Goal: Task Accomplishment & Management: Manage account settings

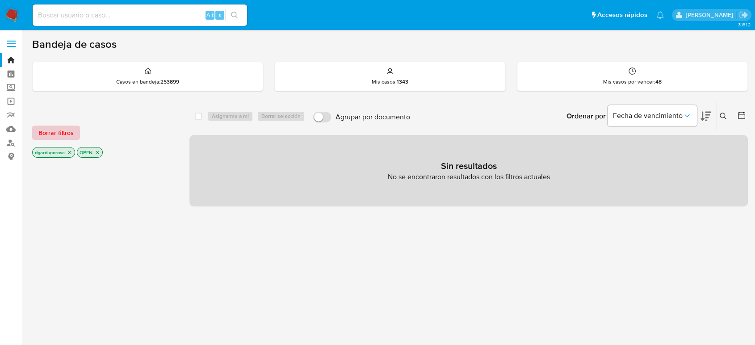
click at [69, 135] on span "Borrar filtros" at bounding box center [55, 132] width 35 height 13
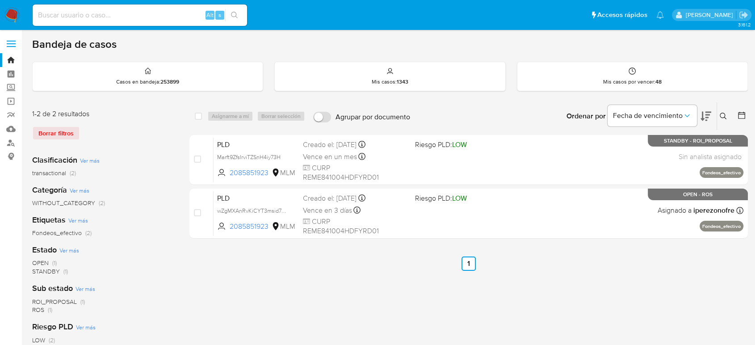
click at [724, 115] on icon at bounding box center [723, 116] width 7 height 7
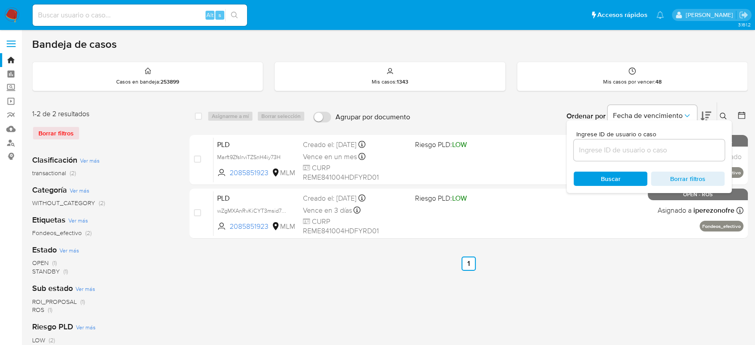
click at [694, 153] on input at bounding box center [648, 150] width 151 height 12
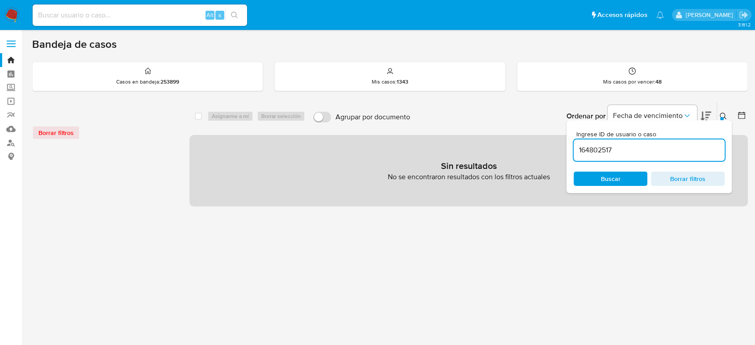
click at [694, 153] on input "164802517" at bounding box center [648, 150] width 151 height 12
type input "164802517"
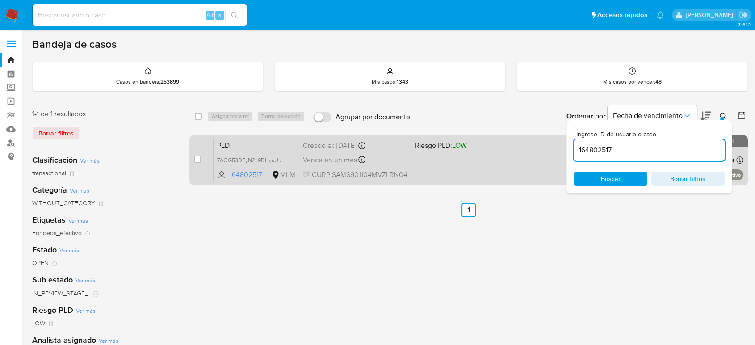
click at [472, 155] on div "PLD 7AOG53DFyN2II9DHysUjzNpe 164802517 MLM Riesgo PLD: LOW Creado el: 12/09/202…" at bounding box center [478, 159] width 530 height 45
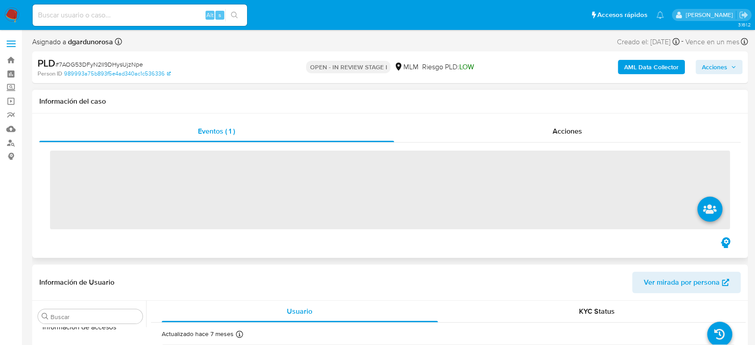
scroll to position [420, 0]
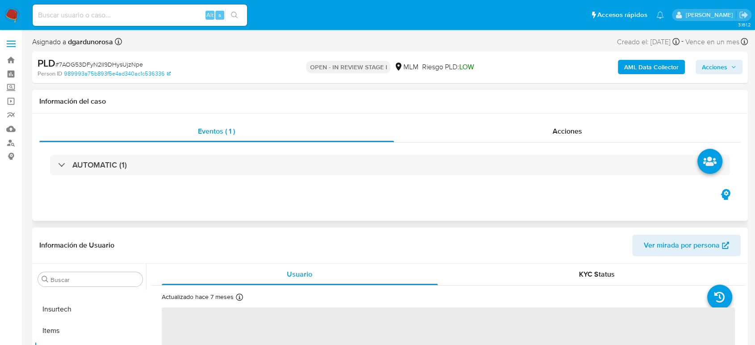
select select "10"
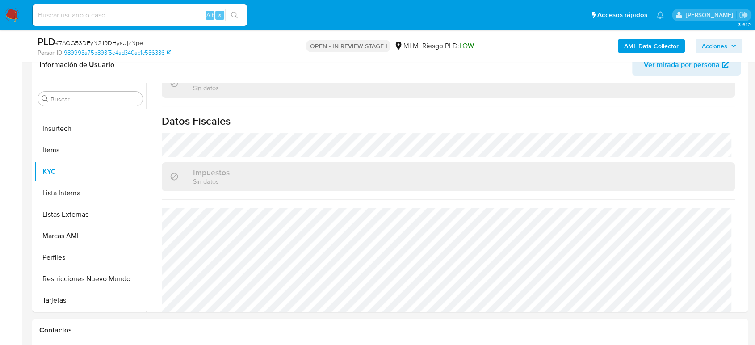
scroll to position [561, 0]
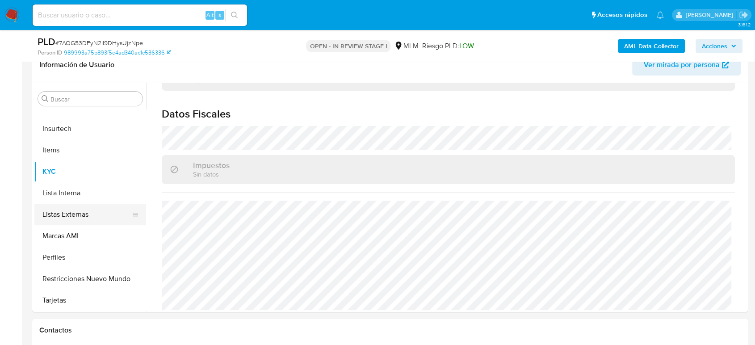
click at [83, 213] on button "Listas Externas" at bounding box center [86, 214] width 105 height 21
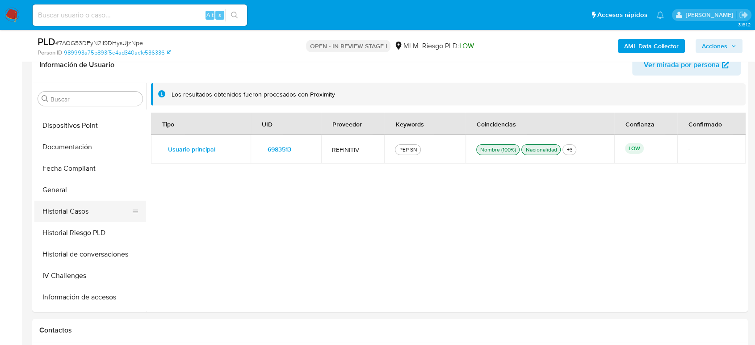
scroll to position [222, 0]
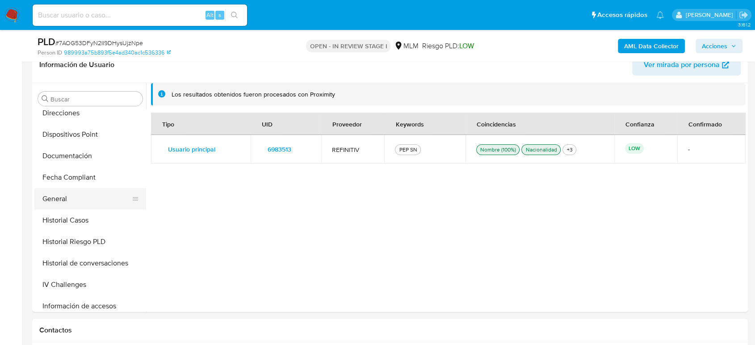
click at [68, 193] on button "General" at bounding box center [86, 198] width 105 height 21
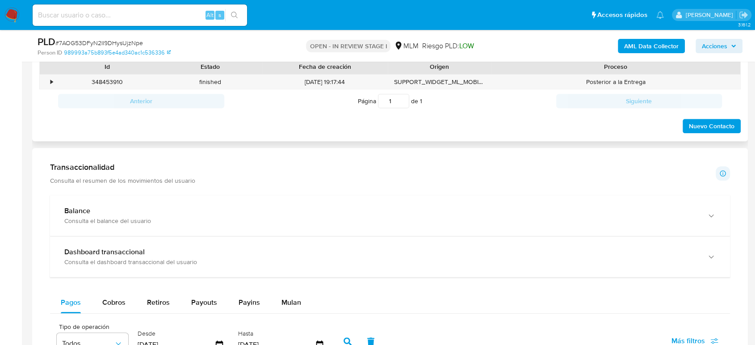
scroll to position [546, 0]
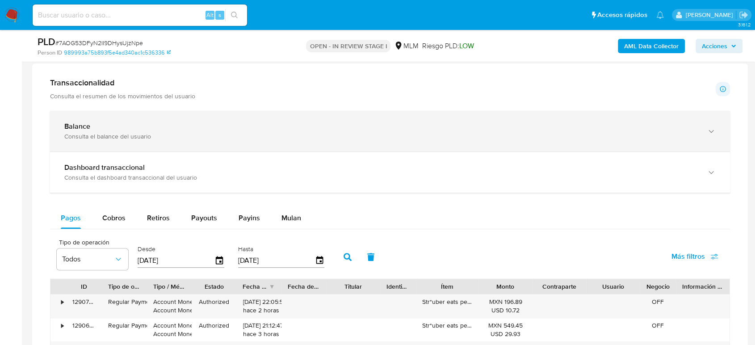
click at [108, 134] on div "Consulta el balance del usuario" at bounding box center [380, 136] width 633 height 8
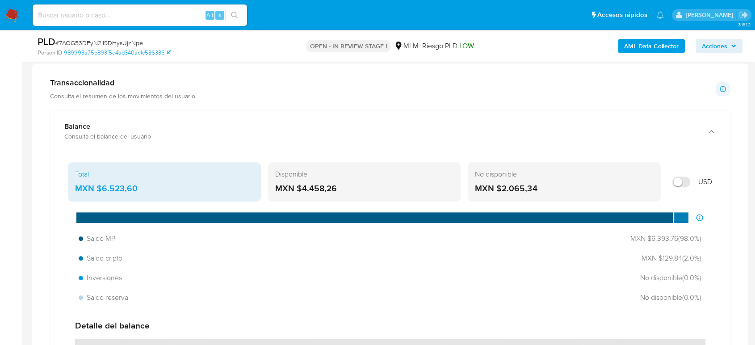
drag, startPoint x: 125, startPoint y: 195, endPoint x: 96, endPoint y: 194, distance: 28.6
click at [96, 194] on div "MXN $6.523,60" at bounding box center [164, 189] width 179 height 12
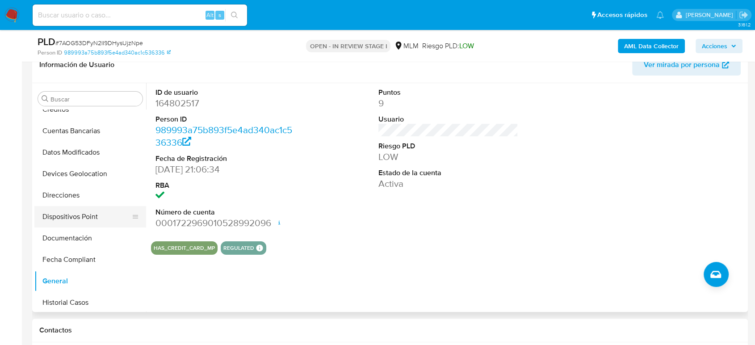
scroll to position [122, 0]
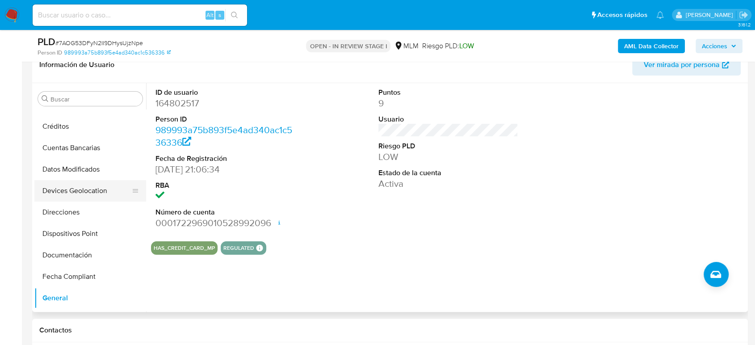
click at [84, 185] on button "Devices Geolocation" at bounding box center [86, 190] width 105 height 21
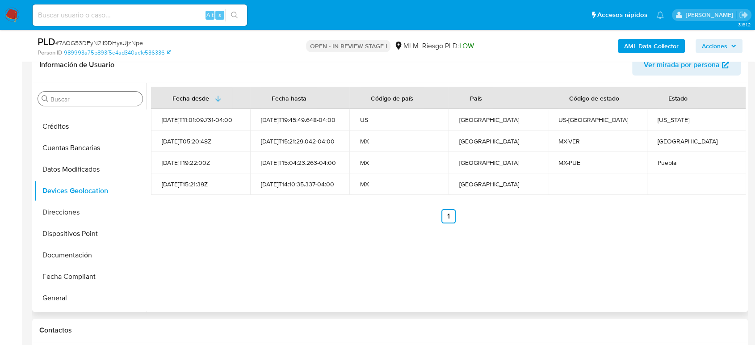
click at [130, 96] on input "Buscar" at bounding box center [94, 99] width 88 height 8
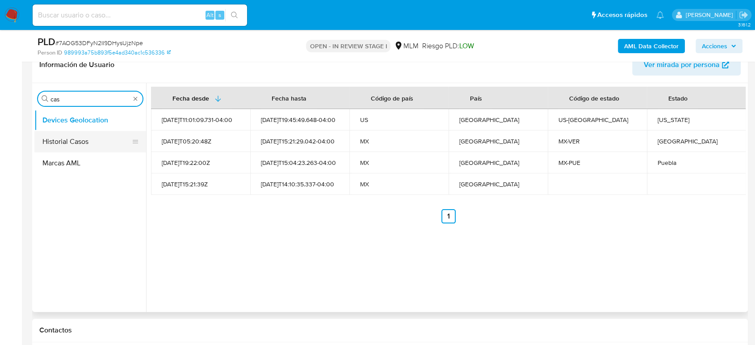
type input "cas"
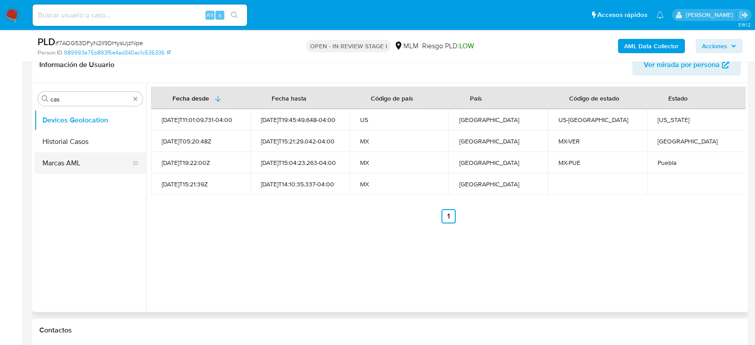
click at [89, 136] on button "Historial Casos" at bounding box center [90, 141] width 112 height 21
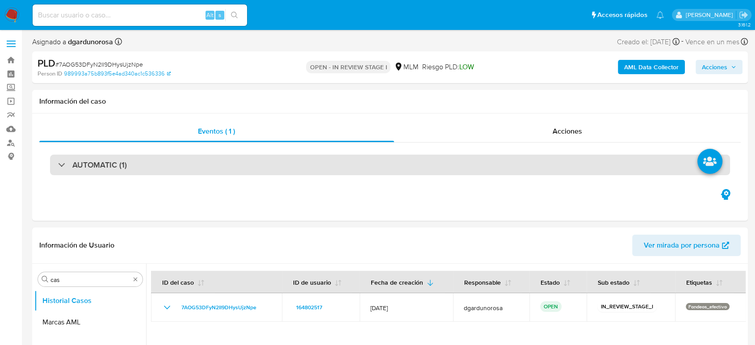
click at [194, 155] on div "AUTOMATIC (1)" at bounding box center [390, 165] width 680 height 21
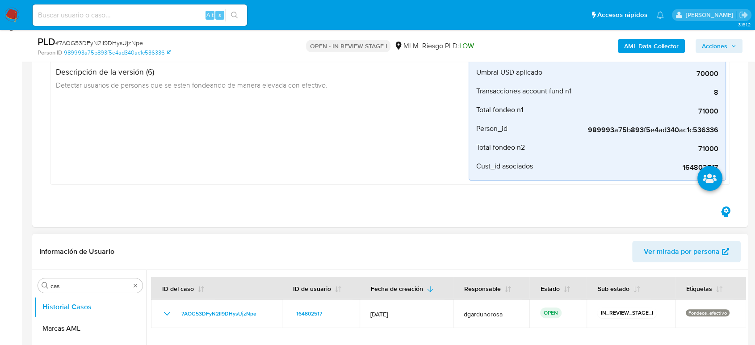
scroll to position [248, 0]
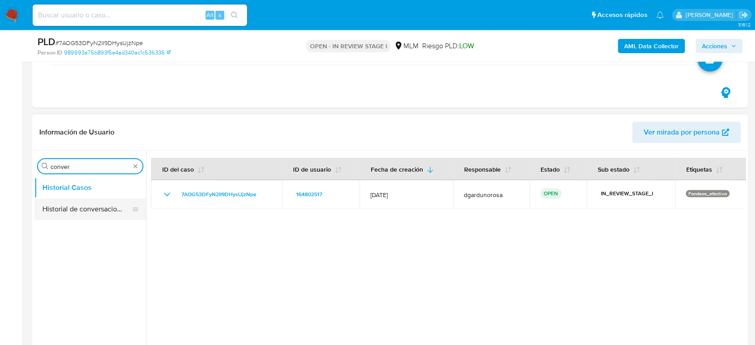
type input "conver"
click at [93, 213] on button "Historial de conversaciones" at bounding box center [86, 208] width 105 height 21
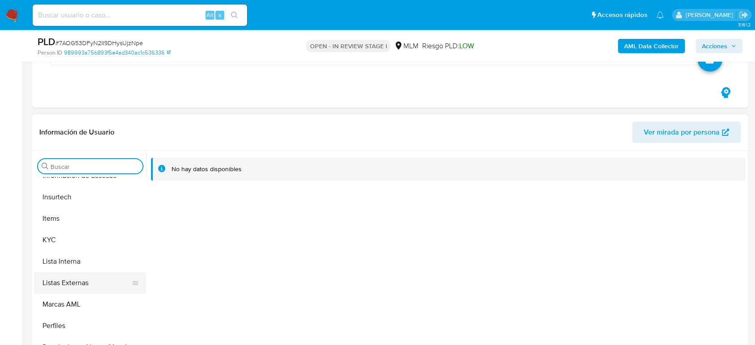
scroll to position [420, 0]
click at [81, 285] on button "Listas Externas" at bounding box center [86, 281] width 105 height 21
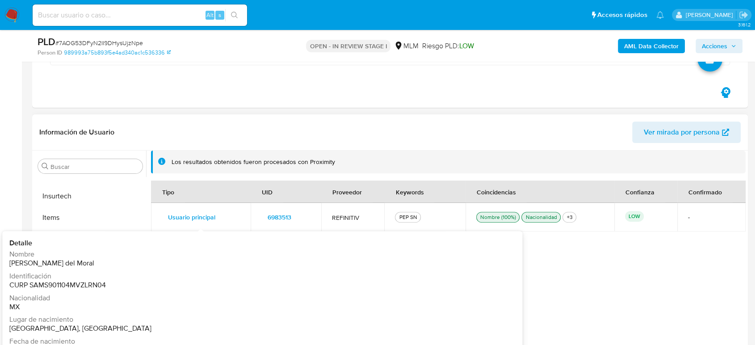
click at [209, 215] on span "Usuario principal" at bounding box center [191, 217] width 47 height 13
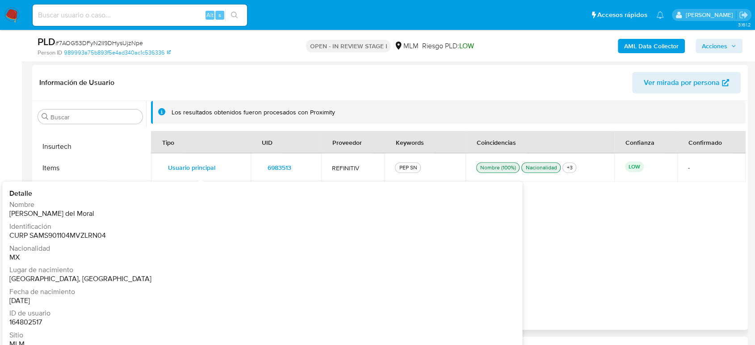
scroll to position [347, 0]
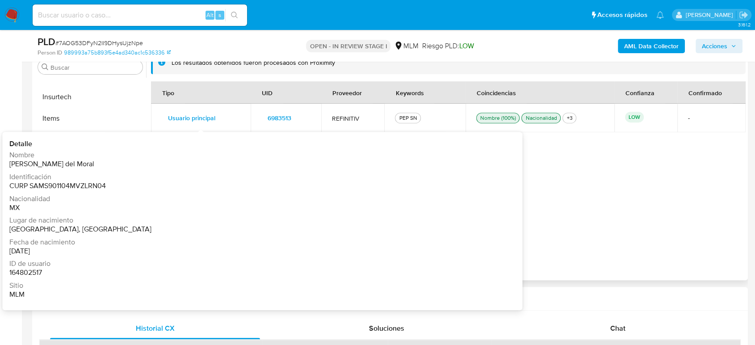
click at [186, 121] on span "Usuario principal" at bounding box center [191, 118] width 47 height 13
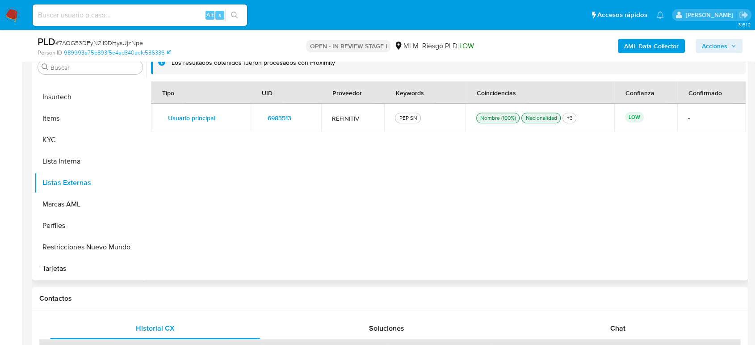
scroll to position [297, 0]
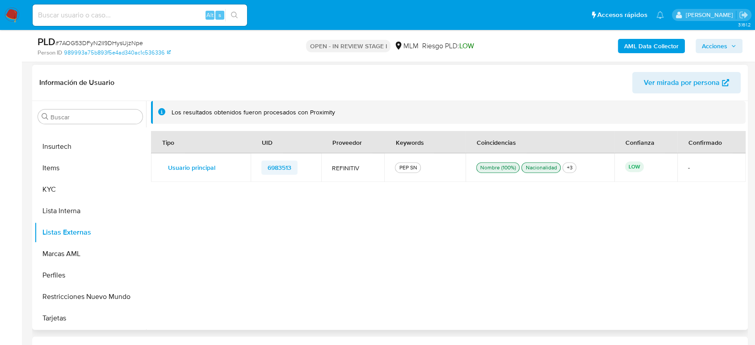
click at [276, 168] on span "6983513" at bounding box center [280, 167] width 24 height 13
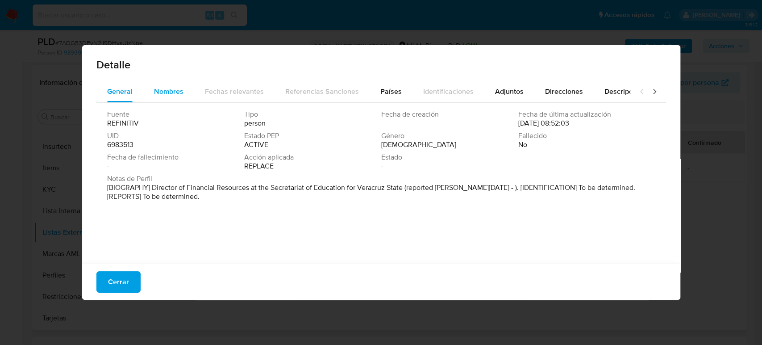
click at [166, 88] on span "Nombres" at bounding box center [168, 91] width 29 height 10
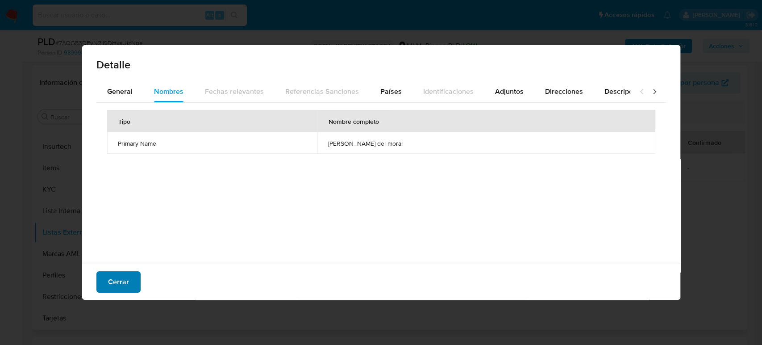
click at [128, 280] on button "Cerrar" at bounding box center [118, 281] width 44 height 21
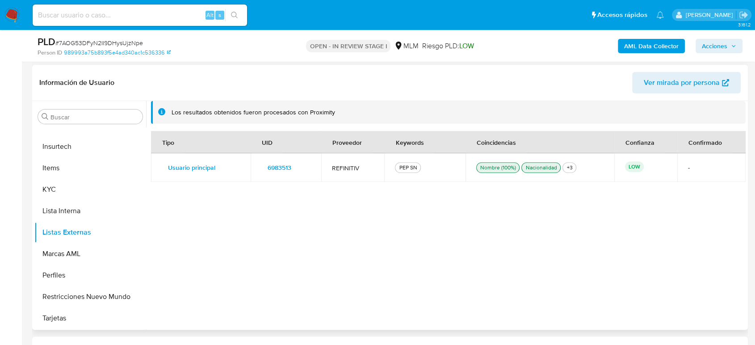
click at [278, 171] on span "6983513" at bounding box center [280, 167] width 24 height 13
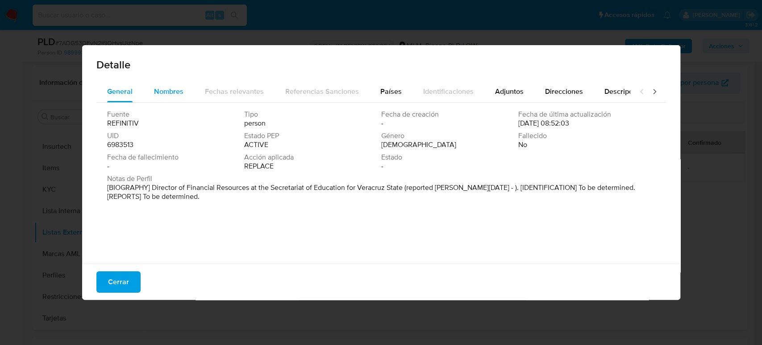
click at [168, 97] on div "Nombres" at bounding box center [168, 91] width 29 height 21
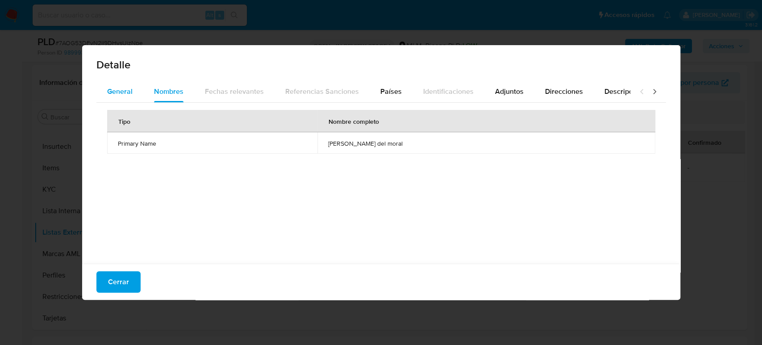
click at [118, 88] on span "General" at bounding box center [119, 91] width 25 height 10
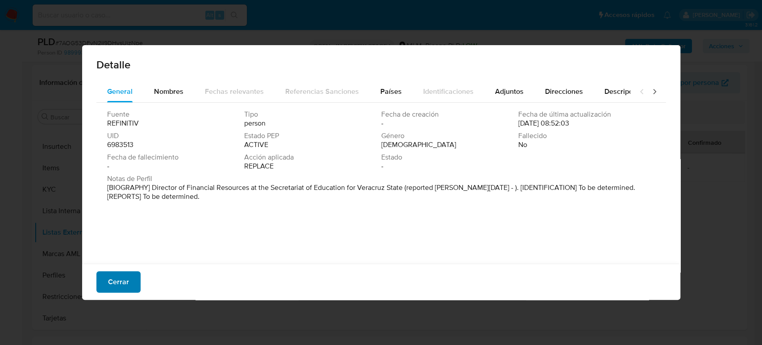
click at [132, 282] on button "Cerrar" at bounding box center [118, 281] width 44 height 21
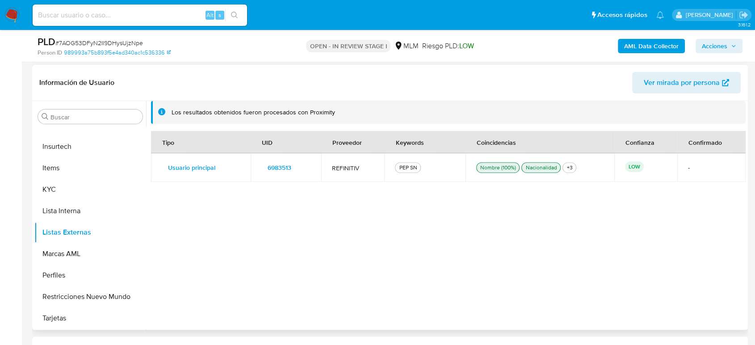
click at [559, 228] on div "Tipo UID Proveedor Keywords Coincidencias Confianza Confirmado Usuario principa…" at bounding box center [448, 225] width 594 height 189
click at [284, 172] on span "6983513" at bounding box center [280, 167] width 24 height 13
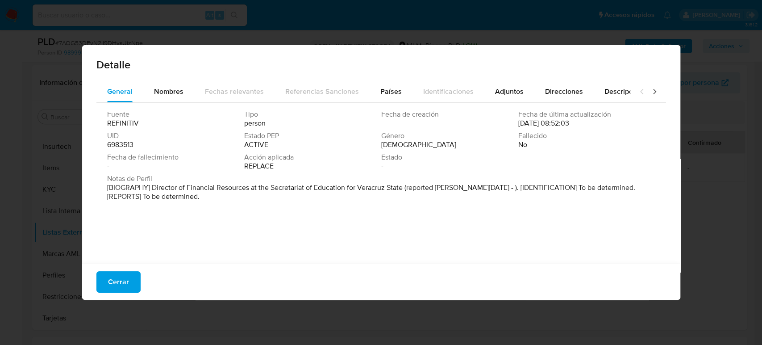
click at [96, 279] on button "Cerrar" at bounding box center [118, 281] width 44 height 21
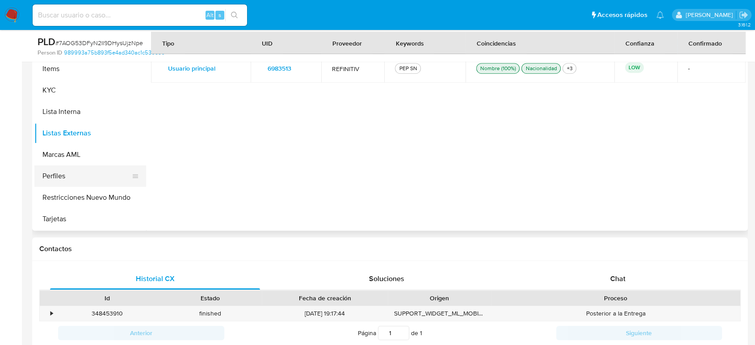
scroll to position [321, 0]
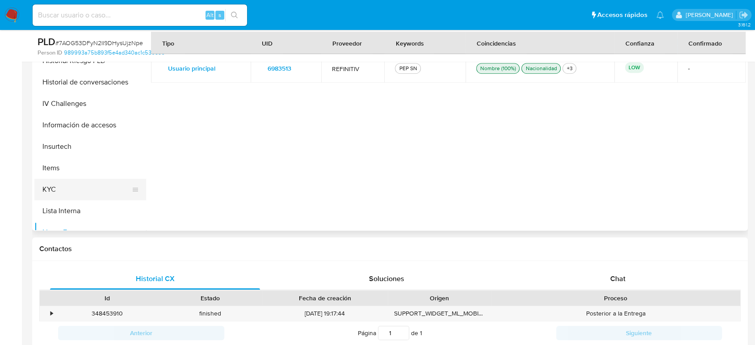
click at [66, 188] on button "KYC" at bounding box center [86, 189] width 105 height 21
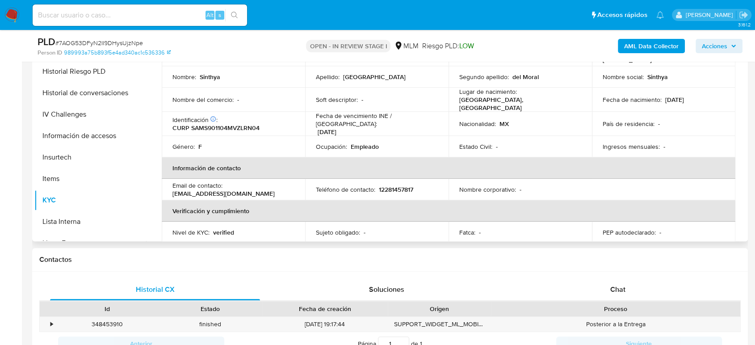
scroll to position [15, 0]
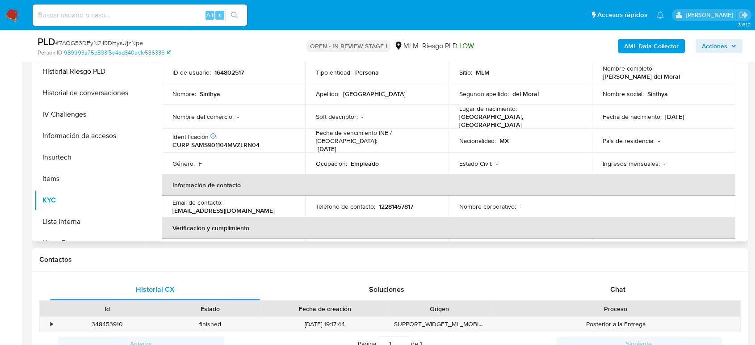
click at [396, 202] on p "12281457817" at bounding box center [396, 206] width 34 height 8
copy p "12281457817"
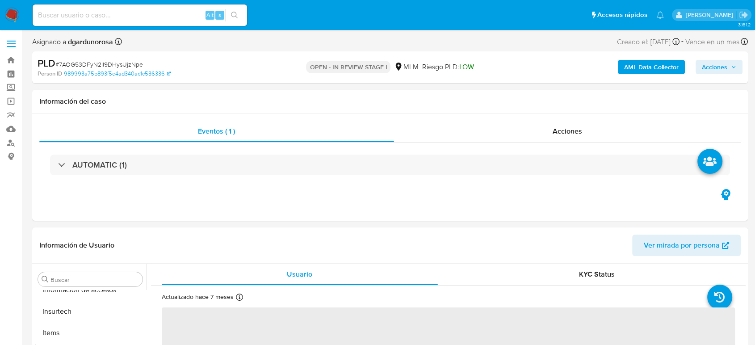
scroll to position [420, 0]
select select "10"
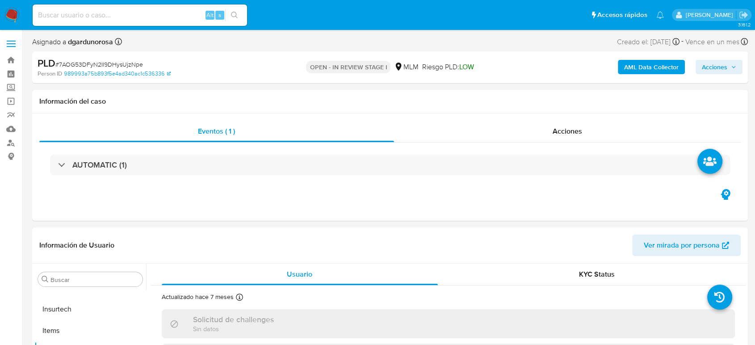
click at [18, 36] on label at bounding box center [11, 43] width 22 height 19
click at [0, 0] on input "checkbox" at bounding box center [0, 0] width 0 height 0
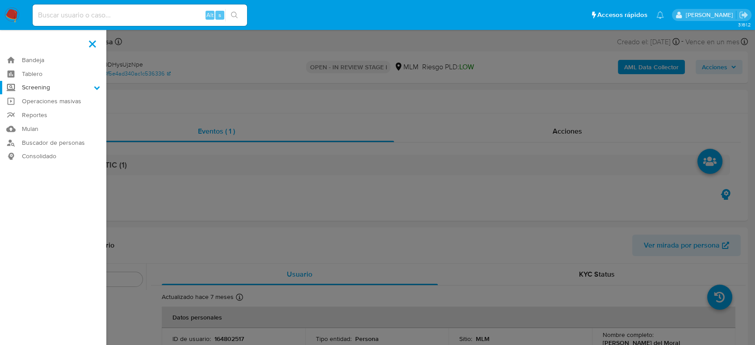
click at [44, 88] on label "Screening" at bounding box center [53, 88] width 106 height 14
click at [0, 0] on input "Screening" at bounding box center [0, 0] width 0 height 0
click at [50, 126] on link "Herramientas" at bounding box center [53, 122] width 106 height 11
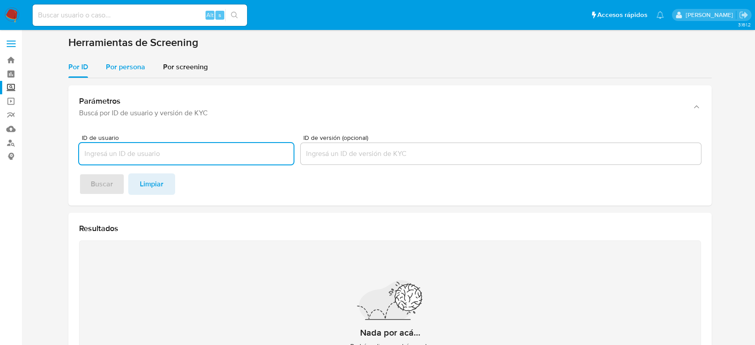
click at [123, 67] on span "Por persona" at bounding box center [125, 67] width 39 height 10
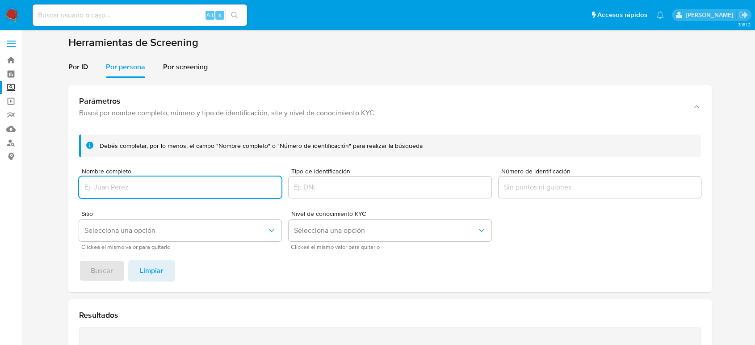
click at [192, 181] on input "Nombre completo" at bounding box center [180, 187] width 202 height 12
click at [79, 260] on button "Buscar" at bounding box center [102, 270] width 46 height 21
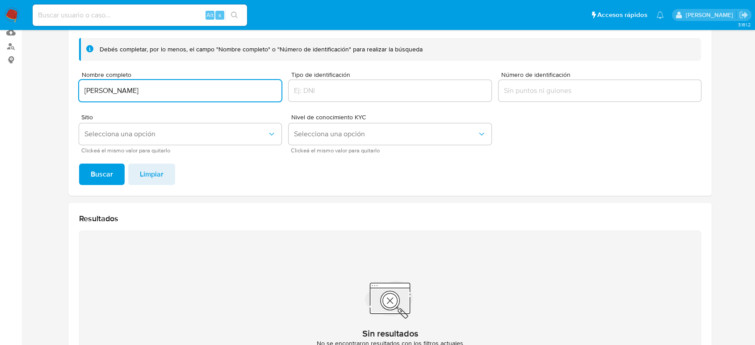
scroll to position [95, 0]
drag, startPoint x: 98, startPoint y: 91, endPoint x: 157, endPoint y: 90, distance: 59.4
click at [99, 92] on input "José Adán Mancilla" at bounding box center [180, 93] width 202 height 12
click at [79, 165] on button "Buscar" at bounding box center [102, 175] width 46 height 21
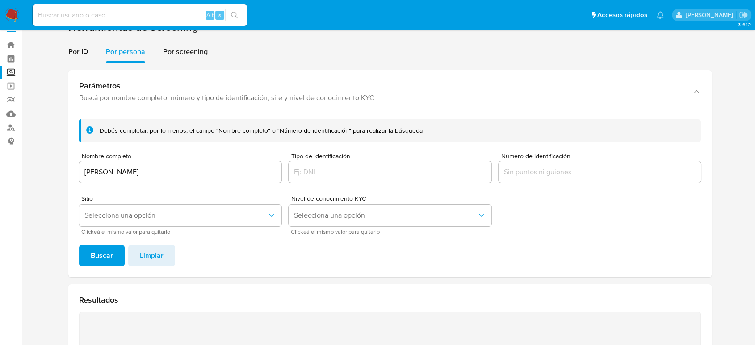
scroll to position [0, 0]
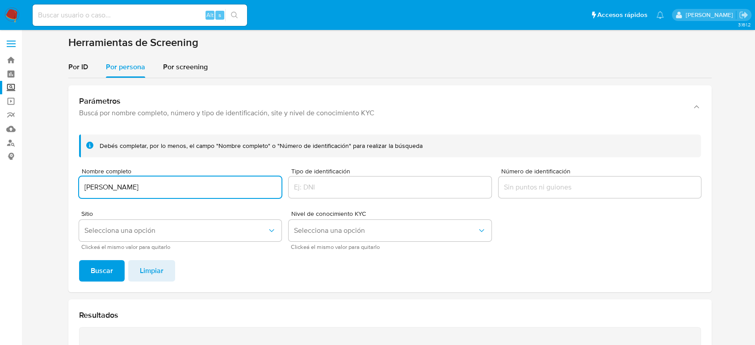
drag, startPoint x: 158, startPoint y: 188, endPoint x: 29, endPoint y: 184, distance: 129.1
click at [29, 183] on main "3.161.2" at bounding box center [377, 269] width 755 height 539
paste input "Efigenia Carreño Román"
click at [79, 260] on button "Buscar" at bounding box center [102, 270] width 46 height 21
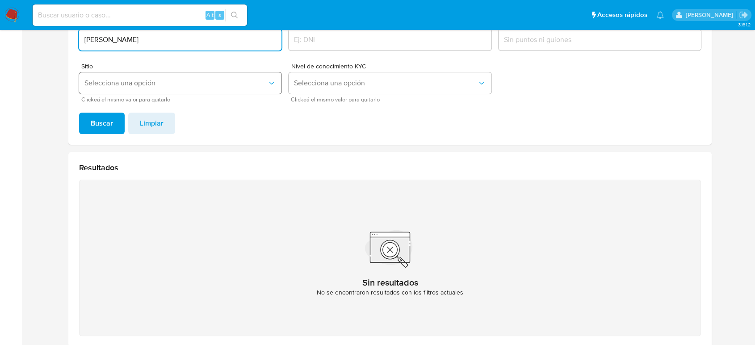
scroll to position [45, 0]
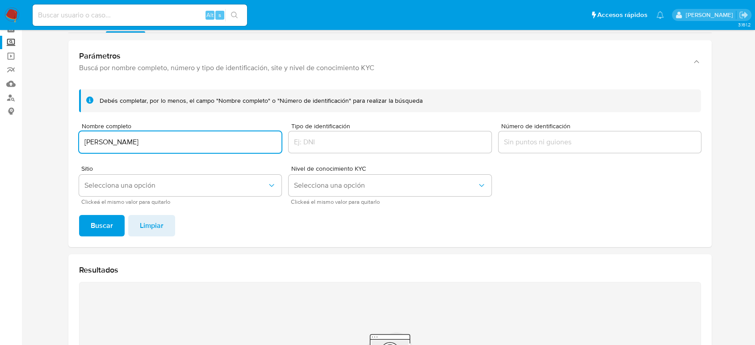
drag, startPoint x: 164, startPoint y: 142, endPoint x: 44, endPoint y: 143, distance: 120.6
click at [44, 142] on section at bounding box center [389, 223] width 715 height 465
paste input "MARIA TRINIDAD DEL MORAL MIRANDA"
type input "MARIA TRINIDAD DEL MORAL MIRANDA"
click at [79, 215] on button "Buscar" at bounding box center [102, 225] width 46 height 21
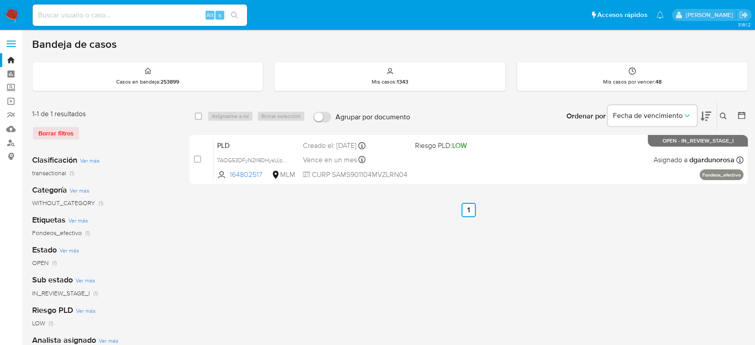
click at [12, 19] on img at bounding box center [11, 15] width 15 height 15
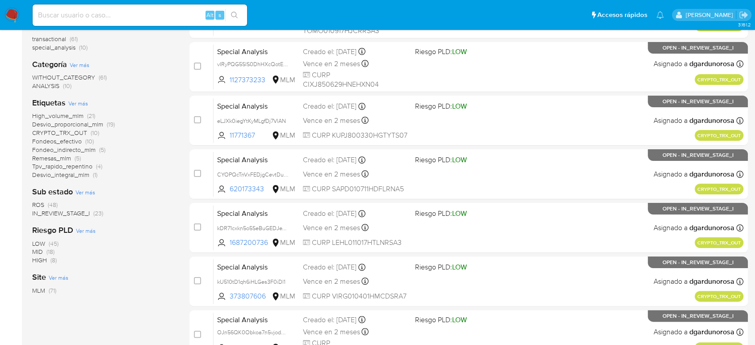
scroll to position [149, 0]
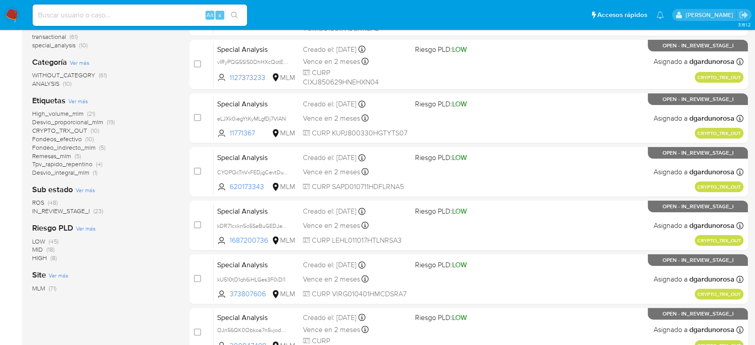
click at [43, 199] on span "ROS" at bounding box center [38, 202] width 12 height 9
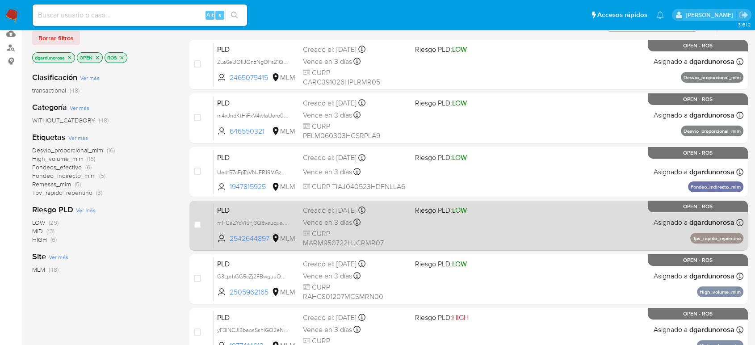
scroll to position [99, 0]
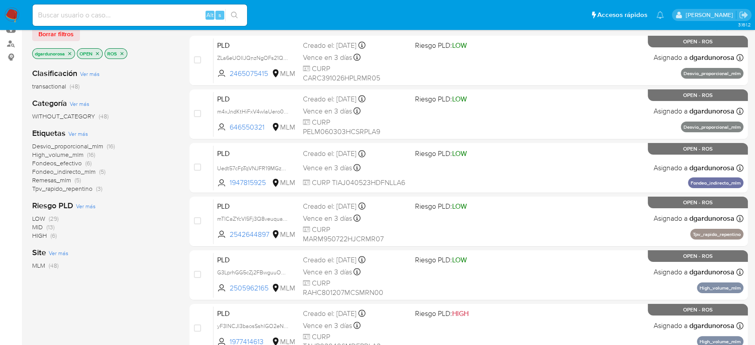
click at [70, 54] on icon "close-filter" at bounding box center [69, 53] width 5 height 5
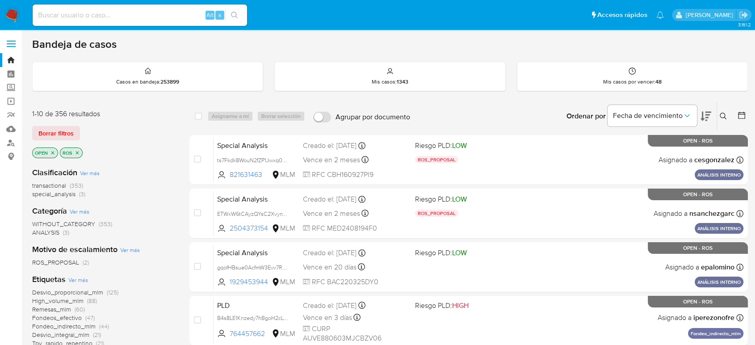
click at [12, 17] on img at bounding box center [11, 15] width 15 height 15
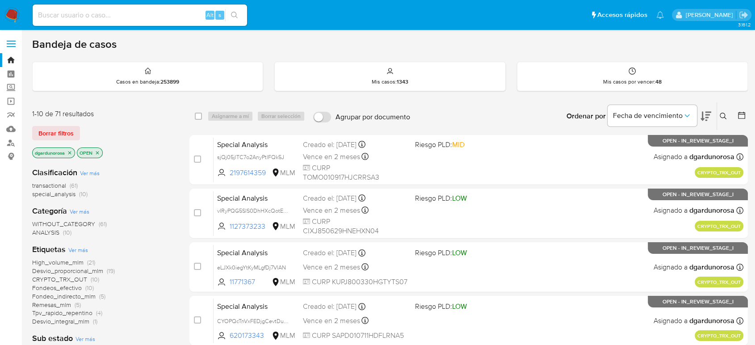
drag, startPoint x: 720, startPoint y: 116, endPoint x: 709, endPoint y: 129, distance: 16.5
click at [723, 116] on icon at bounding box center [723, 116] width 7 height 7
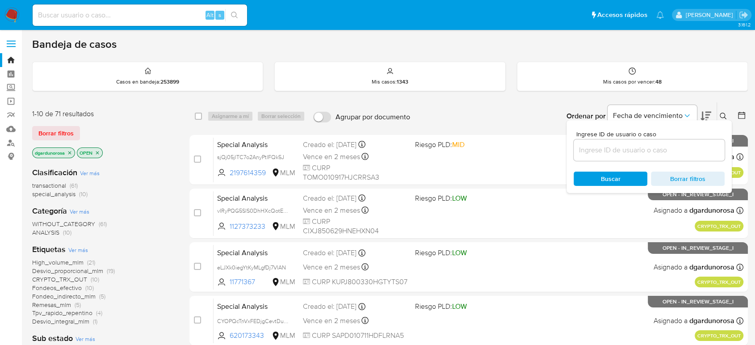
click at [694, 150] on input at bounding box center [648, 150] width 151 height 12
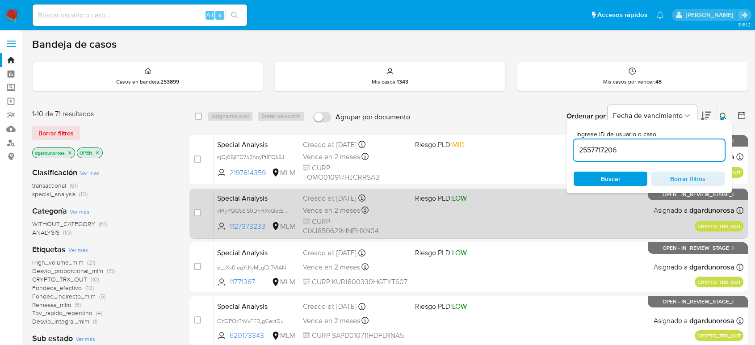
type input "2557717206"
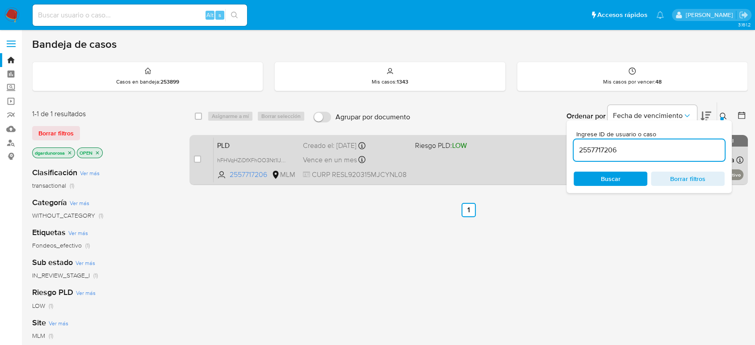
click at [452, 167] on div "PLD hFHVqHZiDfXFhOO3Nt1lJ5sB 2557717206 MLM Riesgo PLD: LOW Creado el: 12/09/20…" at bounding box center [478, 159] width 530 height 45
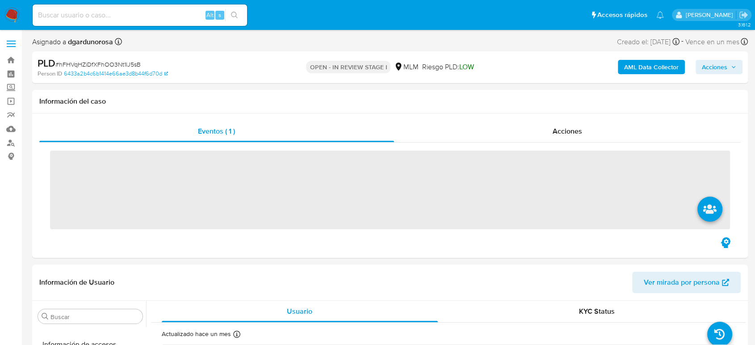
scroll to position [420, 0]
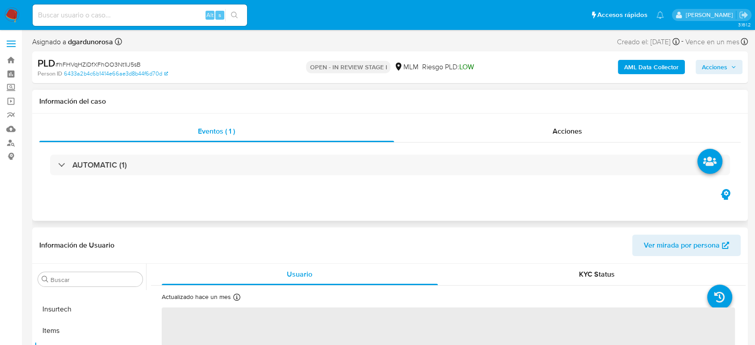
select select "10"
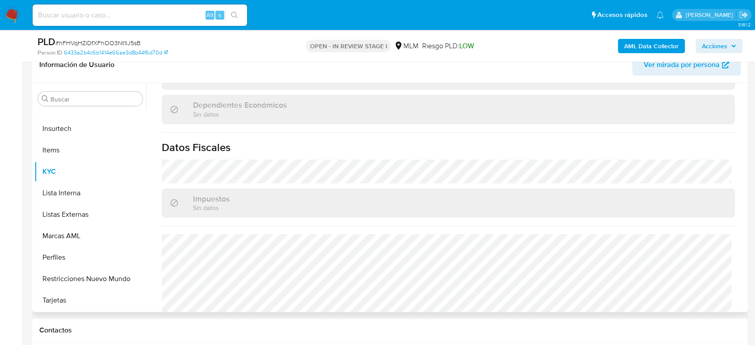
scroll to position [561, 0]
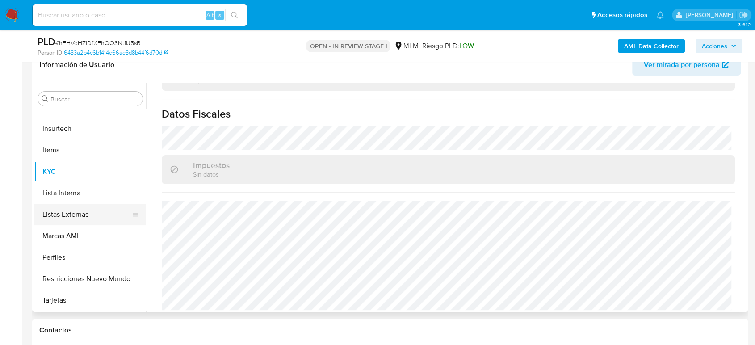
click at [86, 216] on button "Listas Externas" at bounding box center [86, 214] width 105 height 21
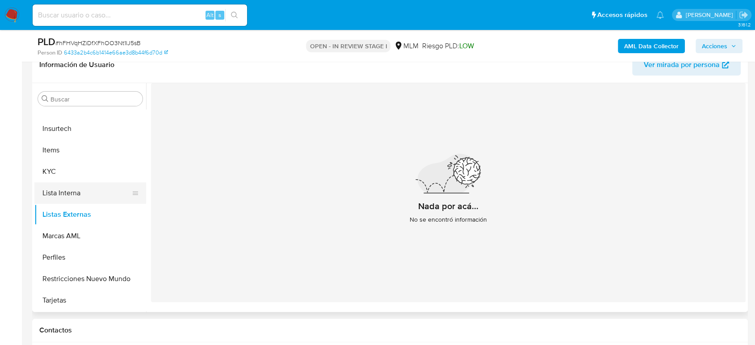
scroll to position [272, 0]
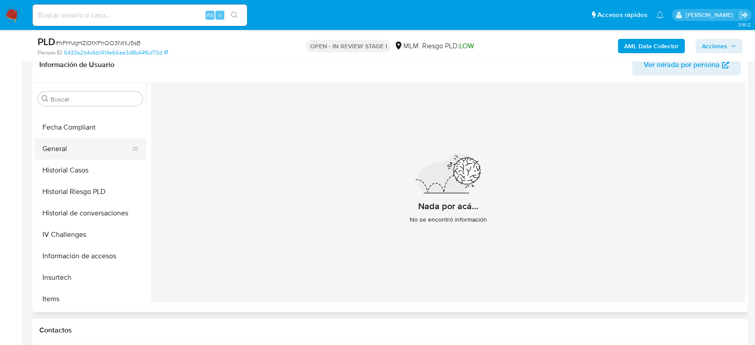
click at [81, 146] on button "General" at bounding box center [86, 148] width 105 height 21
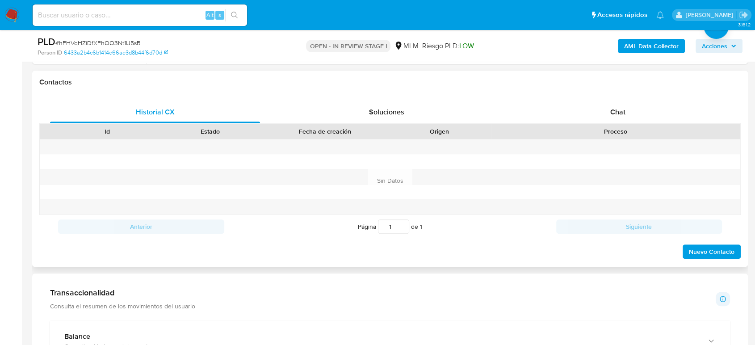
scroll to position [595, 0]
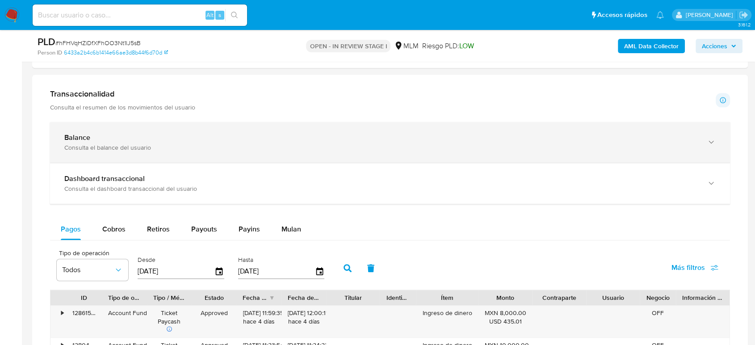
click at [234, 139] on div "Balance" at bounding box center [380, 137] width 633 height 9
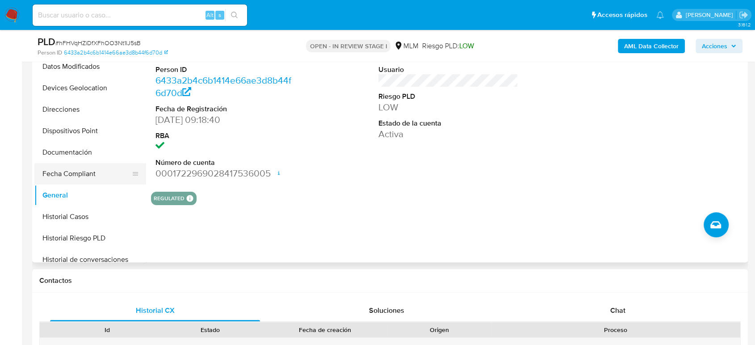
scroll to position [172, 0]
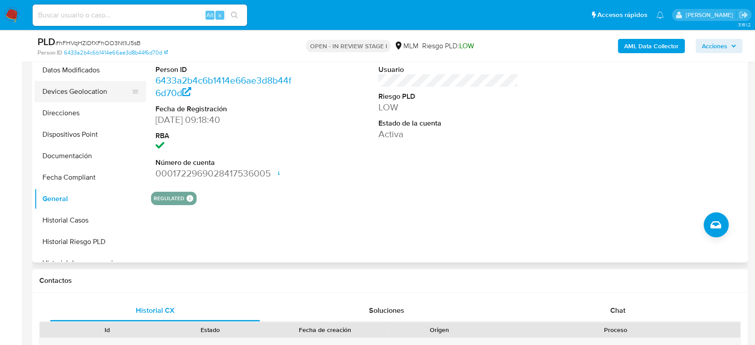
click at [92, 92] on button "Devices Geolocation" at bounding box center [86, 91] width 105 height 21
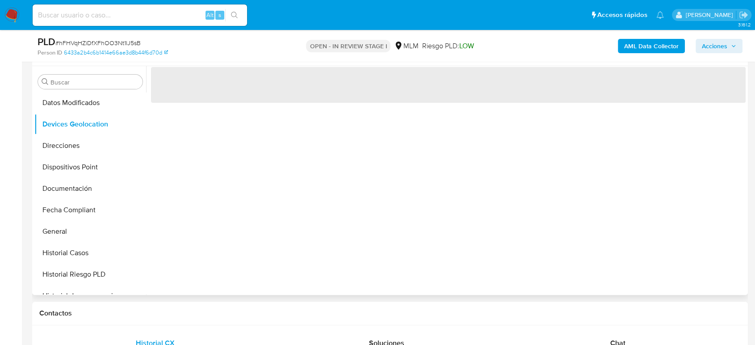
scroll to position [149, 0]
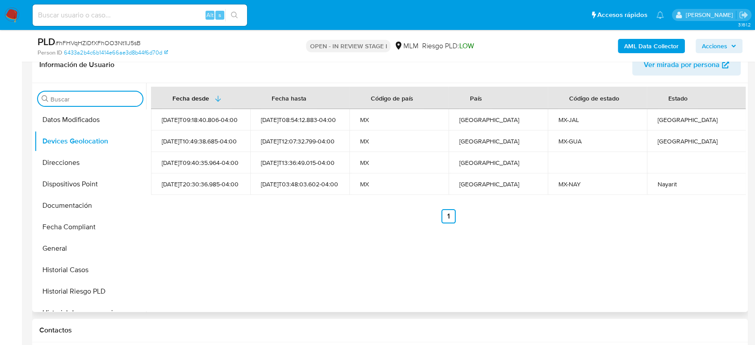
click at [93, 98] on input "Buscar" at bounding box center [94, 99] width 88 height 8
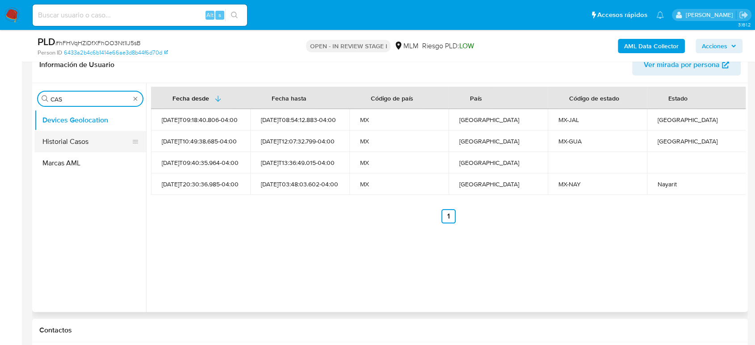
type input "CAS"
click at [92, 138] on button "Historial Casos" at bounding box center [86, 141] width 105 height 21
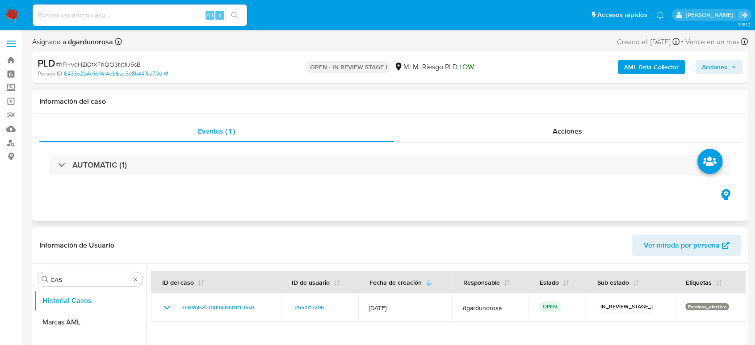
click at [115, 175] on div "AUTOMATIC (1)" at bounding box center [389, 164] width 701 height 45
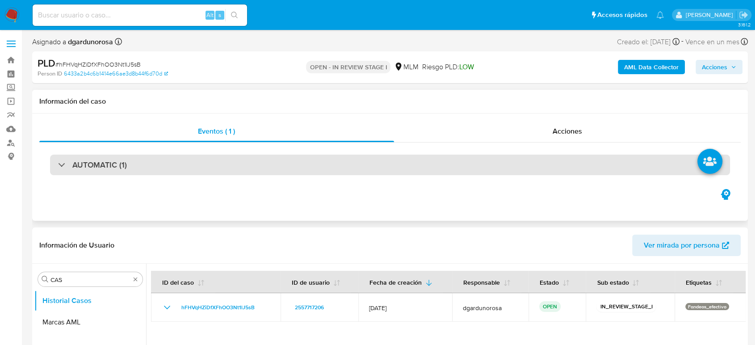
click at [111, 174] on div "AUTOMATIC (1)" at bounding box center [390, 165] width 680 height 21
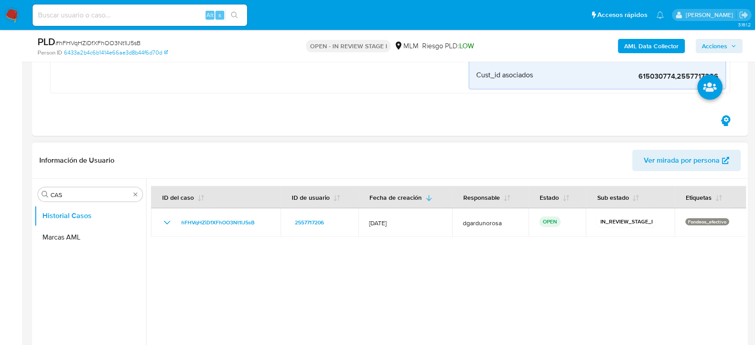
scroll to position [347, 0]
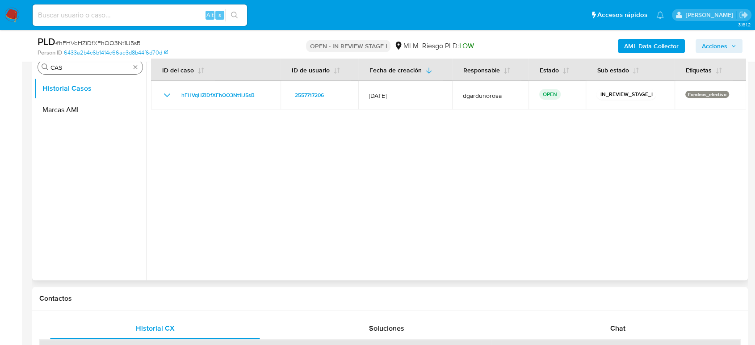
click at [136, 71] on div "Buscar CAS" at bounding box center [90, 67] width 105 height 14
type input "CONV"
click at [100, 104] on button "Historial de conversaciones" at bounding box center [86, 109] width 105 height 21
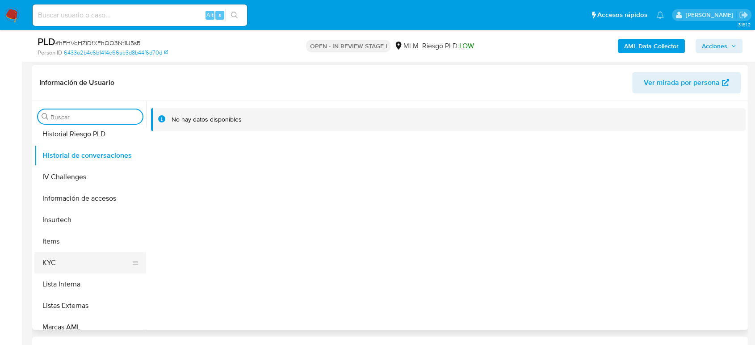
click at [77, 264] on button "KYC" at bounding box center [86, 262] width 105 height 21
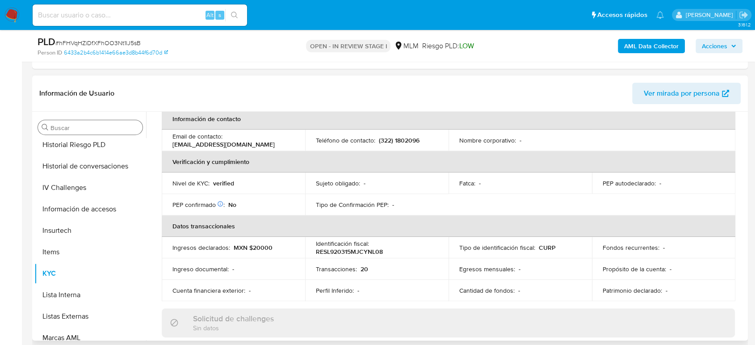
scroll to position [99, 0]
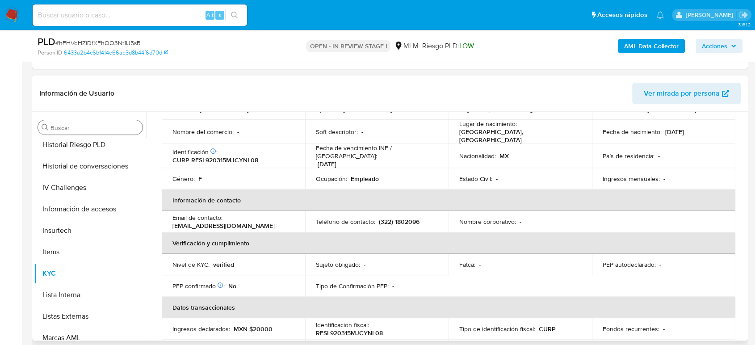
click at [400, 219] on p "(322) 1802096" at bounding box center [399, 222] width 41 height 8
copy p "1802096"
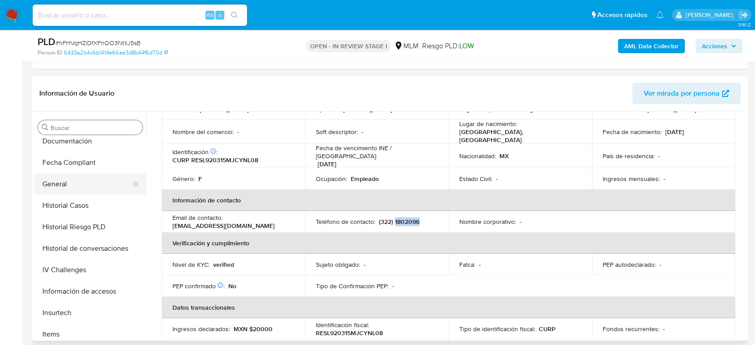
scroll to position [248, 0]
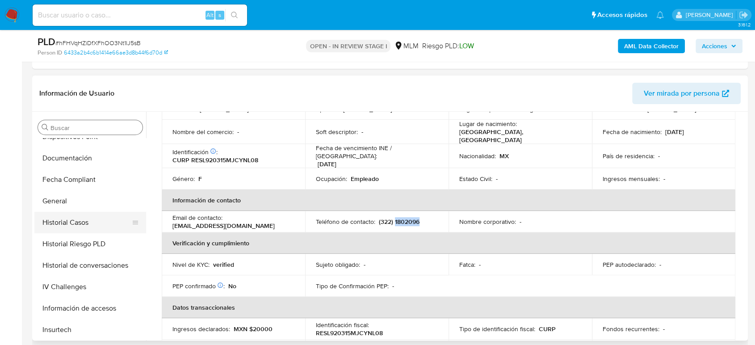
click at [84, 226] on button "Historial Casos" at bounding box center [86, 222] width 105 height 21
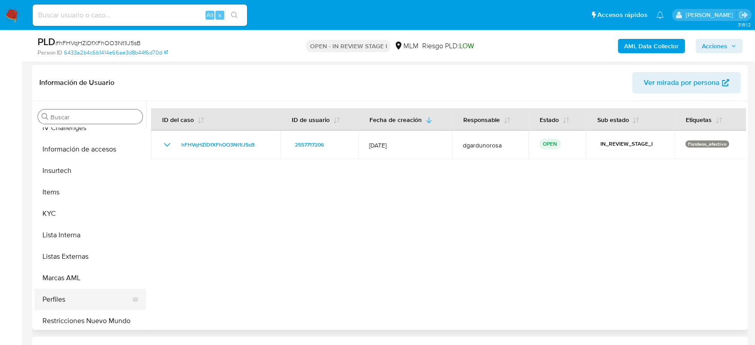
scroll to position [420, 0]
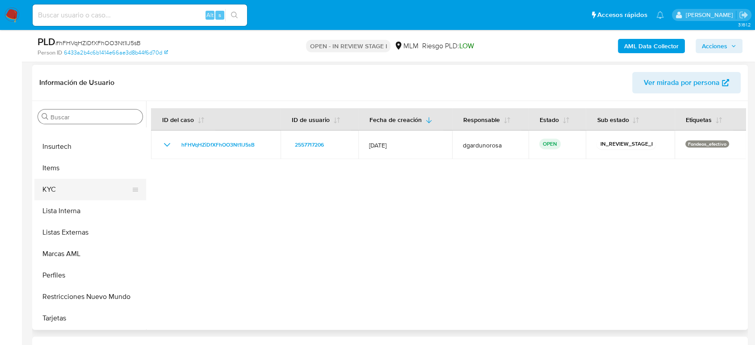
click at [71, 192] on button "KYC" at bounding box center [86, 189] width 105 height 21
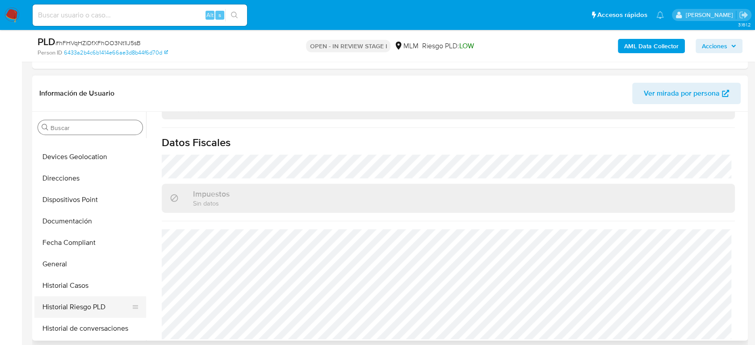
scroll to position [172, 0]
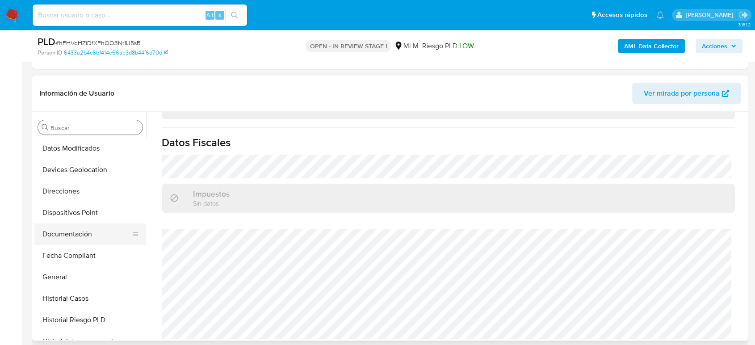
click at [76, 224] on button "Documentación" at bounding box center [86, 233] width 105 height 21
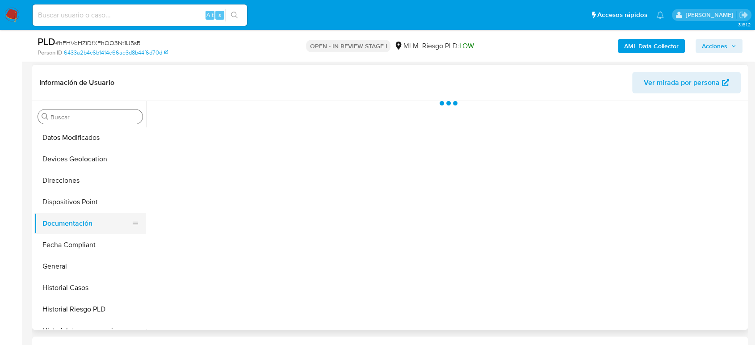
scroll to position [0, 0]
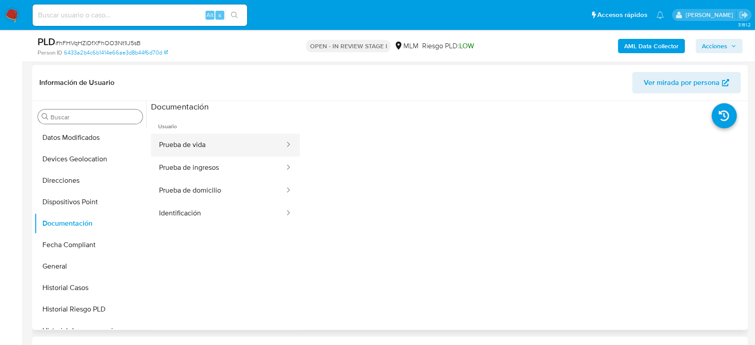
click at [221, 139] on button "Prueba de vida" at bounding box center [218, 145] width 134 height 23
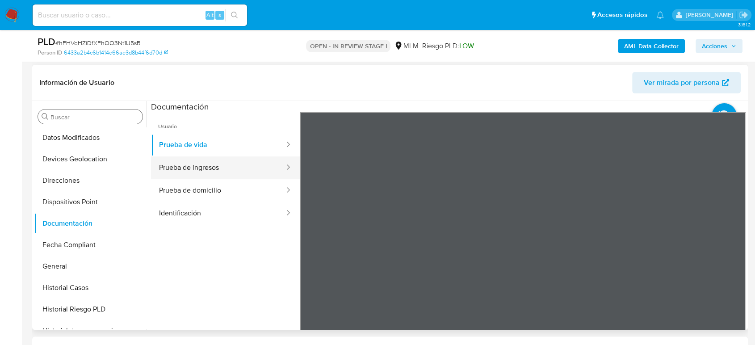
click at [253, 171] on button "Prueba de ingresos" at bounding box center [218, 167] width 134 height 23
click at [498, 102] on section at bounding box center [448, 249] width 594 height 297
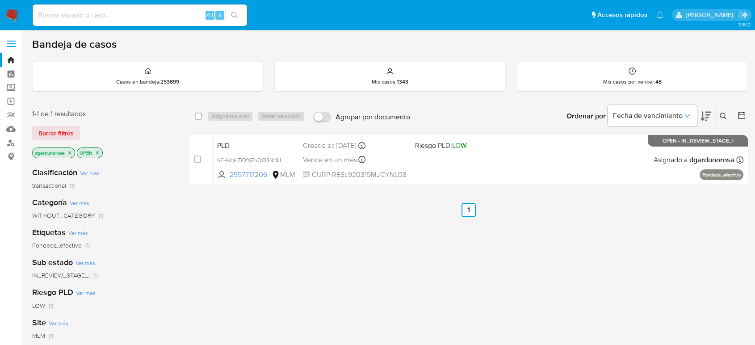
click at [721, 114] on icon at bounding box center [723, 116] width 7 height 7
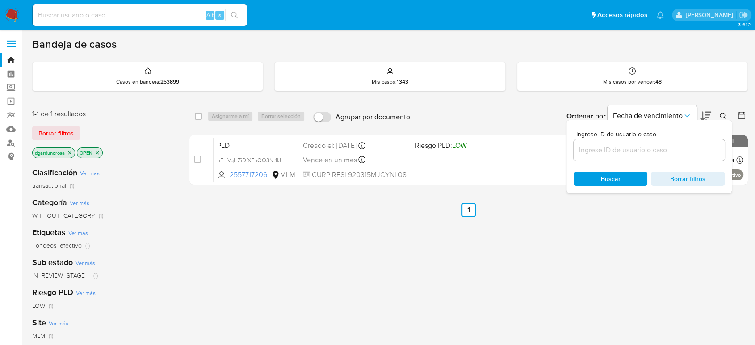
click at [654, 152] on input at bounding box center [648, 150] width 151 height 12
type input "173155181"
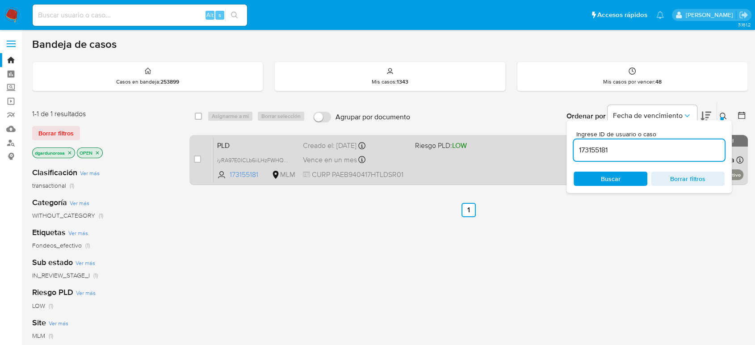
click at [519, 156] on div "PLD iyRA97E0ICLb6iiLHzFWHQXX 173155181 MLM Riesgo PLD: LOW Creado el: 12/09/202…" at bounding box center [478, 159] width 530 height 45
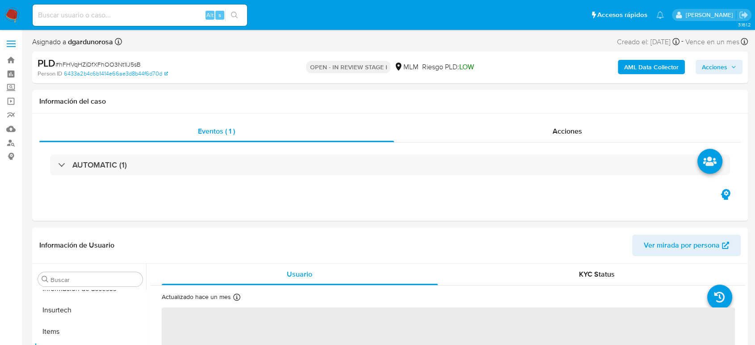
scroll to position [420, 0]
select select "10"
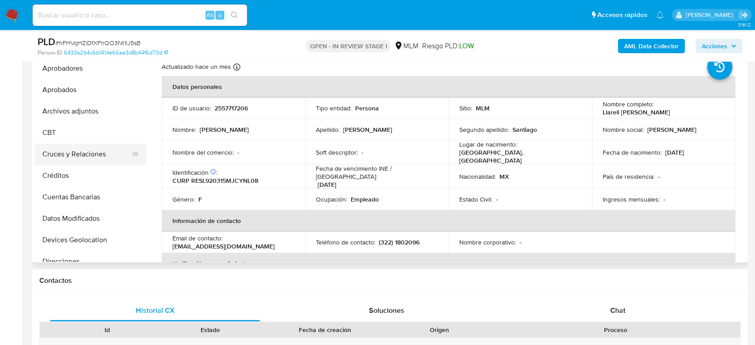
scroll to position [23, 0]
click at [87, 104] on button "Archivos adjuntos" at bounding box center [86, 111] width 105 height 21
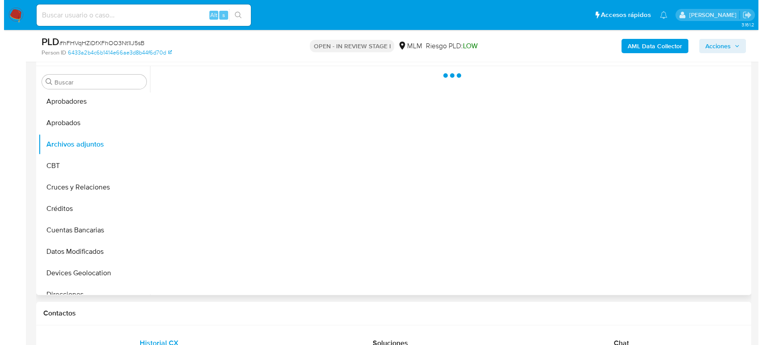
scroll to position [149, 0]
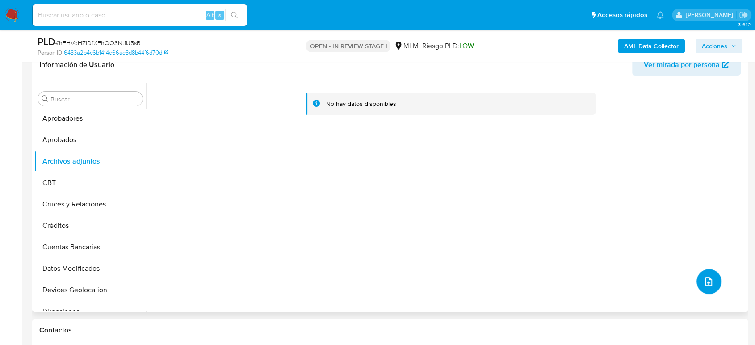
click at [704, 278] on icon "upload-file" at bounding box center [708, 281] width 11 height 11
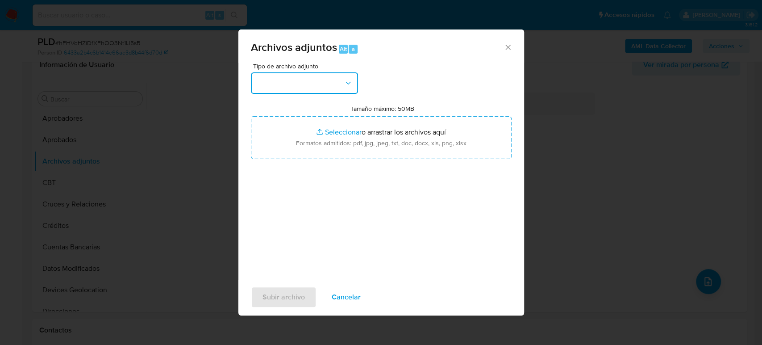
click at [314, 87] on button "button" at bounding box center [304, 82] width 107 height 21
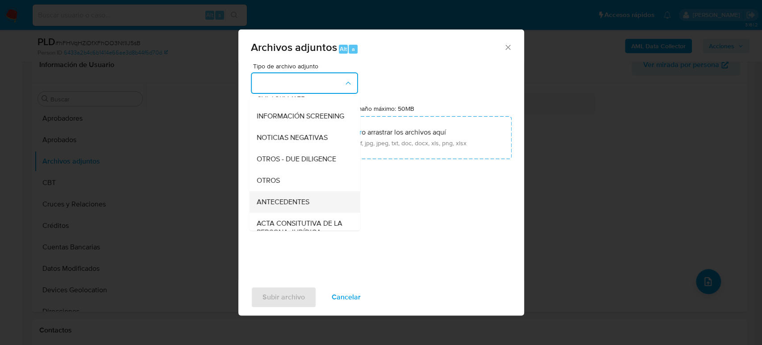
scroll to position [99, 0]
click at [293, 165] on div "OTROS" at bounding box center [301, 157] width 91 height 21
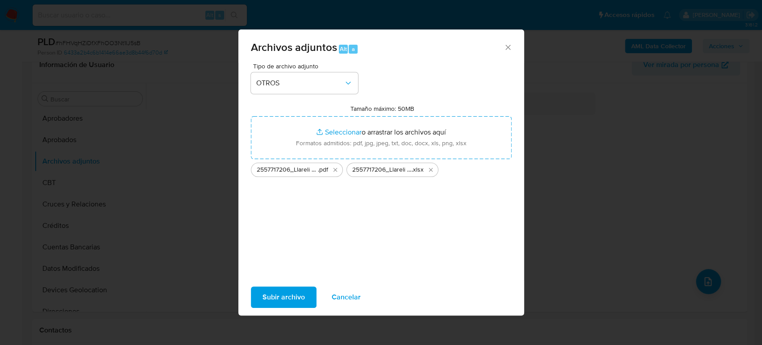
click at [300, 292] on span "Subir archivo" at bounding box center [284, 297] width 42 height 20
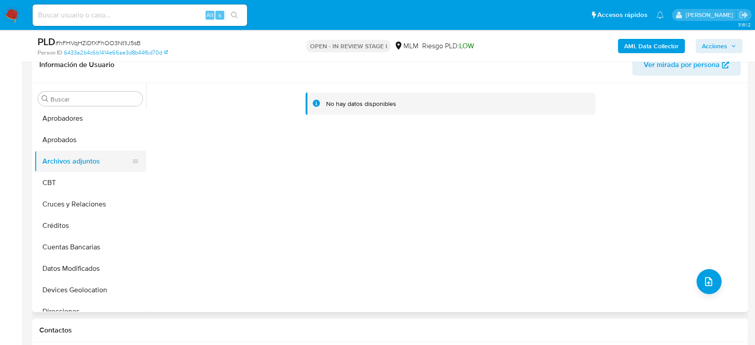
click at [91, 171] on button "Archivos adjuntos" at bounding box center [86, 161] width 105 height 21
click at [88, 183] on button "CBT" at bounding box center [86, 182] width 105 height 21
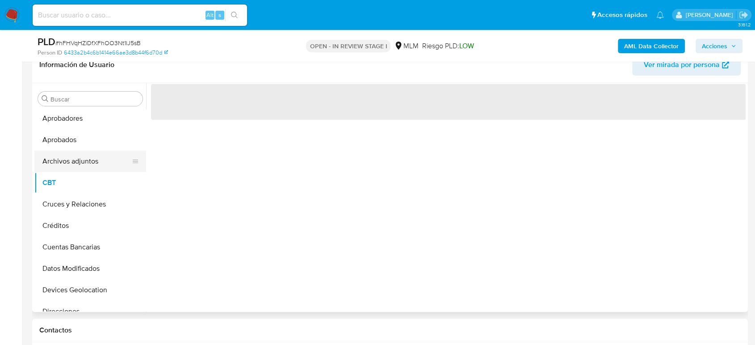
click at [84, 168] on button "Archivos adjuntos" at bounding box center [86, 161] width 105 height 21
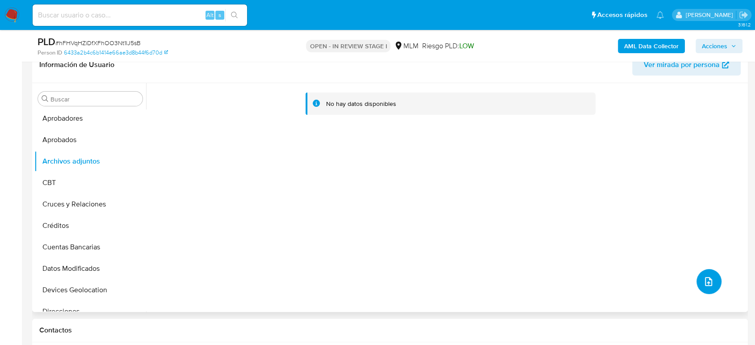
click at [699, 269] on button "upload-file" at bounding box center [708, 281] width 25 height 25
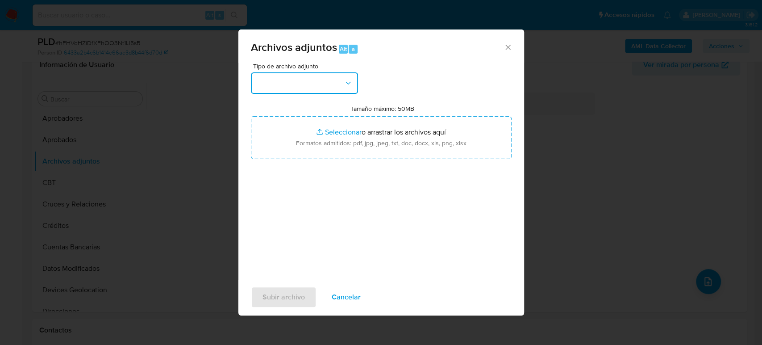
click at [311, 84] on button "button" at bounding box center [304, 82] width 107 height 21
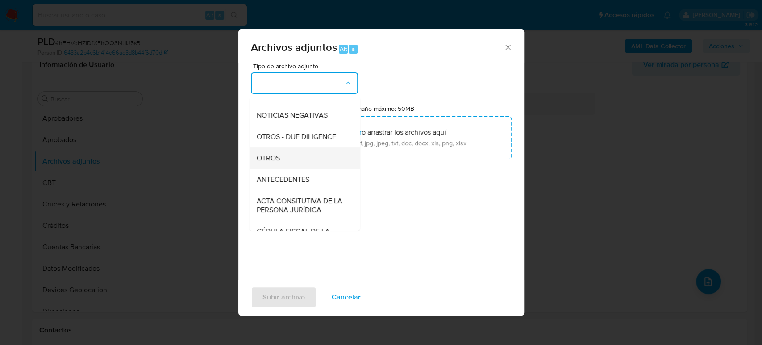
click at [278, 163] on span "OTROS" at bounding box center [267, 158] width 23 height 9
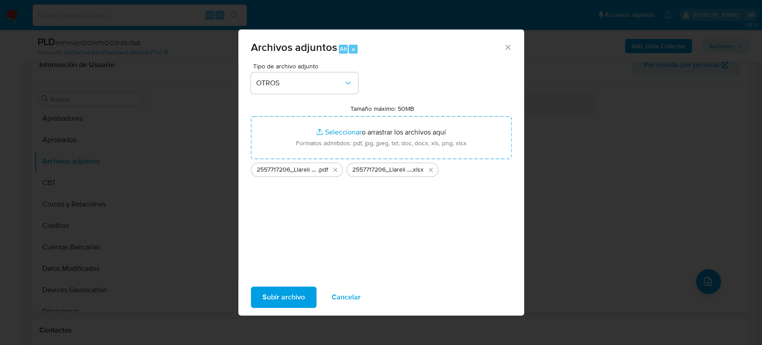
click at [286, 299] on span "Subir archivo" at bounding box center [284, 297] width 42 height 20
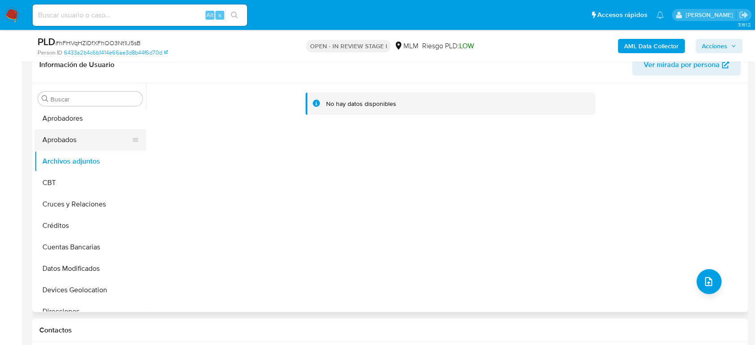
click at [86, 136] on button "Aprobados" at bounding box center [86, 139] width 105 height 21
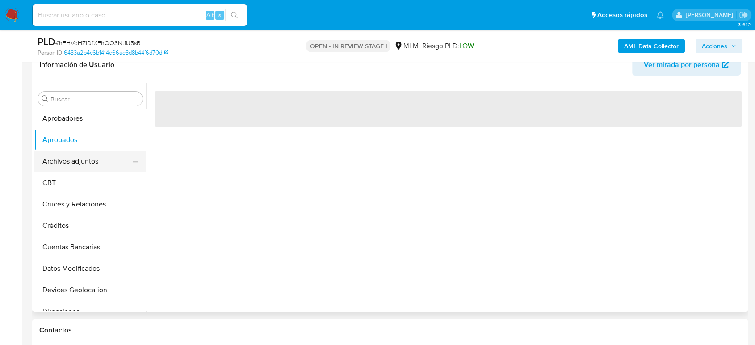
click at [85, 159] on button "Archivos adjuntos" at bounding box center [86, 161] width 105 height 21
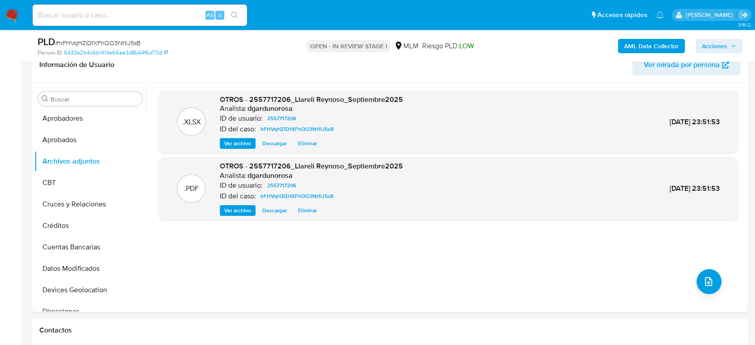
click at [700, 42] on button "Acciones" at bounding box center [718, 46] width 47 height 14
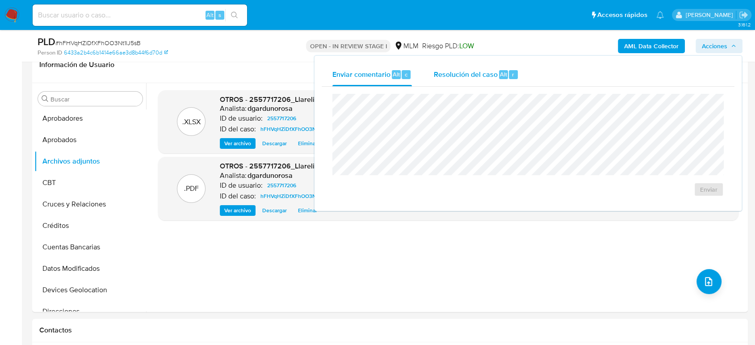
click at [485, 79] on div "Resolución del caso Alt r" at bounding box center [475, 74] width 85 height 23
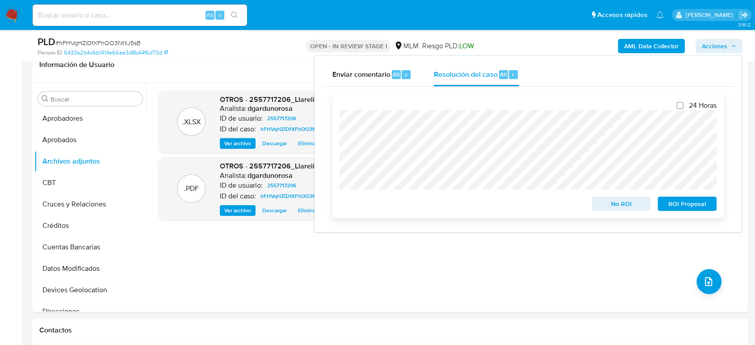
click at [707, 203] on span "ROI Proposal" at bounding box center [687, 203] width 46 height 13
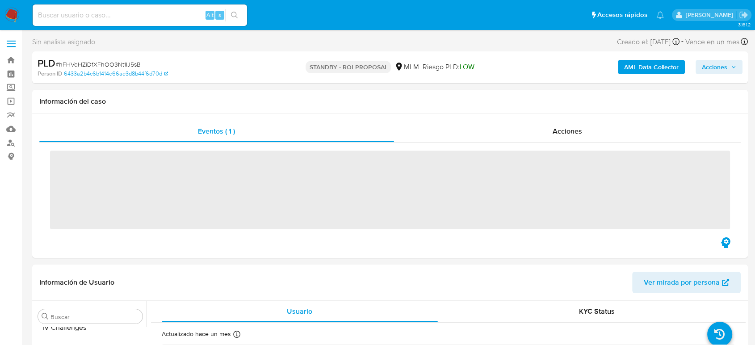
scroll to position [420, 0]
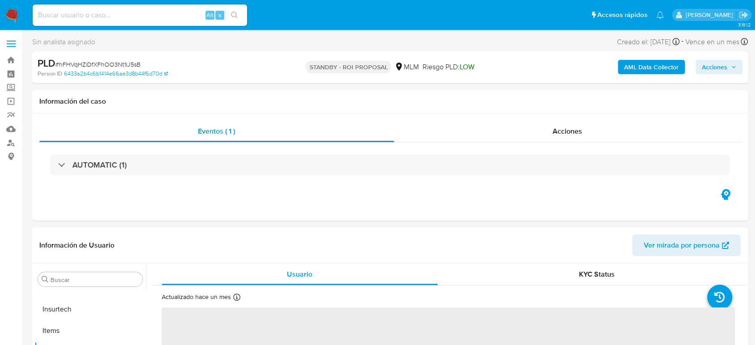
select select "10"
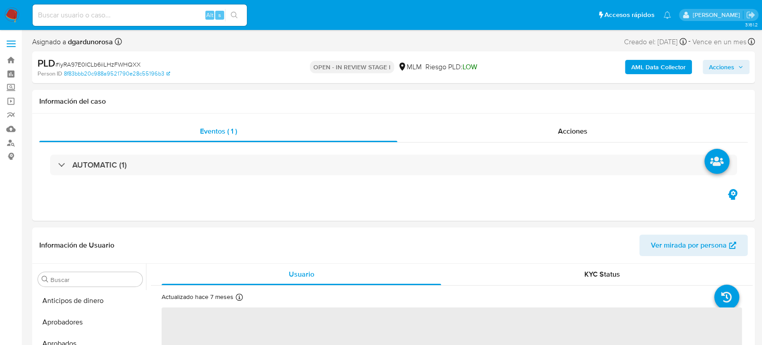
select select "10"
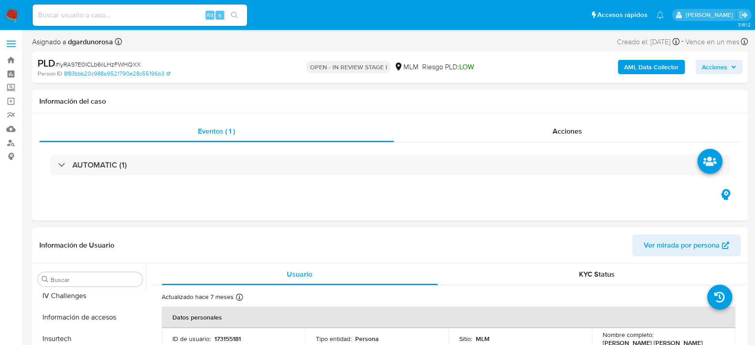
scroll to position [420, 0]
click at [351, 250] on header "Información de Usuario Ver mirada por persona" at bounding box center [389, 244] width 701 height 21
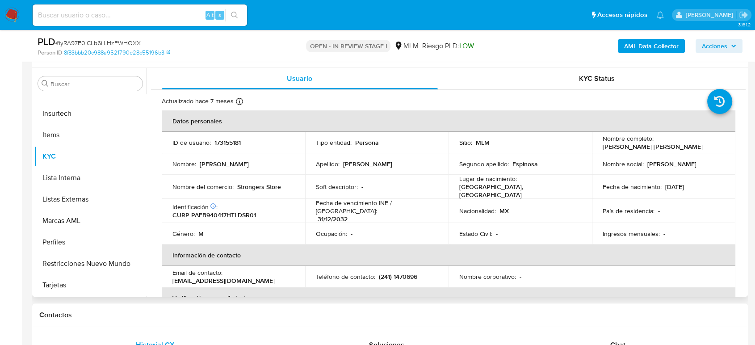
scroll to position [149, 0]
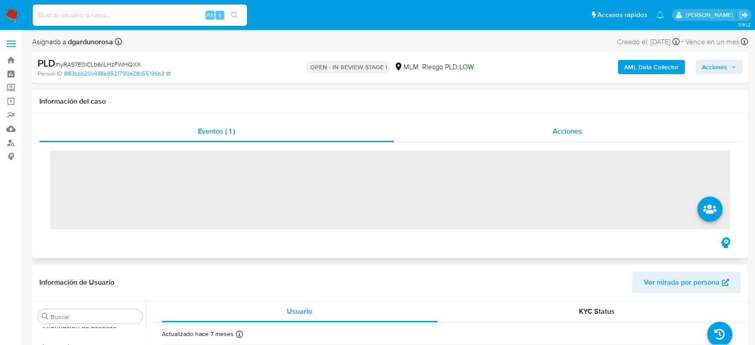
scroll to position [420, 0]
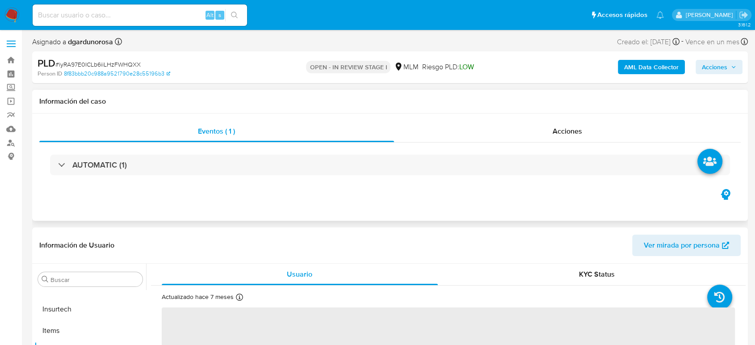
select select "10"
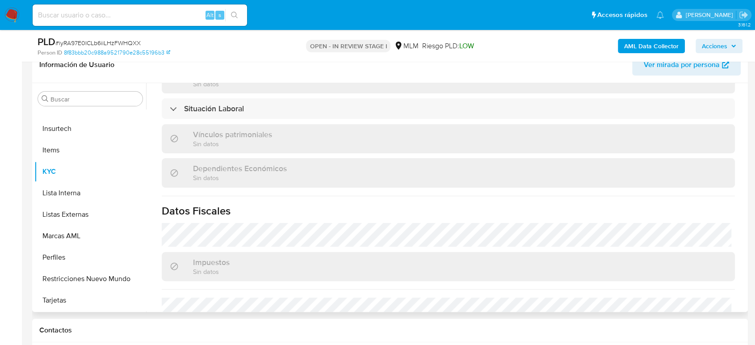
scroll to position [544, 0]
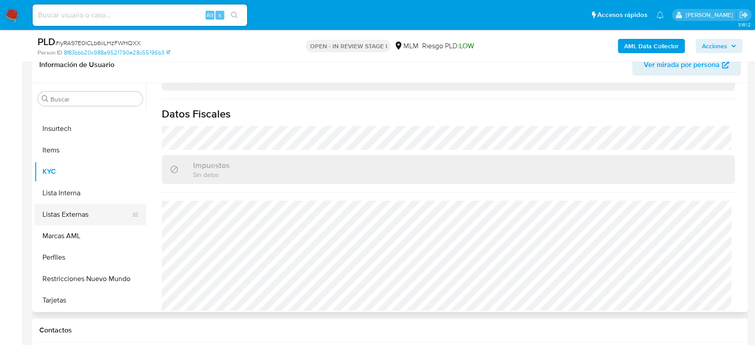
click at [76, 219] on button "Listas Externas" at bounding box center [86, 214] width 105 height 21
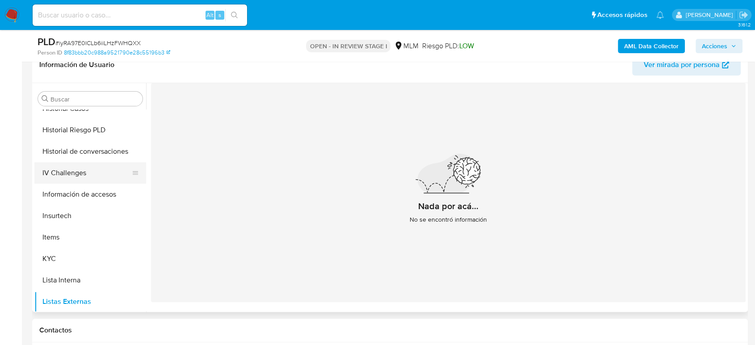
scroll to position [272, 0]
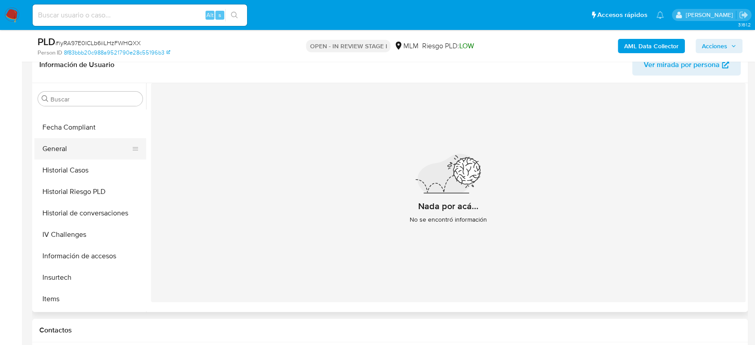
click at [61, 155] on button "General" at bounding box center [86, 148] width 105 height 21
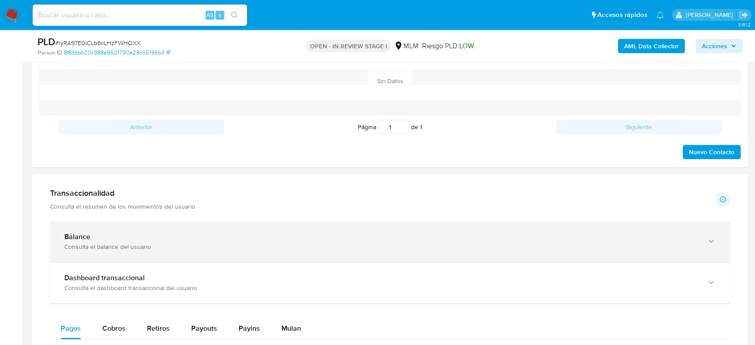
click at [184, 254] on div "Balance Consulta el balance del usuario" at bounding box center [390, 241] width 680 height 41
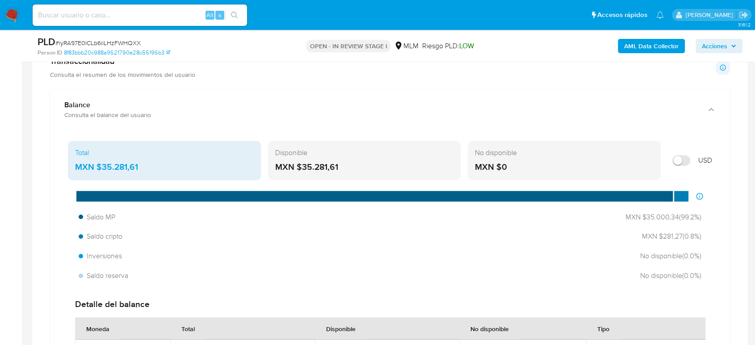
scroll to position [645, 0]
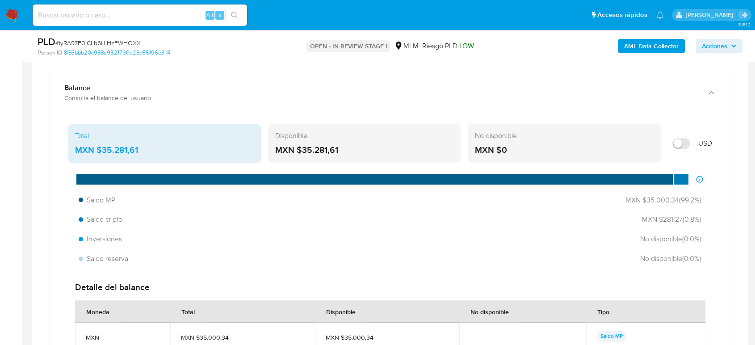
drag, startPoint x: 142, startPoint y: 149, endPoint x: 98, endPoint y: 153, distance: 44.8
click at [98, 151] on div "MXN $35.281,61" at bounding box center [164, 150] width 179 height 12
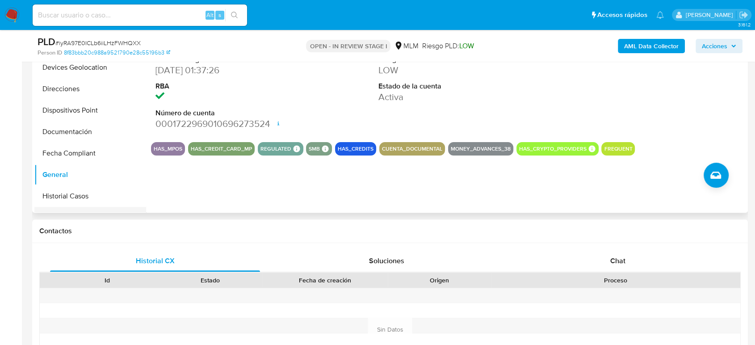
scroll to position [122, 0]
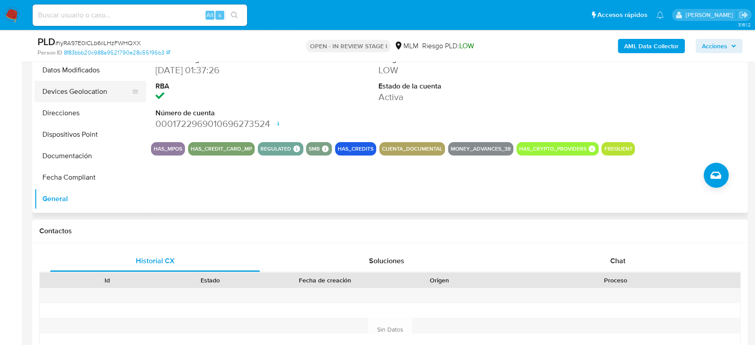
click at [91, 92] on button "Devices Geolocation" at bounding box center [86, 91] width 105 height 21
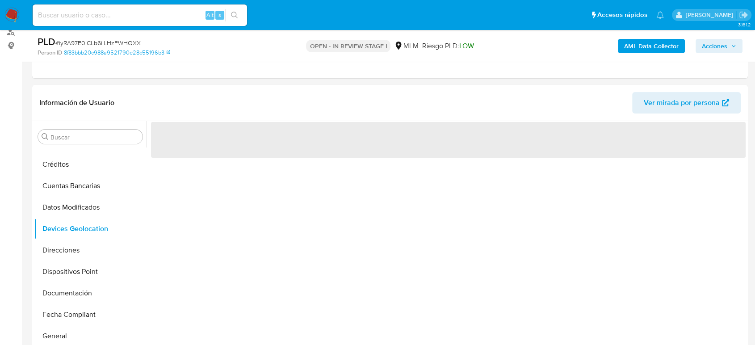
scroll to position [149, 0]
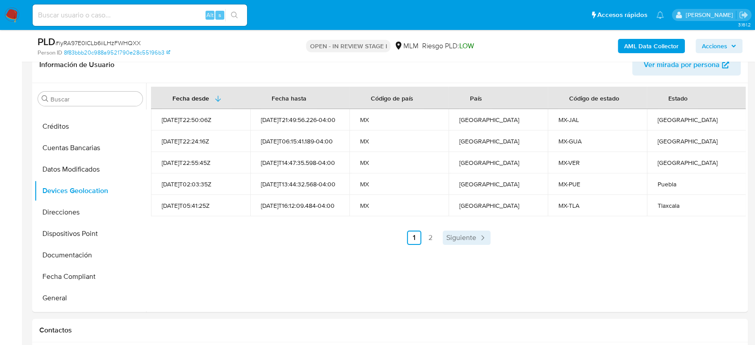
click at [478, 236] on icon "Paginación" at bounding box center [482, 237] width 9 height 9
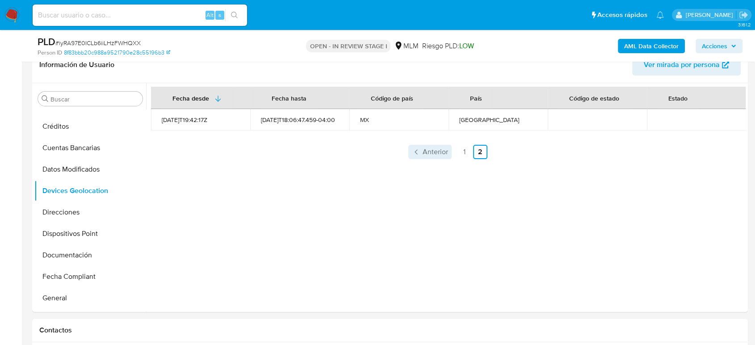
click at [438, 150] on span "Anterior" at bounding box center [435, 151] width 25 height 7
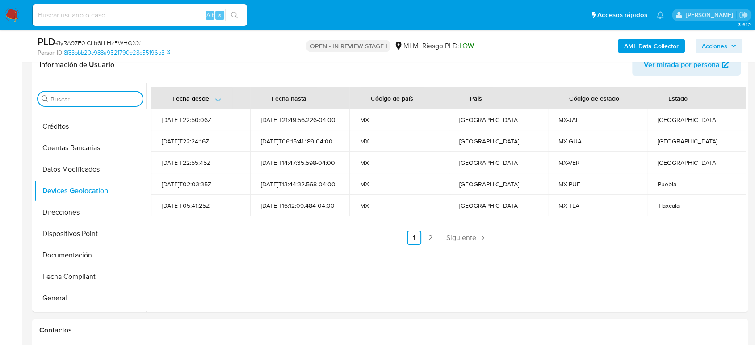
click at [108, 99] on input "Buscar" at bounding box center [94, 99] width 88 height 8
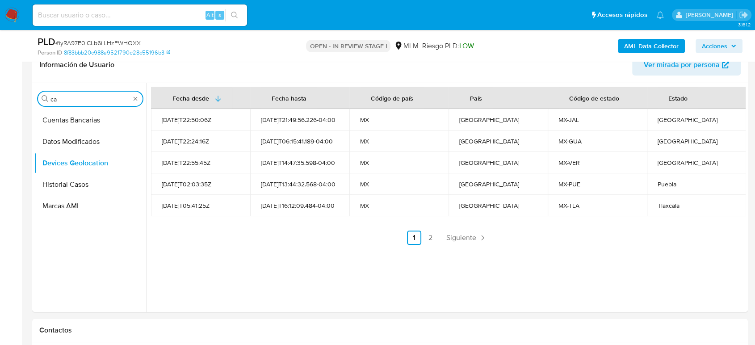
scroll to position [0, 0]
type input "cas"
click at [91, 138] on button "Historial Casos" at bounding box center [86, 141] width 105 height 21
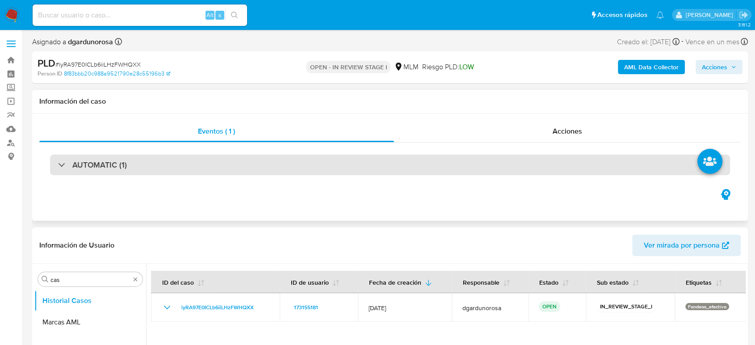
click at [162, 171] on div "AUTOMATIC (1)" at bounding box center [390, 165] width 680 height 21
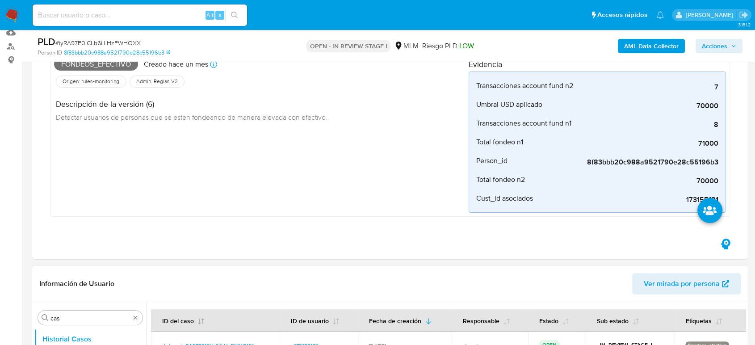
scroll to position [198, 0]
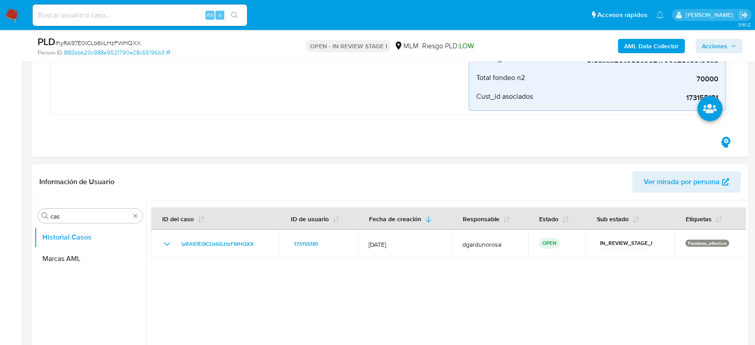
drag, startPoint x: 136, startPoint y: 213, endPoint x: 144, endPoint y: 211, distance: 8.8
type input "CONV"
click at [104, 253] on button "Historial de conversaciones" at bounding box center [90, 258] width 112 height 21
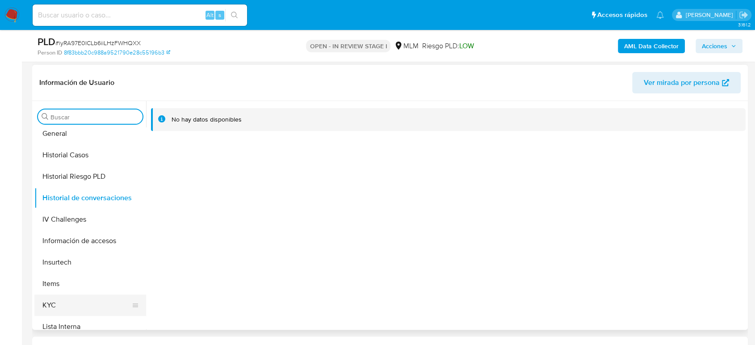
scroll to position [347, 0]
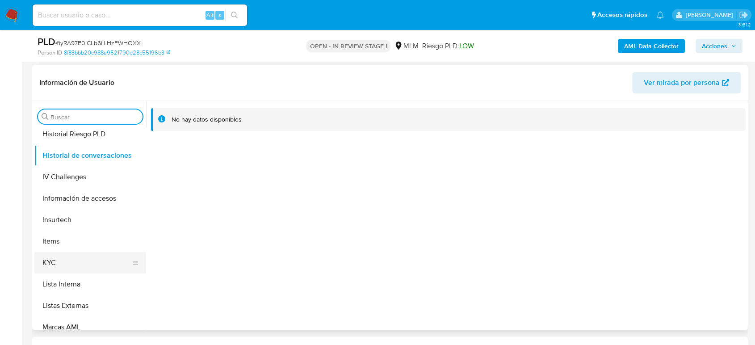
click at [78, 261] on button "KYC" at bounding box center [86, 262] width 105 height 21
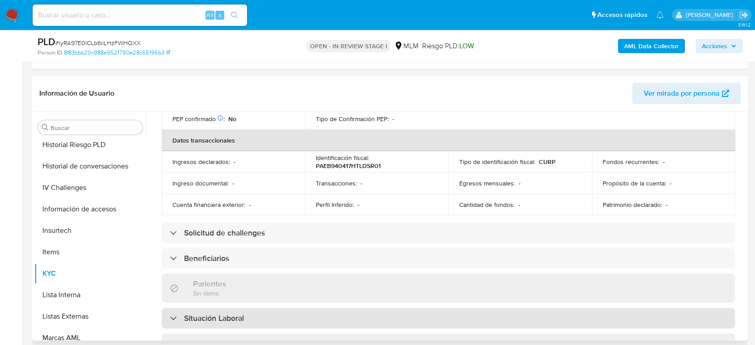
scroll to position [146, 0]
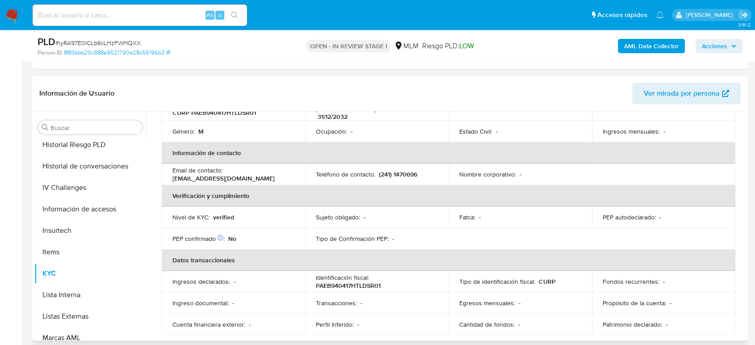
click at [403, 163] on td "Teléfono de contacto : (241) 1470696" at bounding box center [376, 173] width 143 height 21
click at [407, 170] on p "(241) 1470696" at bounding box center [398, 174] width 38 height 8
copy p "1470696"
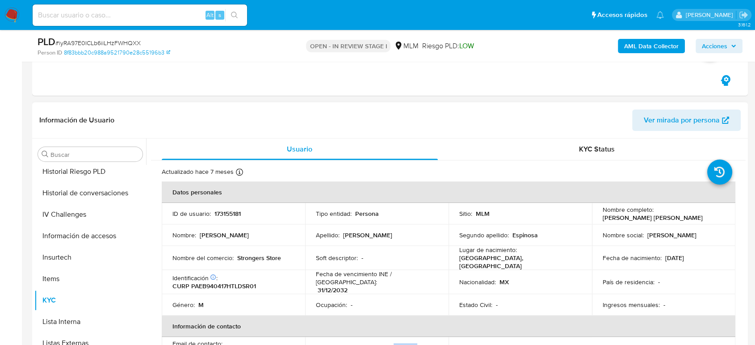
scroll to position [248, 0]
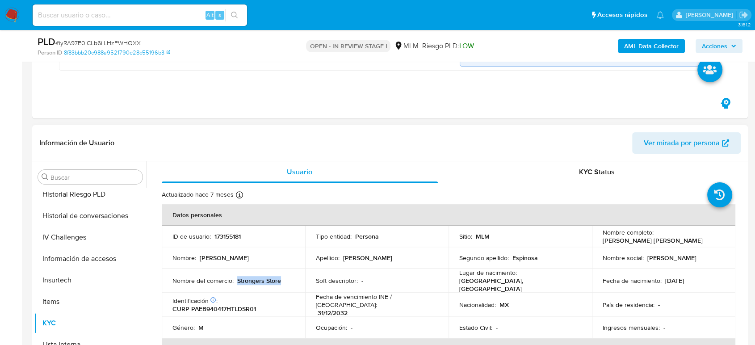
drag, startPoint x: 289, startPoint y: 277, endPoint x: 236, endPoint y: 279, distance: 52.7
click at [236, 279] on div "Nombre del comercio : Strongers Store" at bounding box center [233, 280] width 122 height 8
copy p "Strongers Store"
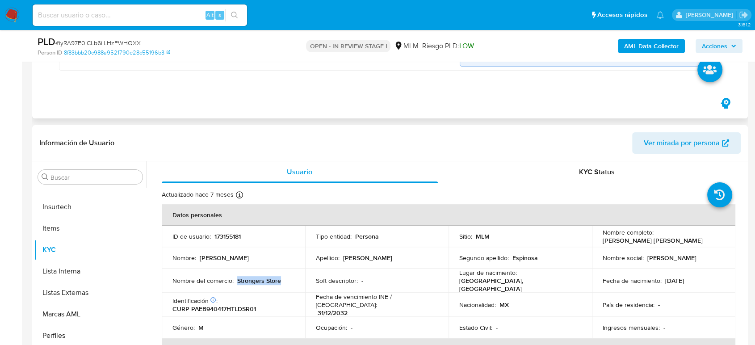
scroll to position [50, 0]
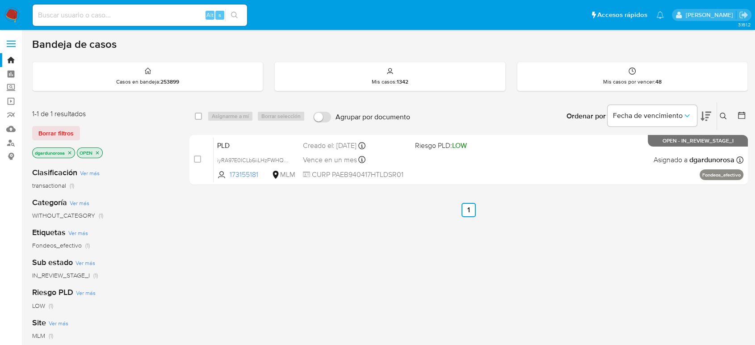
click at [721, 114] on icon at bounding box center [723, 116] width 7 height 7
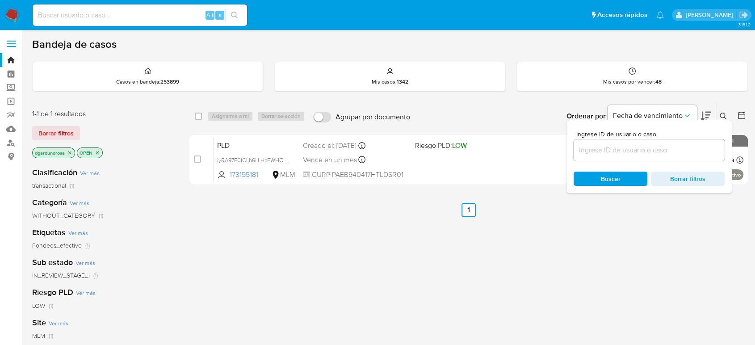
click at [607, 153] on input at bounding box center [648, 150] width 151 height 12
type input "709823539"
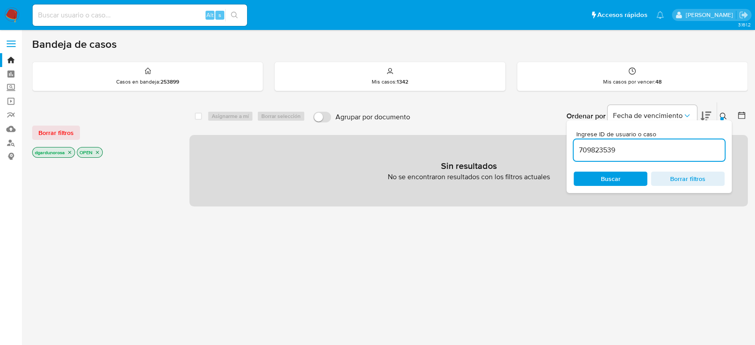
click at [721, 117] on div at bounding box center [722, 119] width 4 height 4
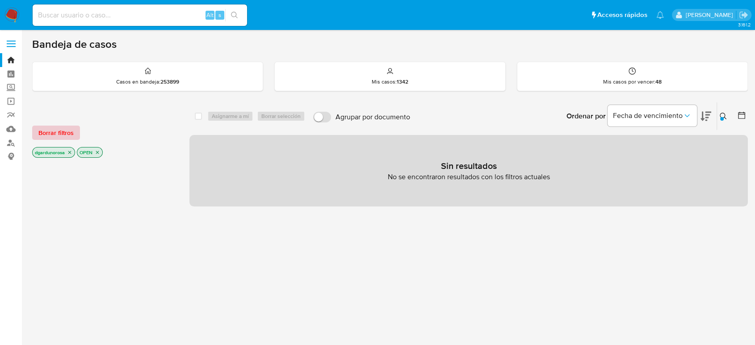
click at [70, 134] on span "Borrar filtros" at bounding box center [55, 132] width 35 height 13
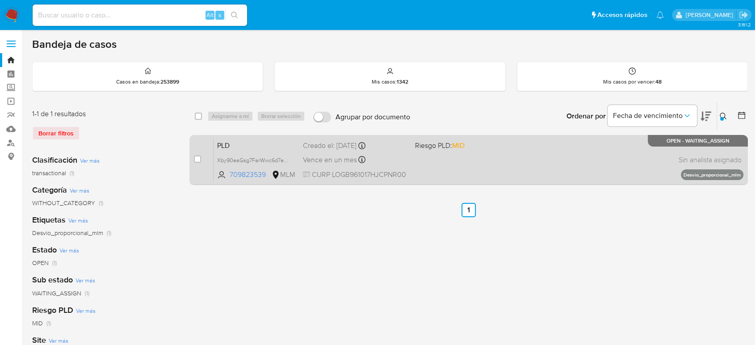
click at [201, 158] on div "case-item-checkbox No es posible asignar el caso" at bounding box center [204, 159] width 20 height 45
drag, startPoint x: 197, startPoint y: 163, endPoint x: 201, endPoint y: 156, distance: 8.4
click at [197, 163] on div "case-item-checkbox" at bounding box center [197, 160] width 7 height 11
click at [198, 156] on input "checkbox" at bounding box center [197, 158] width 7 height 7
checkbox input "true"
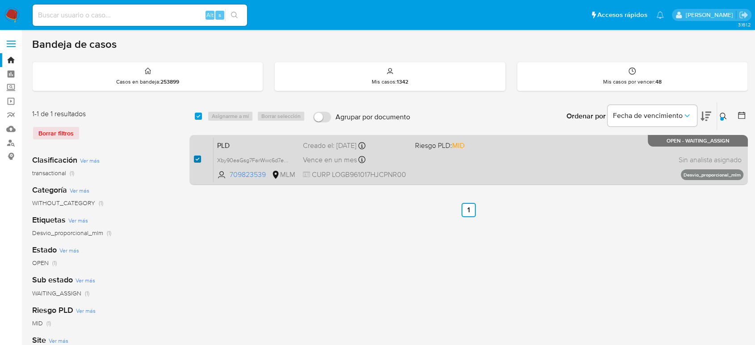
checkbox input "true"
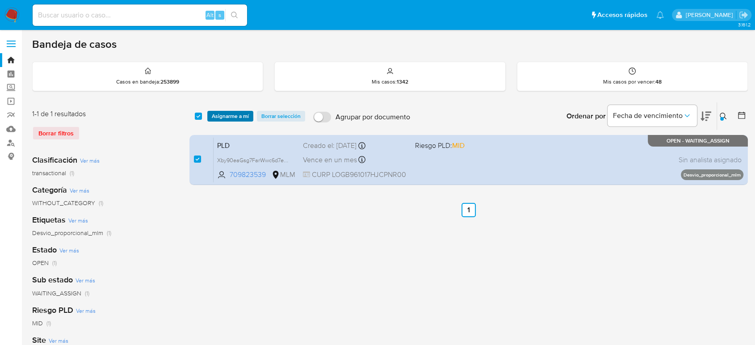
click at [240, 115] on span "Asignarme a mí" at bounding box center [230, 116] width 37 height 9
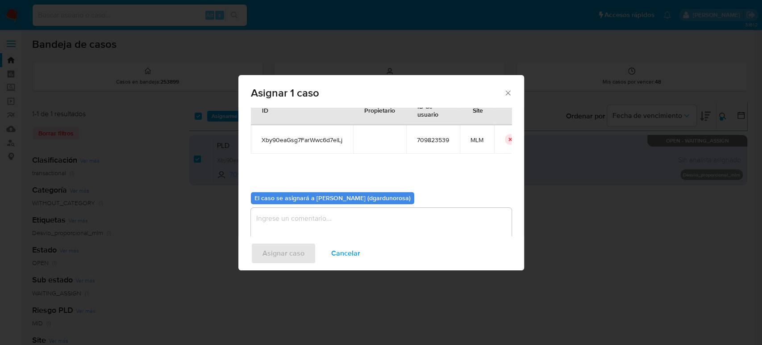
scroll to position [46, 0]
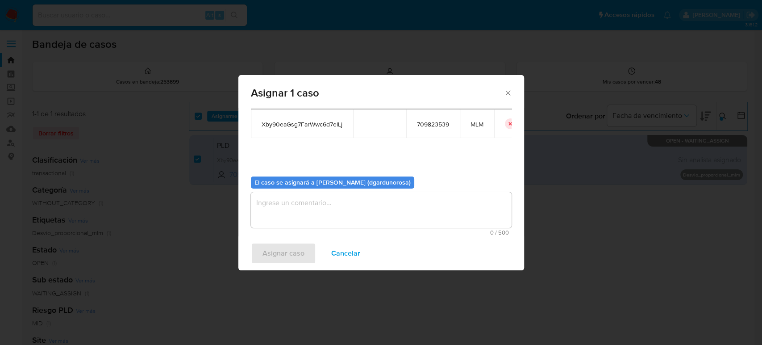
click at [379, 222] on textarea "assign-modal" at bounding box center [381, 210] width 261 height 36
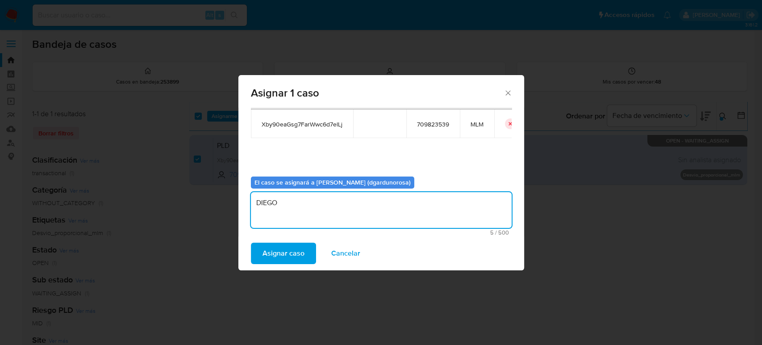
type textarea "DIEGO"
click at [311, 125] on span "Xby90eaGsg7FarWwc6d7elLj" at bounding box center [302, 124] width 81 height 8
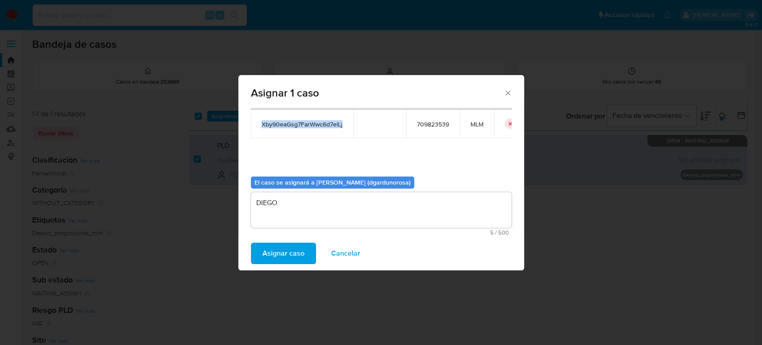
click at [311, 125] on span "Xby90eaGsg7FarWwc6d7elLj" at bounding box center [302, 124] width 81 height 8
copy span "Xby90eaGsg7FarWwc6d7elLj"
click at [295, 259] on span "Asignar caso" at bounding box center [284, 253] width 42 height 20
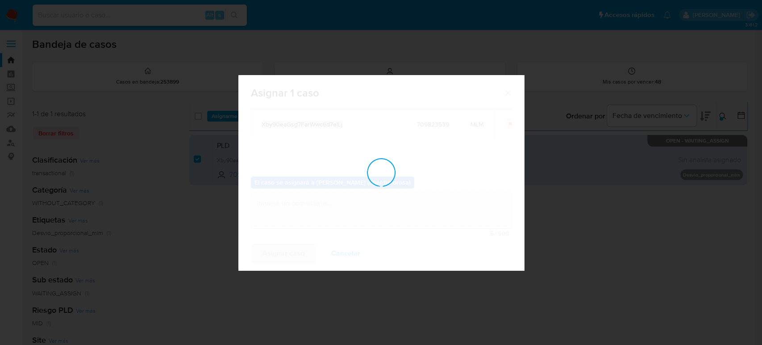
checkbox input "false"
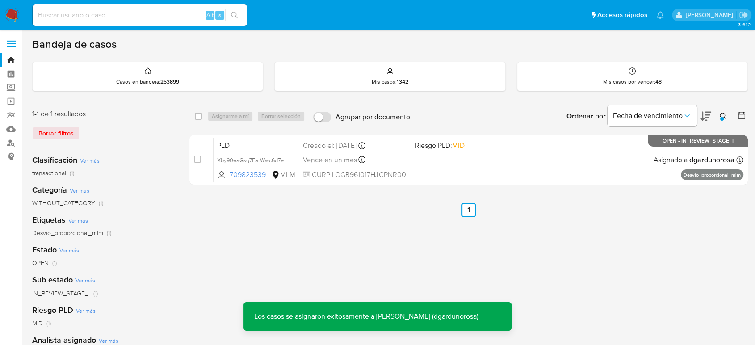
click at [722, 116] on icon at bounding box center [723, 116] width 7 height 7
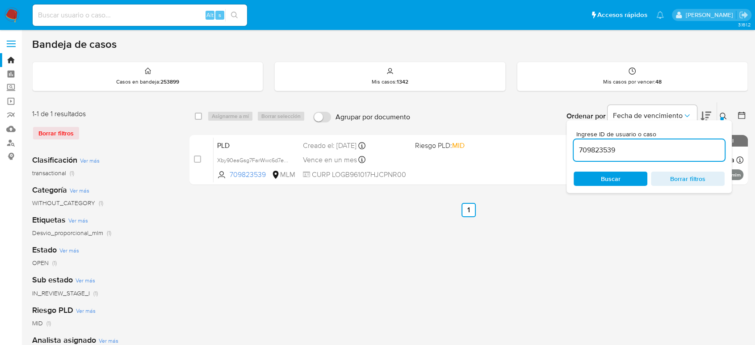
click at [605, 154] on input "709823539" at bounding box center [648, 150] width 151 height 12
type input "1874934641"
click at [722, 113] on icon at bounding box center [723, 116] width 7 height 7
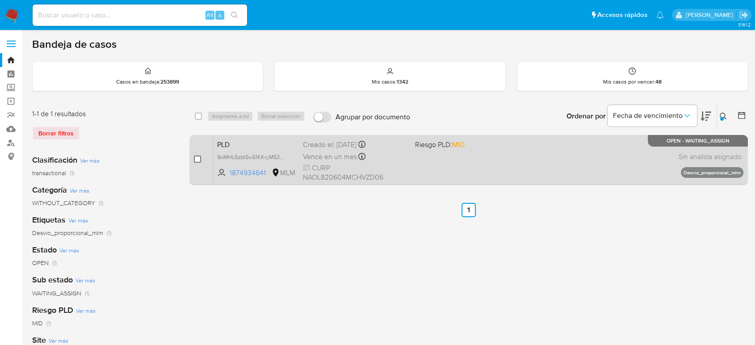
click at [197, 159] on input "checkbox" at bounding box center [197, 158] width 7 height 7
checkbox input "true"
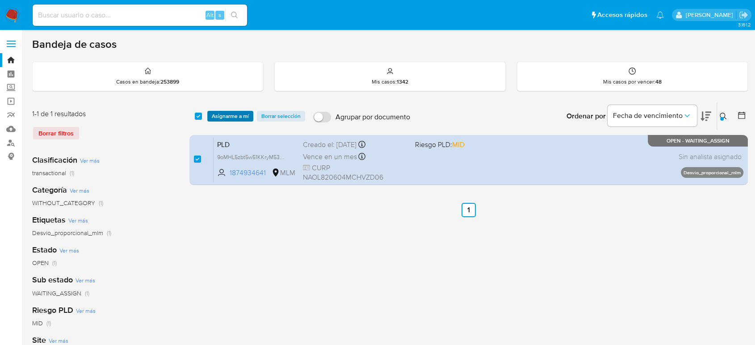
click at [226, 114] on span "Asignarme a mí" at bounding box center [230, 116] width 37 height 9
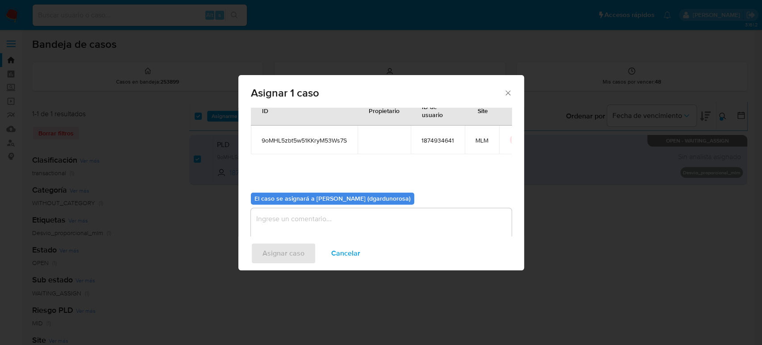
scroll to position [46, 0]
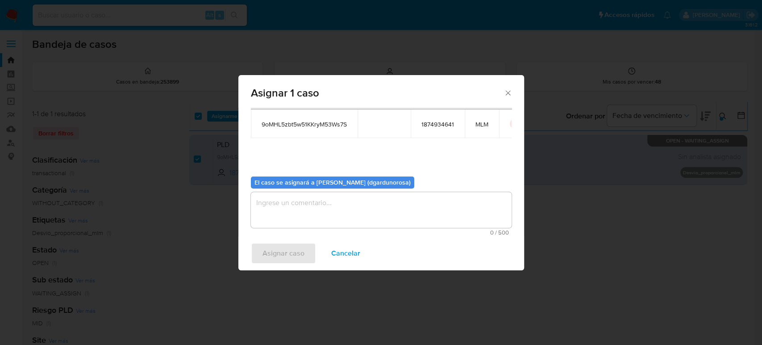
click at [336, 211] on textarea "assign-modal" at bounding box center [381, 210] width 261 height 36
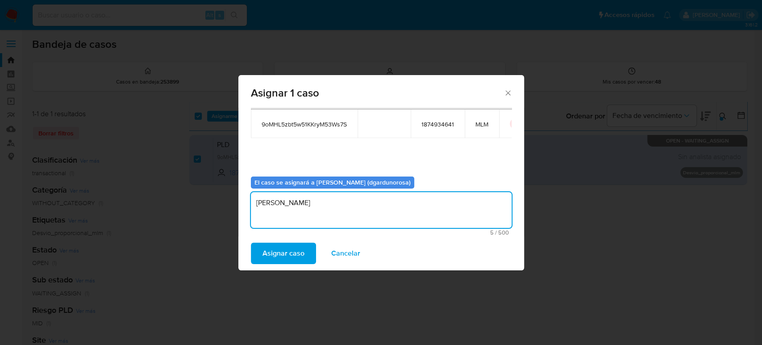
type textarea "[PERSON_NAME]"
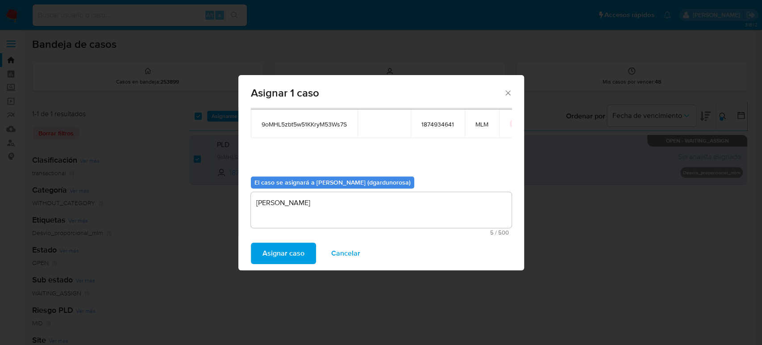
click at [305, 122] on span "9oMHL5zbt5w51KKryM53Ws7S" at bounding box center [304, 124] width 85 height 8
copy span "9oMHL5zbt5w51KKryM53Ws7S"
click at [274, 246] on span "Asignar caso" at bounding box center [284, 253] width 42 height 20
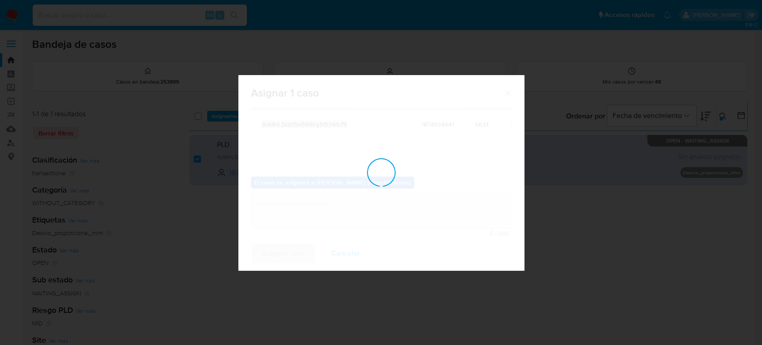
checkbox input "false"
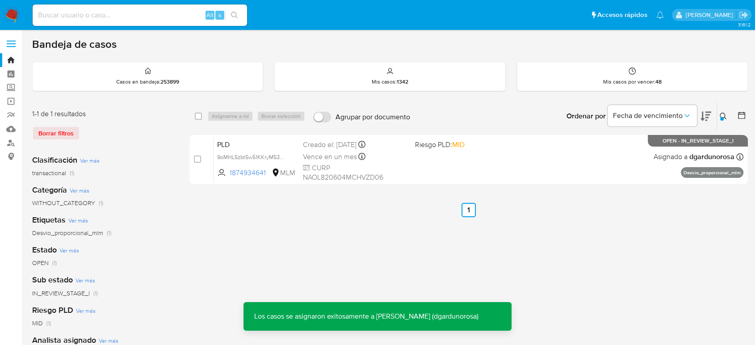
click at [721, 117] on div at bounding box center [722, 119] width 4 height 4
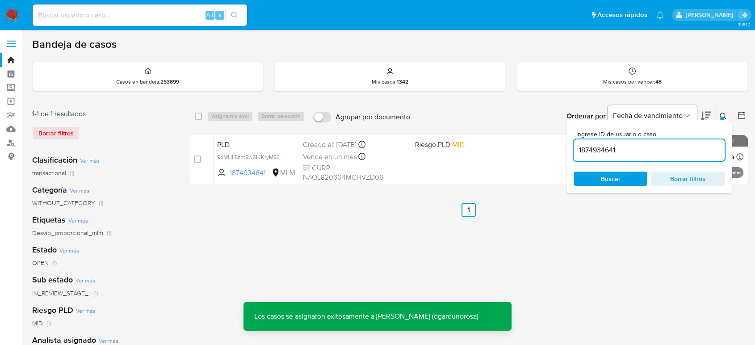
click at [587, 154] on input "1874934641" at bounding box center [648, 150] width 151 height 12
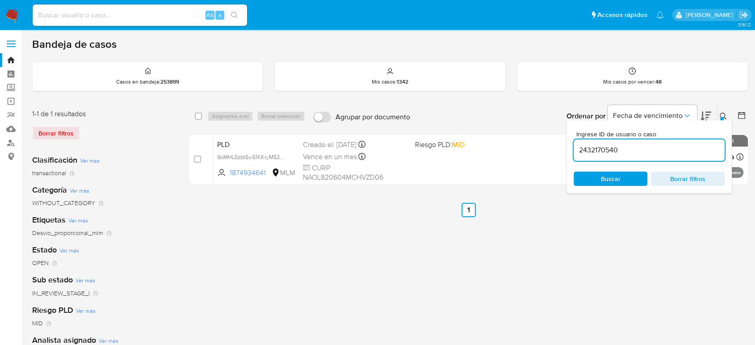
type input "2432170540"
click at [725, 113] on icon at bounding box center [723, 116] width 7 height 7
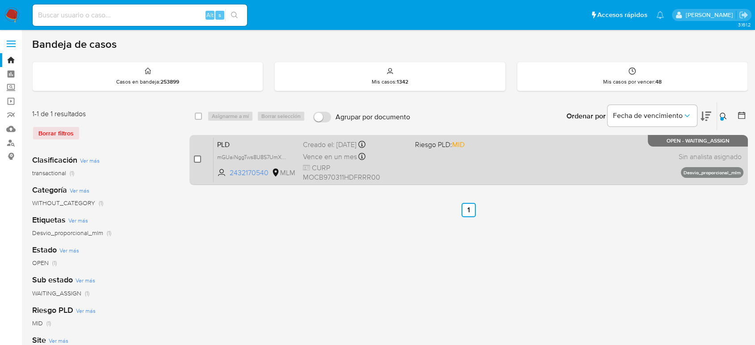
click at [196, 159] on input "checkbox" at bounding box center [197, 158] width 7 height 7
checkbox input "true"
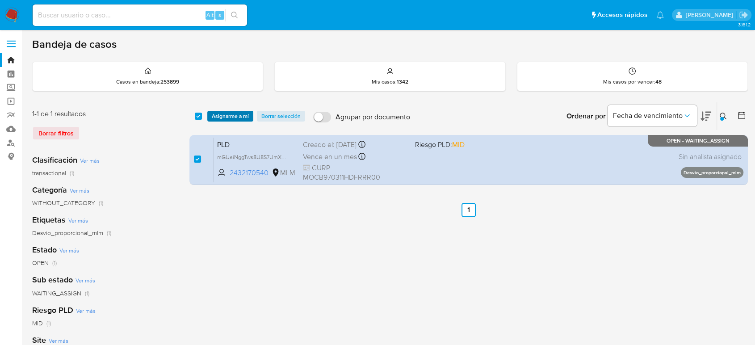
click at [244, 112] on span "Asignarme a mí" at bounding box center [230, 116] width 37 height 9
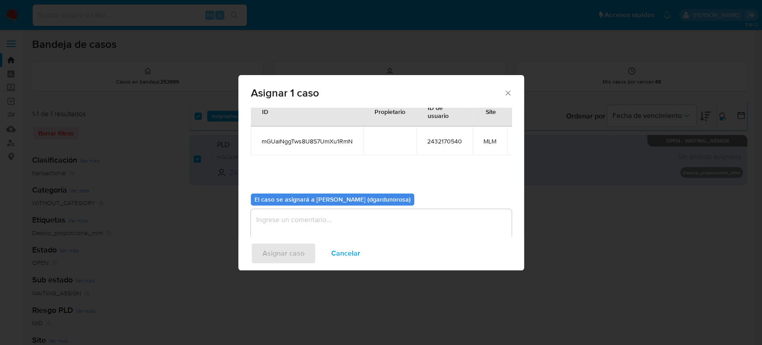
scroll to position [53, 0]
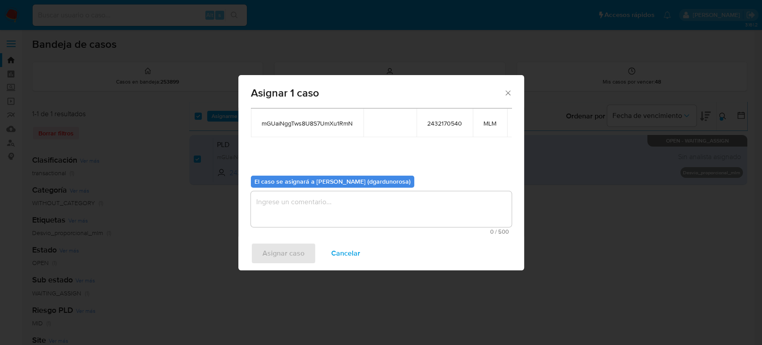
click at [315, 200] on textarea "assign-modal" at bounding box center [381, 209] width 261 height 36
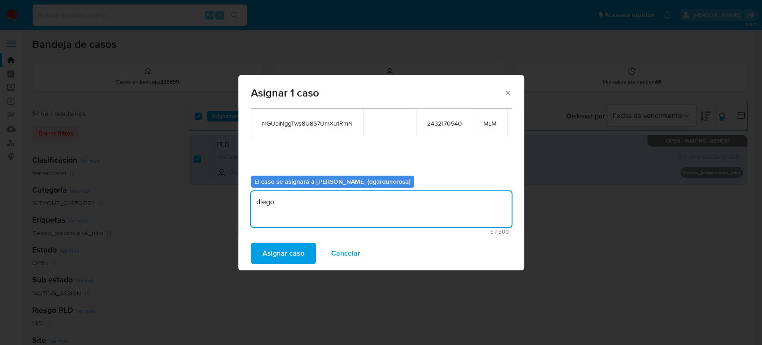
type textarea "diego"
click at [318, 119] on span "mGUaiNggTws8U8S7UmXu1RmN" at bounding box center [307, 123] width 91 height 8
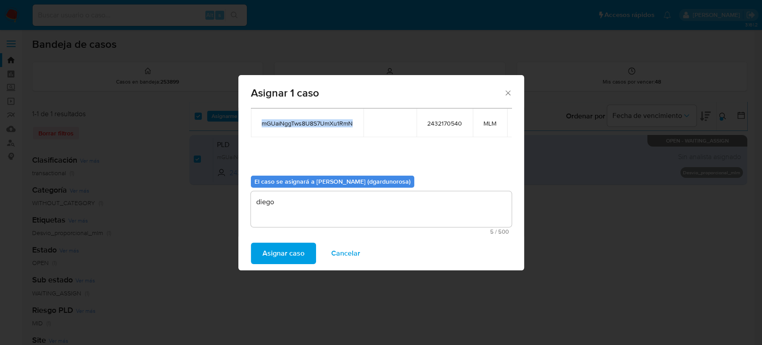
copy span "mGUaiNggTws8U8S7UmXu1RmN"
click at [300, 247] on span "Asignar caso" at bounding box center [284, 253] width 42 height 20
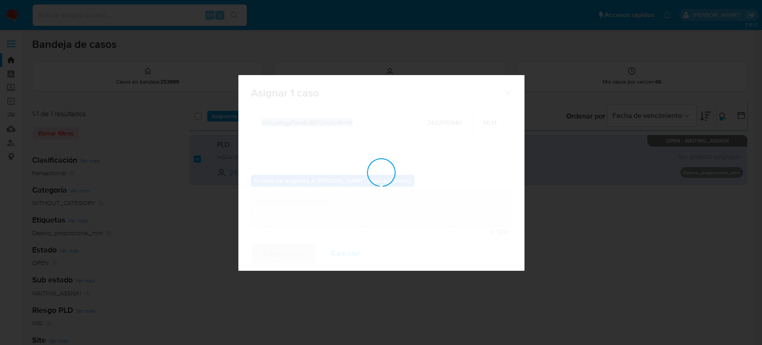
checkbox input "false"
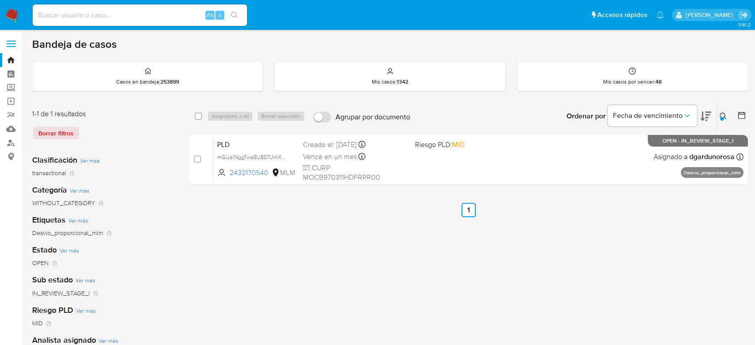
click at [722, 113] on icon at bounding box center [723, 116] width 7 height 7
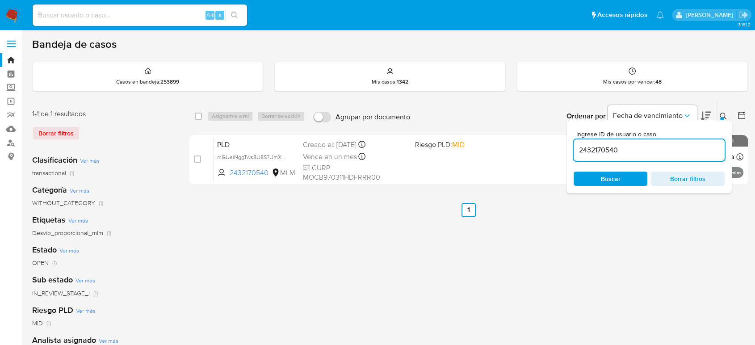
click at [619, 146] on input "2432170540" at bounding box center [648, 150] width 151 height 12
click at [619, 147] on input "2432170540" at bounding box center [648, 150] width 151 height 12
type input "66654789"
click at [725, 117] on icon at bounding box center [723, 116] width 7 height 7
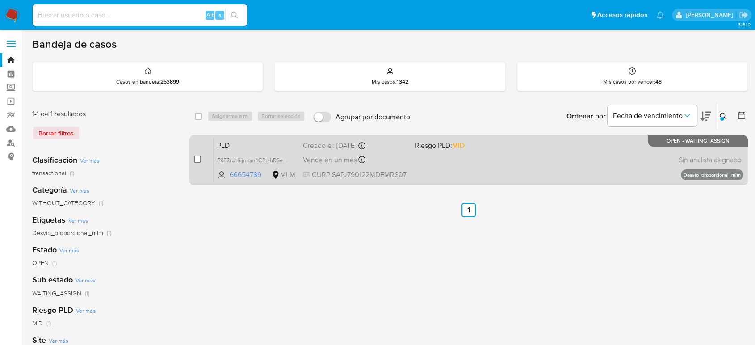
click at [198, 157] on input "checkbox" at bounding box center [197, 158] width 7 height 7
checkbox input "true"
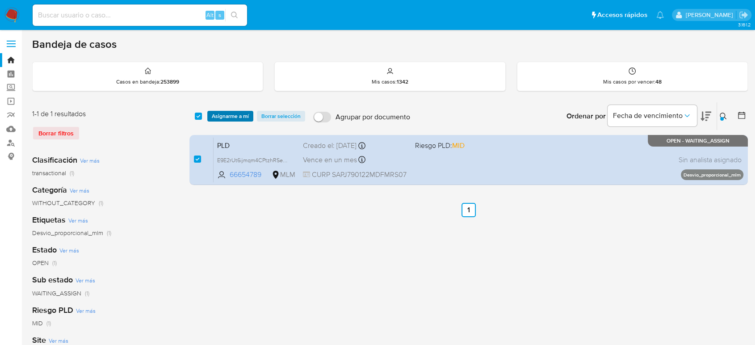
click at [241, 116] on span "Asignarme a mí" at bounding box center [230, 116] width 37 height 9
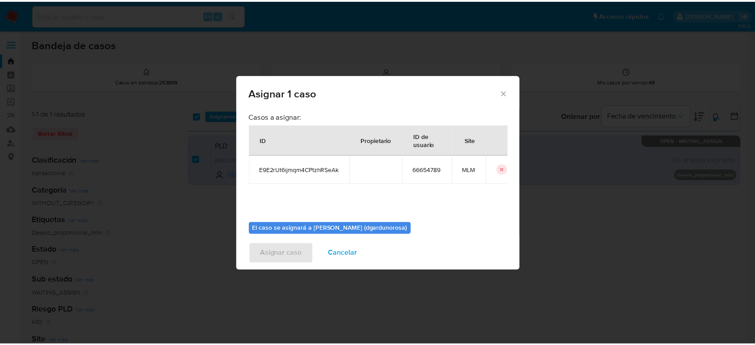
scroll to position [46, 0]
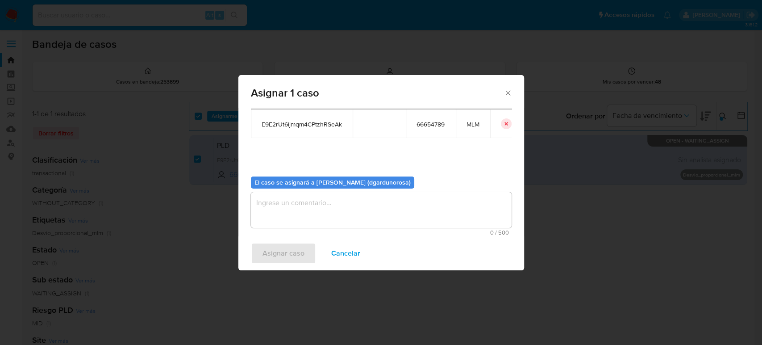
click at [344, 226] on textarea "assign-modal" at bounding box center [381, 210] width 261 height 36
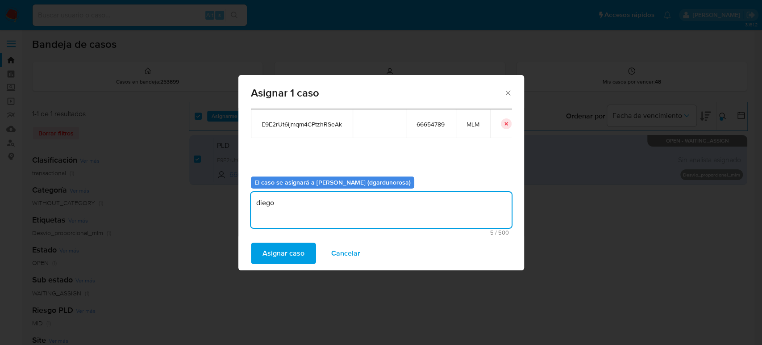
type textarea "diego"
click at [326, 124] on span "E9E2rUt6ijmqm4CPtzhRSeAk" at bounding box center [302, 124] width 80 height 8
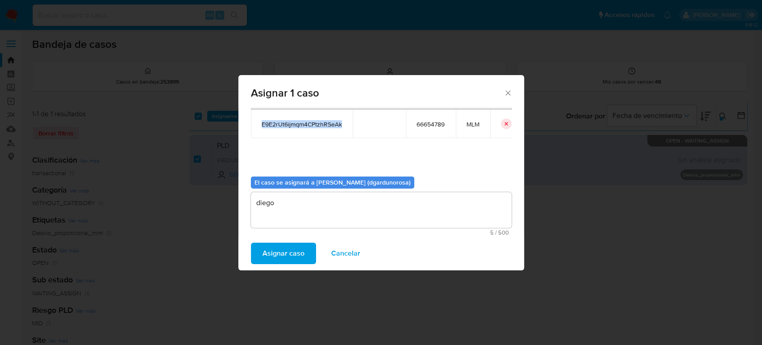
click at [326, 124] on span "E9E2rUt6ijmqm4CPtzhRSeAk" at bounding box center [302, 124] width 80 height 8
copy span "E9E2rUt6ijmqm4CPtzhRSeAk"
click at [290, 255] on span "Asignar caso" at bounding box center [284, 253] width 42 height 20
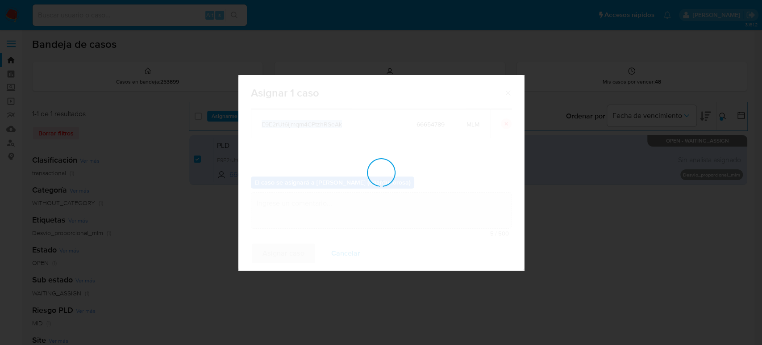
checkbox input "false"
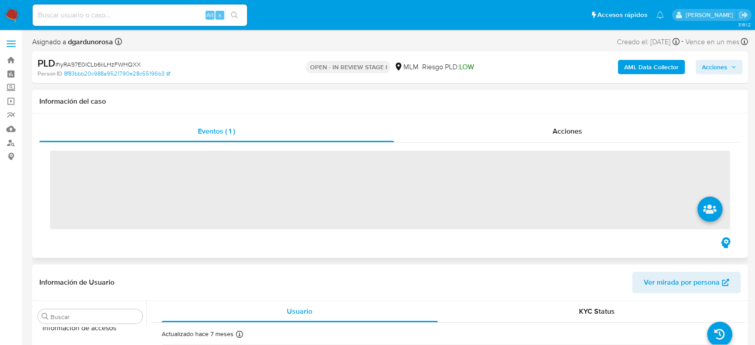
scroll to position [420, 0]
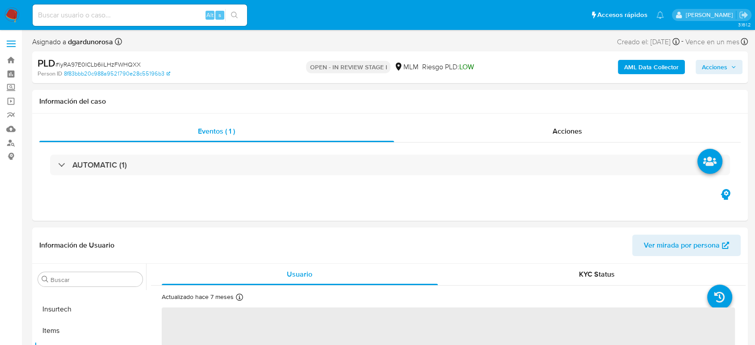
select select "10"
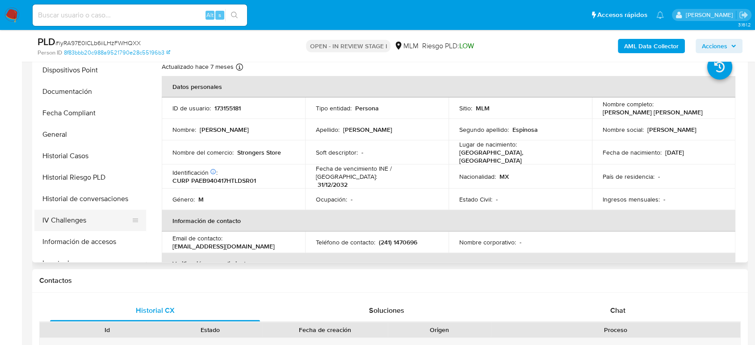
scroll to position [222, 0]
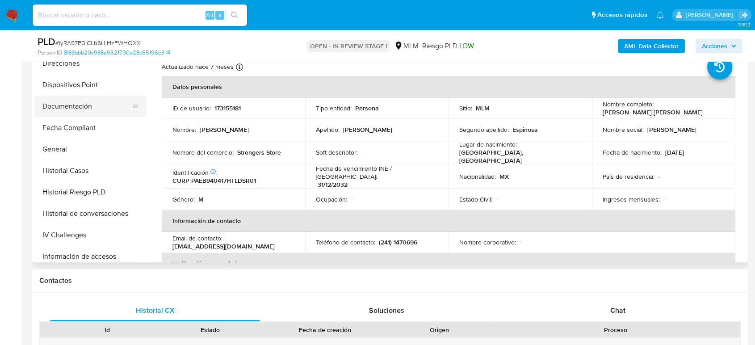
click at [71, 113] on button "Documentación" at bounding box center [86, 106] width 105 height 21
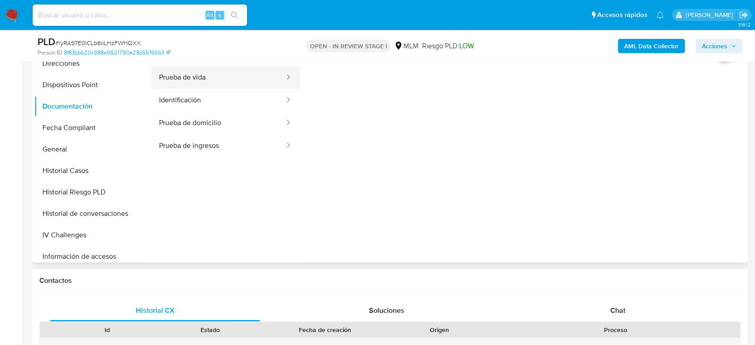
click at [222, 84] on button "Prueba de vida" at bounding box center [218, 77] width 134 height 23
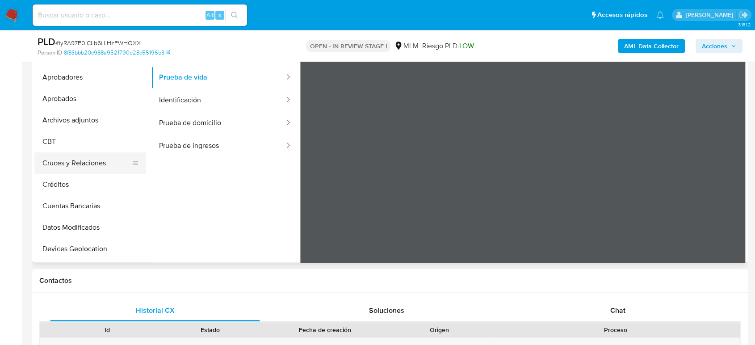
scroll to position [0, 0]
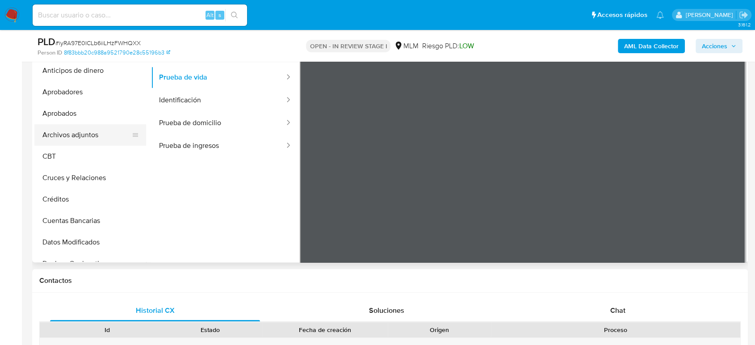
click at [89, 141] on button "Archivos adjuntos" at bounding box center [86, 134] width 105 height 21
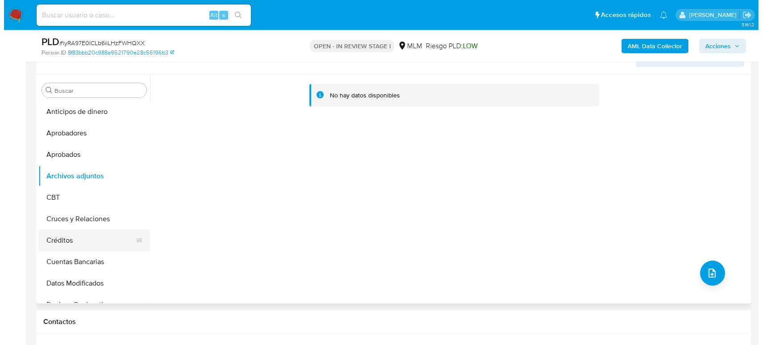
scroll to position [99, 0]
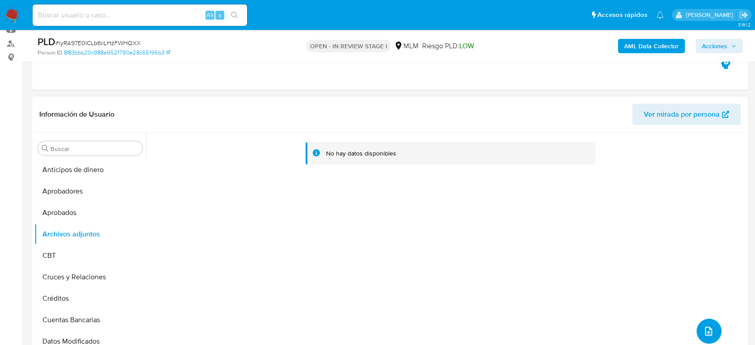
click at [699, 326] on button "upload-file" at bounding box center [708, 330] width 25 height 25
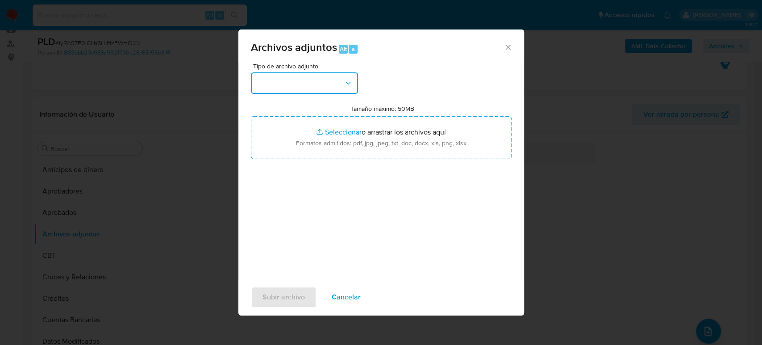
click at [309, 81] on button "button" at bounding box center [304, 82] width 107 height 21
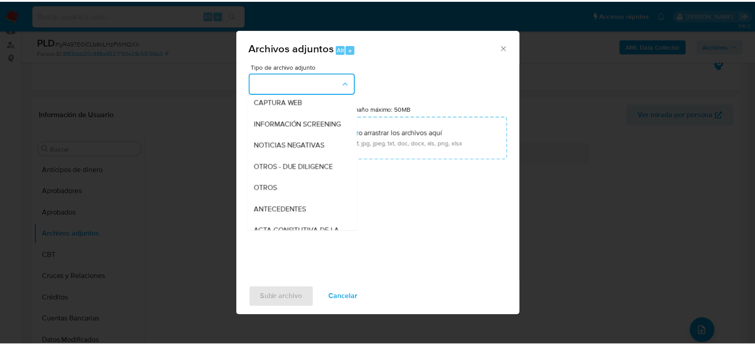
scroll to position [149, 0]
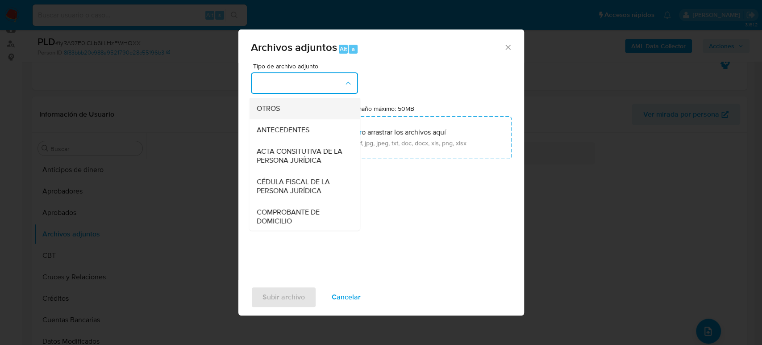
click at [281, 119] on div "OTROS" at bounding box center [301, 108] width 91 height 21
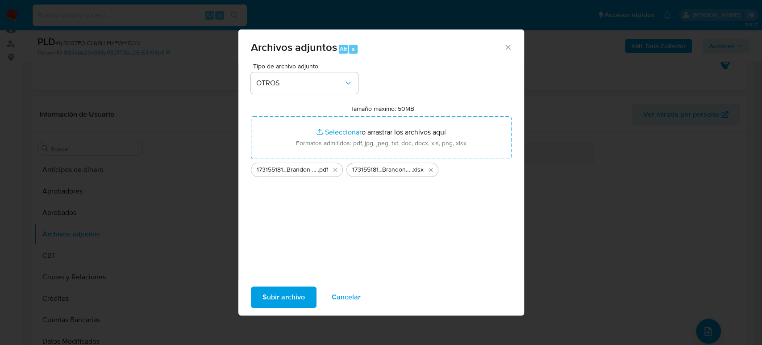
click at [272, 299] on span "Subir archivo" at bounding box center [284, 297] width 42 height 20
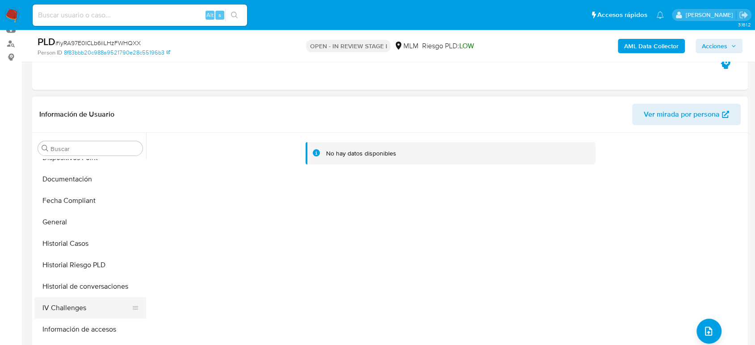
scroll to position [347, 0]
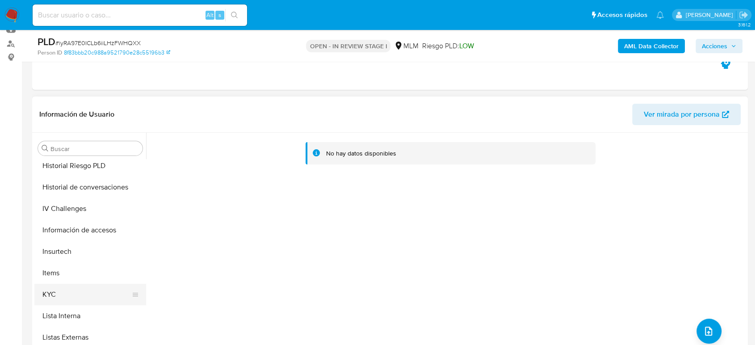
click at [76, 296] on button "KYC" at bounding box center [86, 294] width 105 height 21
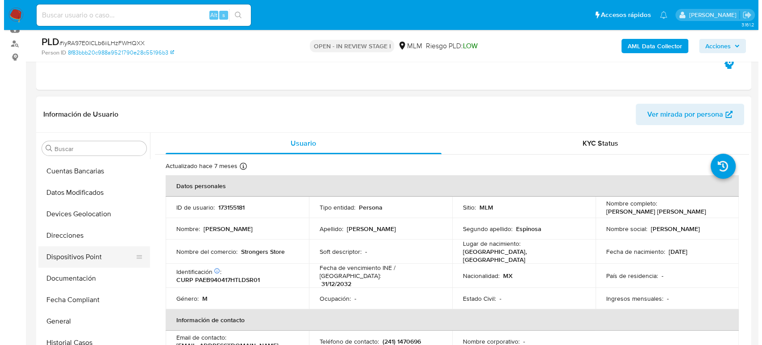
scroll to position [50, 0]
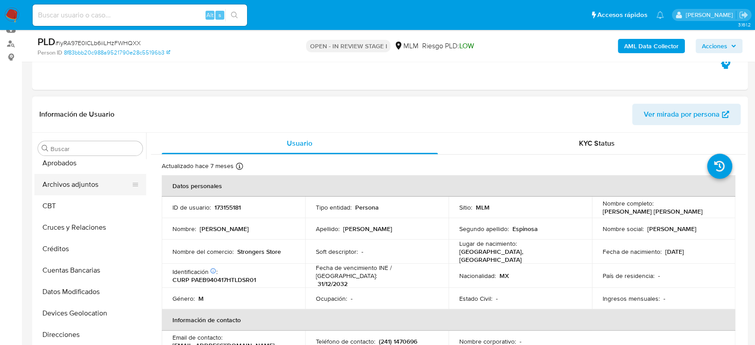
click at [86, 187] on button "Archivos adjuntos" at bounding box center [86, 184] width 105 height 21
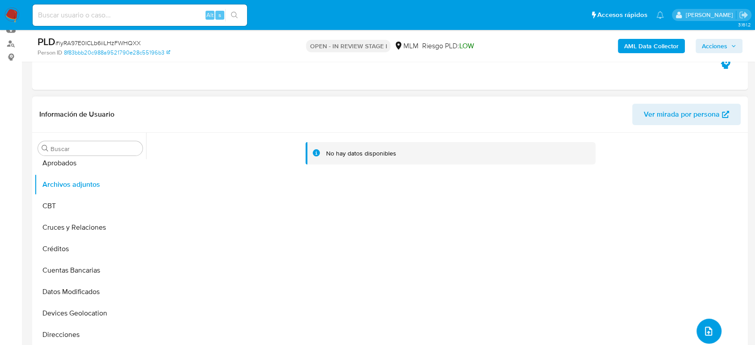
click at [711, 331] on button "upload-file" at bounding box center [708, 330] width 25 height 25
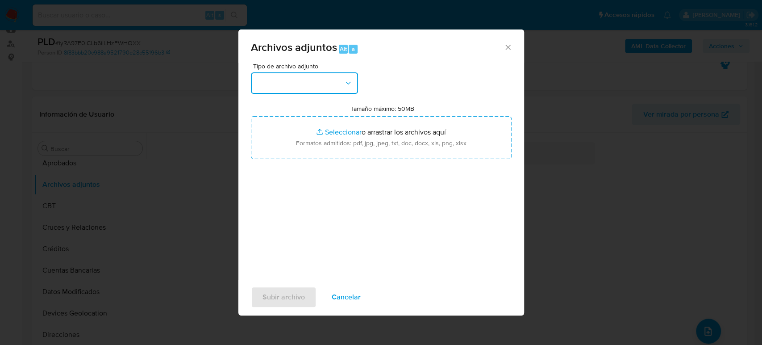
click at [291, 79] on button "button" at bounding box center [304, 82] width 107 height 21
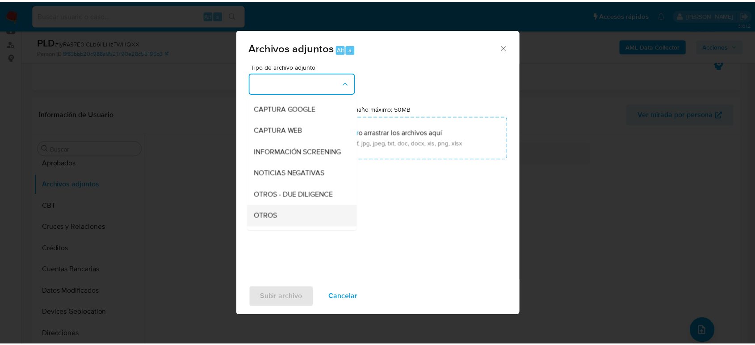
scroll to position [99, 0]
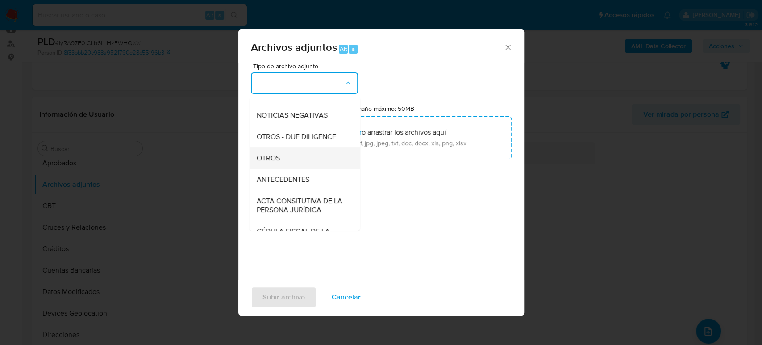
click at [295, 169] on div "OTROS" at bounding box center [301, 157] width 91 height 21
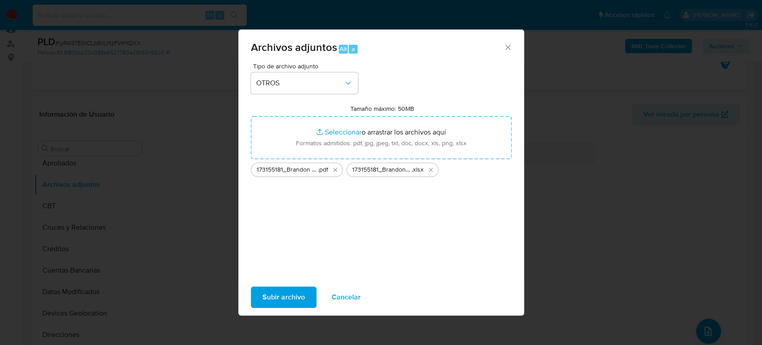
click at [295, 296] on span "Subir archivo" at bounding box center [284, 297] width 42 height 20
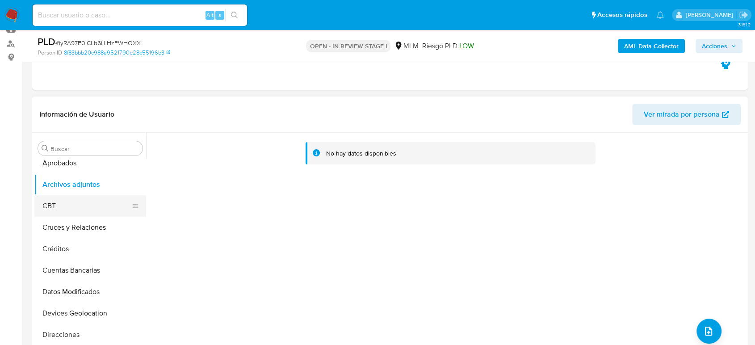
click at [89, 205] on button "CBT" at bounding box center [86, 205] width 105 height 21
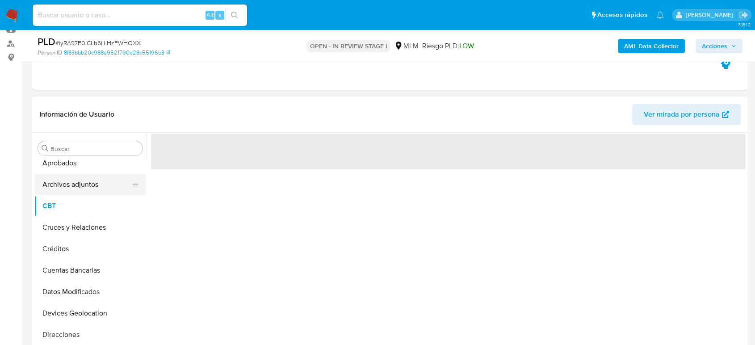
click at [90, 189] on button "Archivos adjuntos" at bounding box center [86, 184] width 105 height 21
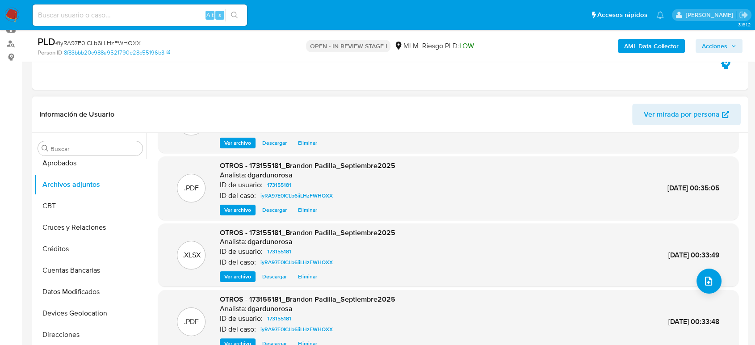
scroll to position [0, 0]
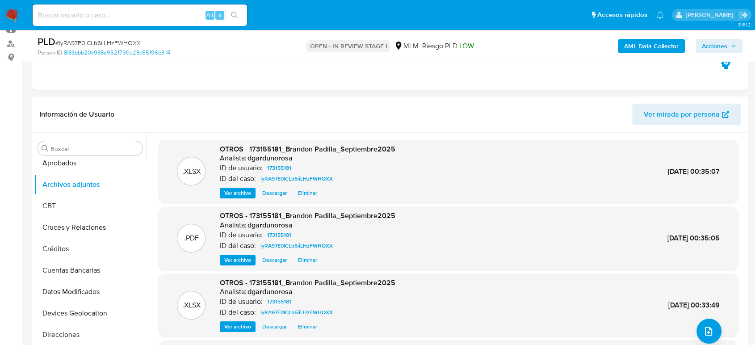
click at [712, 45] on span "Acciones" at bounding box center [714, 46] width 25 height 14
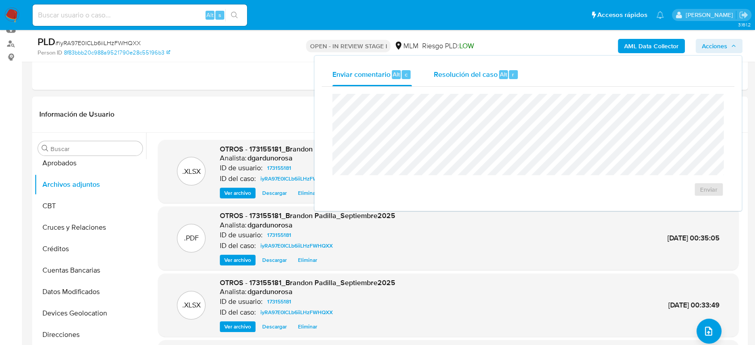
click at [450, 84] on div "Resolución del caso Alt r" at bounding box center [475, 74] width 85 height 23
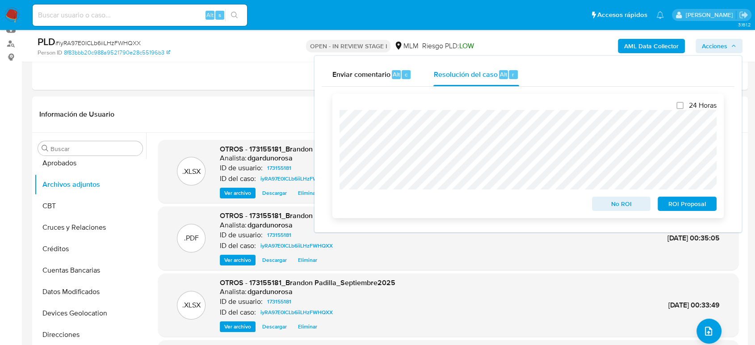
click at [631, 203] on span "No ROI" at bounding box center [621, 203] width 46 height 13
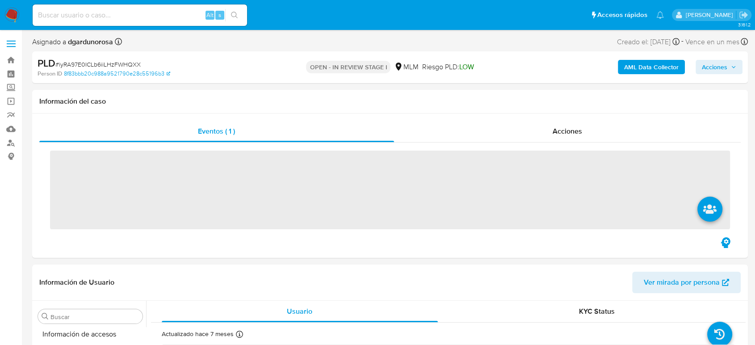
scroll to position [420, 0]
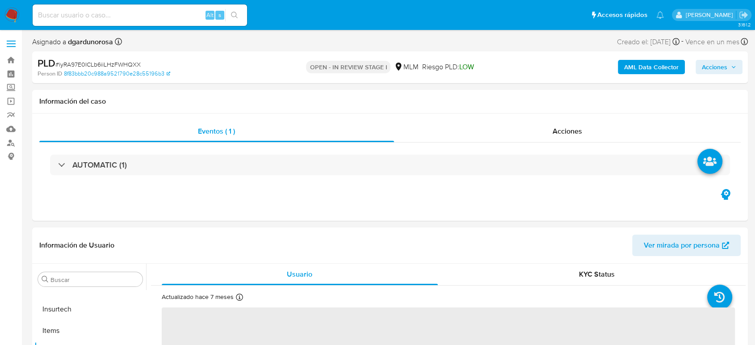
click at [173, 11] on input at bounding box center [140, 15] width 214 height 12
paste input "183014653"
type input "183014653"
select select "10"
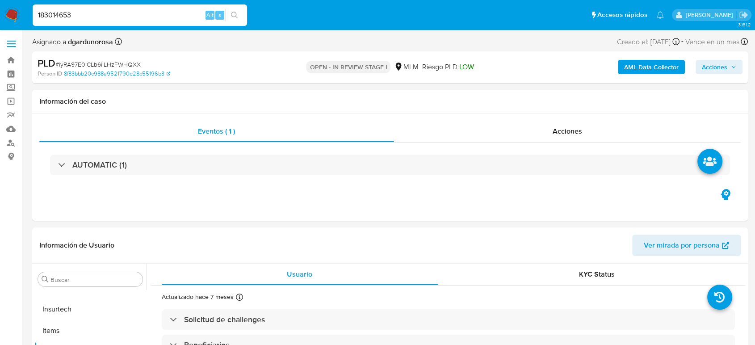
type input "183014653"
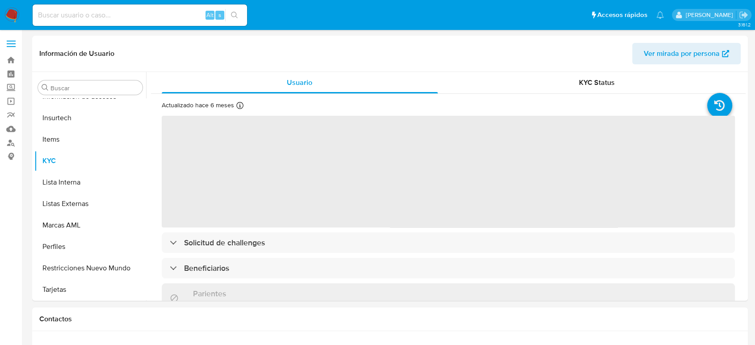
scroll to position [420, 0]
select select "10"
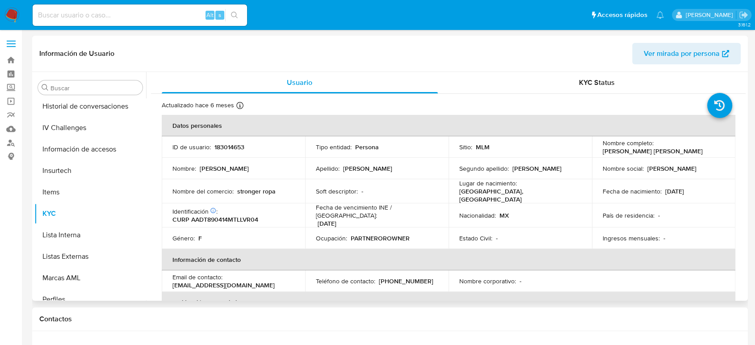
scroll to position [272, 0]
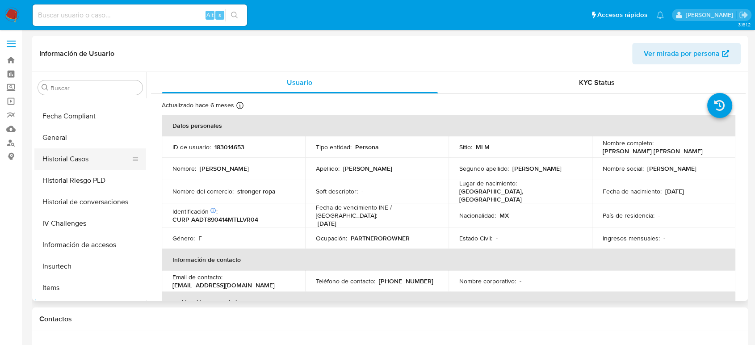
click at [91, 163] on button "Historial Casos" at bounding box center [86, 158] width 105 height 21
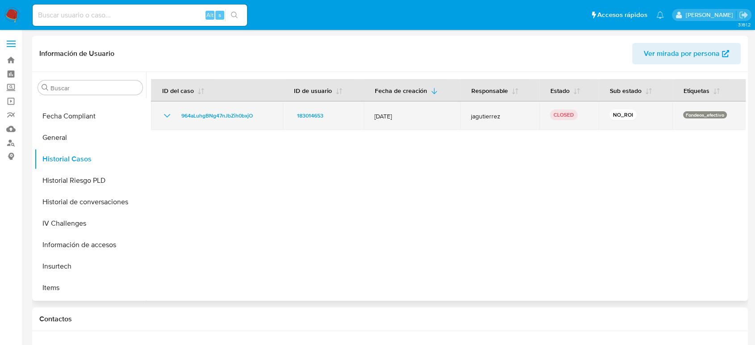
click at [163, 115] on icon "Mostrar/Ocultar" at bounding box center [167, 115] width 11 height 11
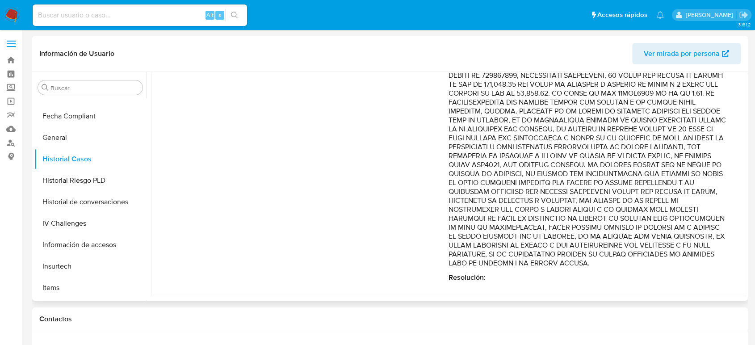
scroll to position [456, 0]
drag, startPoint x: 73, startPoint y: 17, endPoint x: 84, endPoint y: 17, distance: 10.8
click at [73, 17] on input at bounding box center [140, 15] width 214 height 12
paste input "91650761"
type input "91650761"
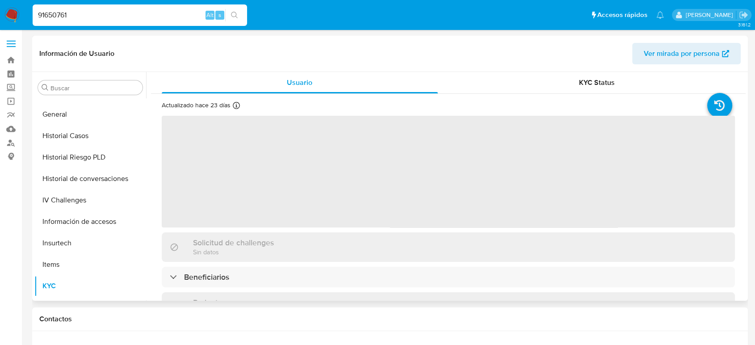
select select "10"
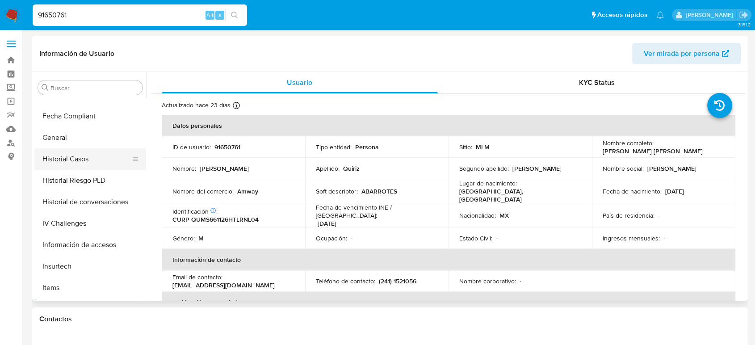
click at [82, 157] on button "Historial Casos" at bounding box center [86, 158] width 105 height 21
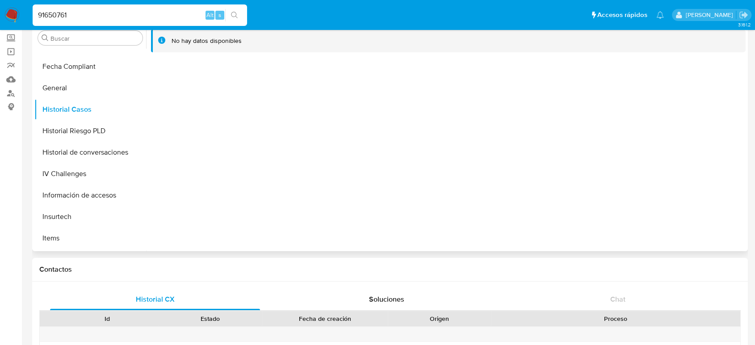
scroll to position [0, 0]
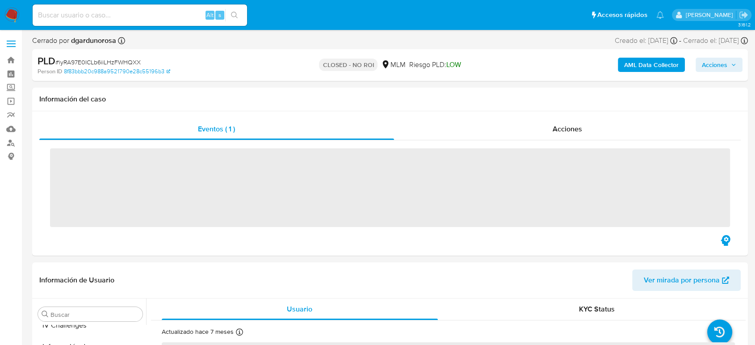
scroll to position [420, 0]
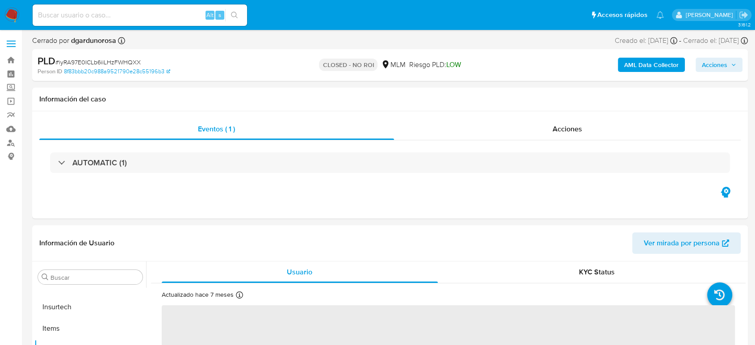
select select "10"
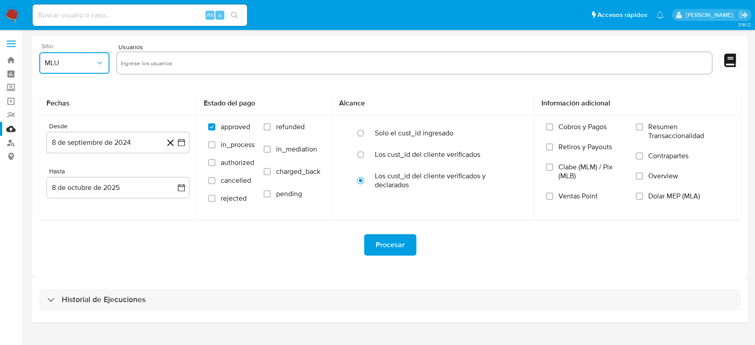
click at [92, 66] on span "MLU" at bounding box center [70, 63] width 50 height 9
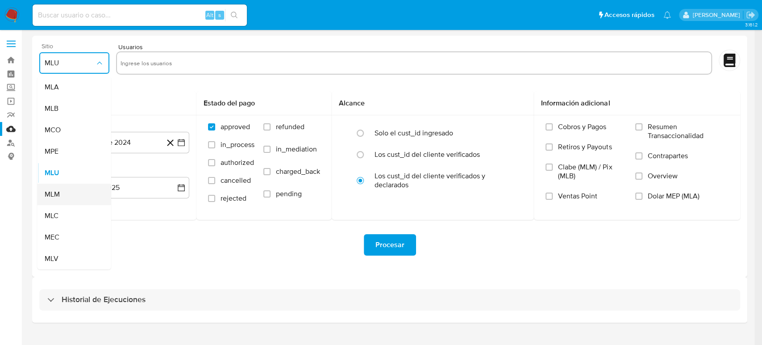
click at [65, 196] on div "MLM" at bounding box center [72, 194] width 54 height 21
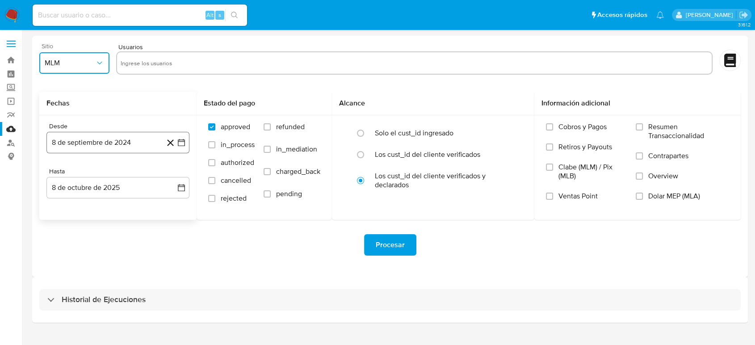
click at [184, 142] on icon "button" at bounding box center [181, 142] width 7 height 7
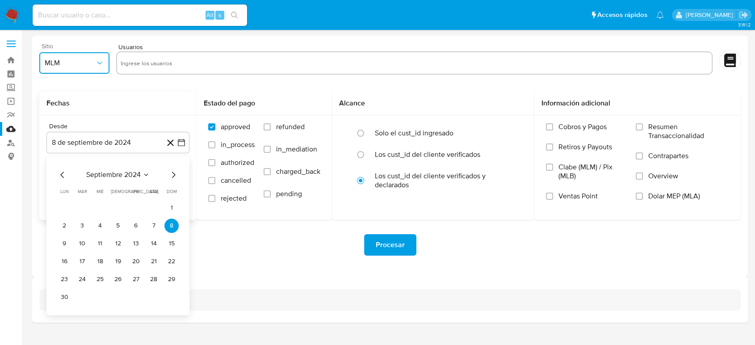
click at [147, 171] on icon "Seleccionar mes y año" at bounding box center [145, 174] width 7 height 7
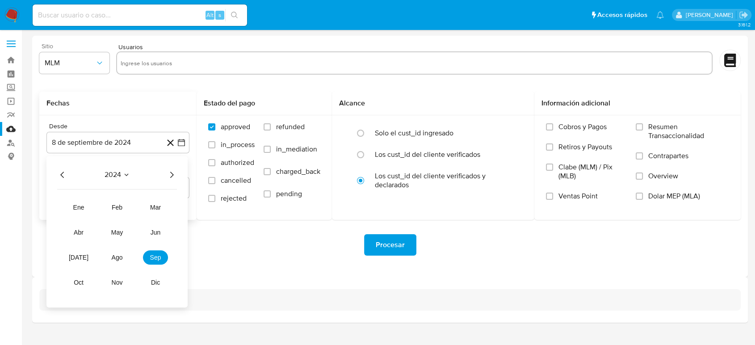
click at [170, 174] on icon "Año siguiente" at bounding box center [171, 174] width 11 height 11
click at [153, 204] on span "mar" at bounding box center [155, 207] width 11 height 7
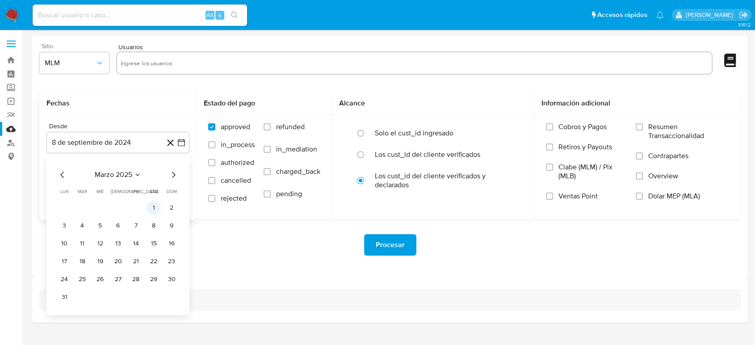
click at [152, 210] on button "1" at bounding box center [153, 208] width 14 height 14
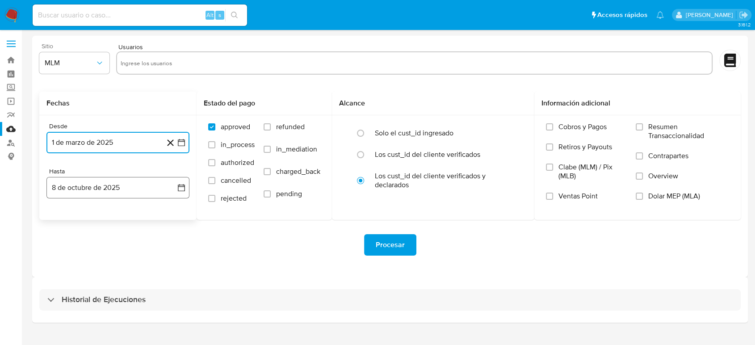
click at [182, 186] on icon "button" at bounding box center [181, 187] width 7 height 7
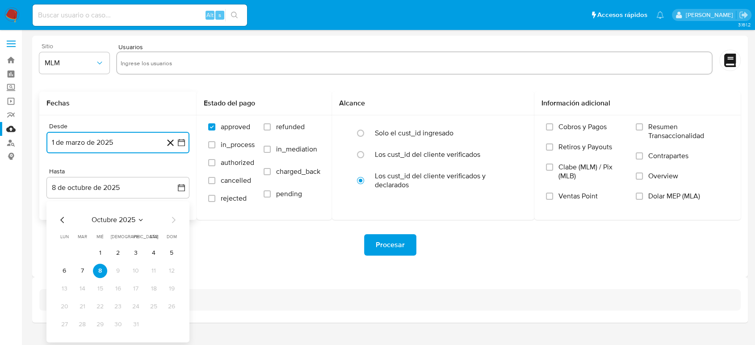
click at [62, 220] on icon "Mes anterior" at bounding box center [62, 219] width 11 height 11
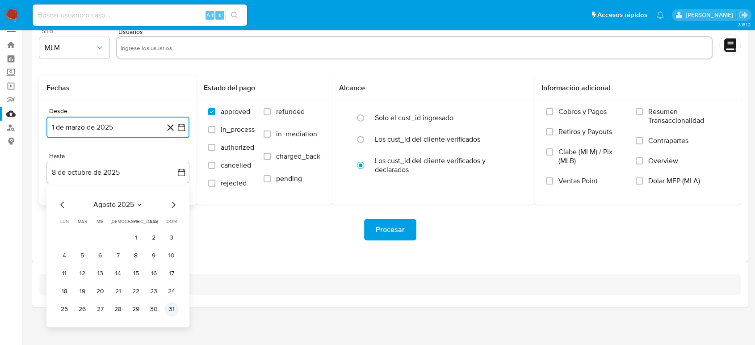
click at [174, 310] on button "31" at bounding box center [171, 309] width 14 height 14
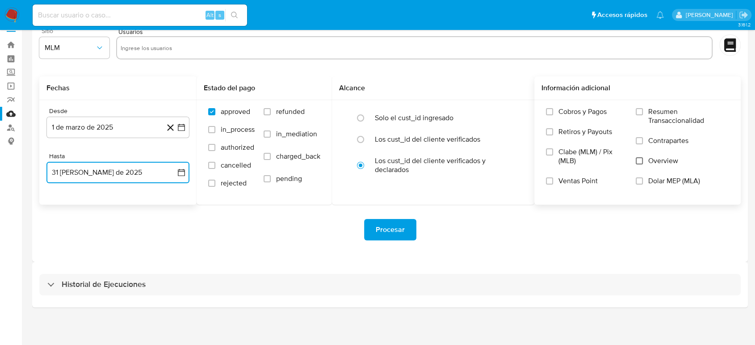
click at [639, 157] on input "Overview" at bounding box center [639, 160] width 7 height 7
click at [413, 49] on input "text" at bounding box center [414, 48] width 587 height 14
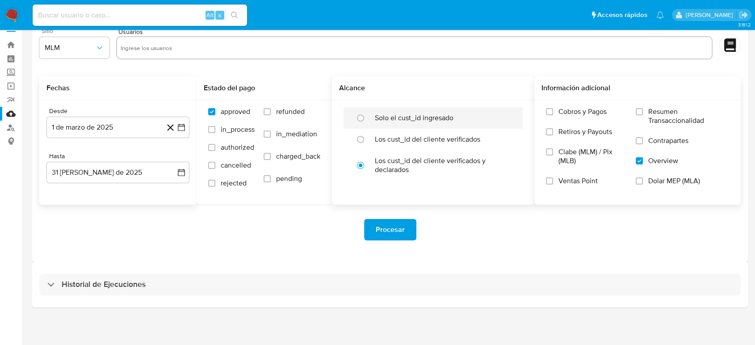
paste input "709823539"
type input "709823539"
click at [247, 50] on input "text" at bounding box center [442, 48] width 531 height 14
paste input "1874934641"
type input "1874934641"
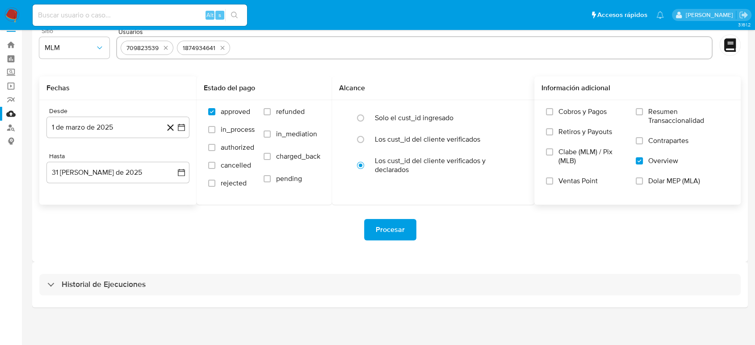
click at [286, 49] on input "text" at bounding box center [471, 48] width 474 height 14
paste input "2432170540"
type input "2432170540"
click at [411, 41] on input "text" at bounding box center [500, 48] width 415 height 14
paste input "66654789"
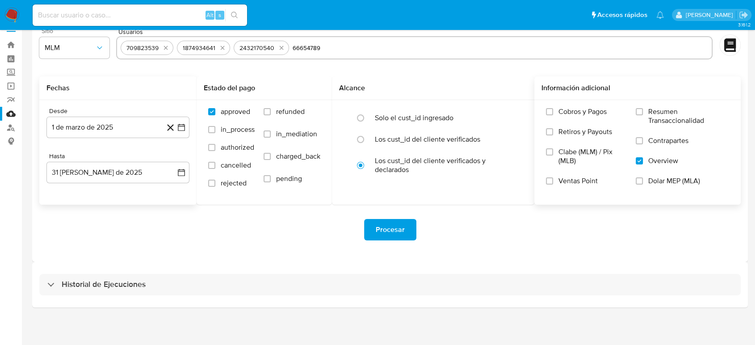
type input "66654789"
click at [511, 262] on div "Historial de Ejecuciones" at bounding box center [389, 285] width 715 height 46
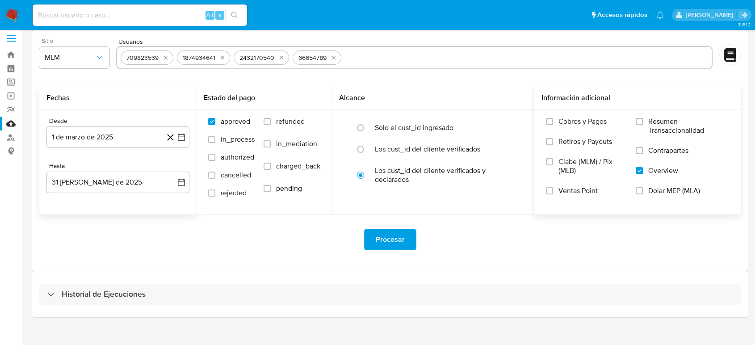
scroll to position [0, 0]
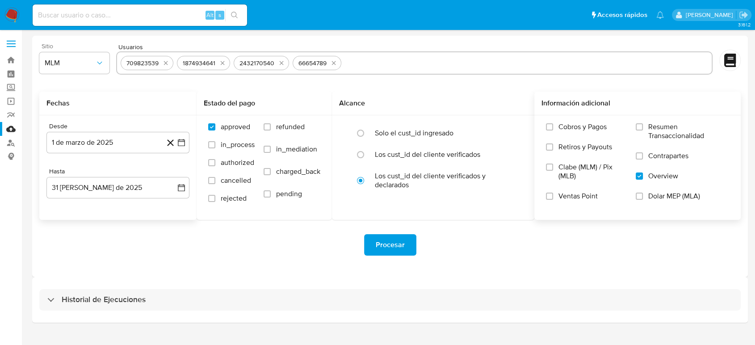
click at [389, 247] on span "Procesar" at bounding box center [390, 245] width 29 height 20
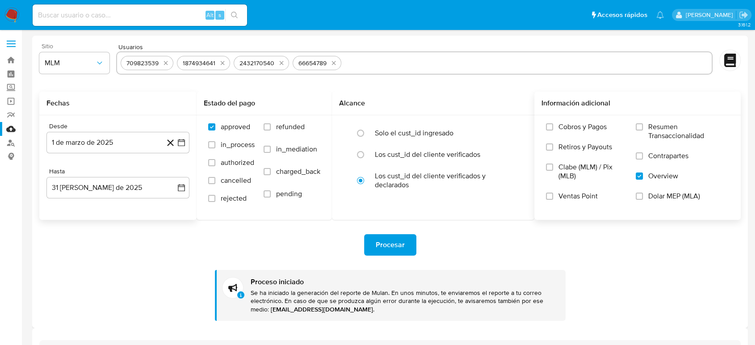
click at [559, 248] on div "Procesar" at bounding box center [389, 244] width 701 height 21
